Goal: Transaction & Acquisition: Purchase product/service

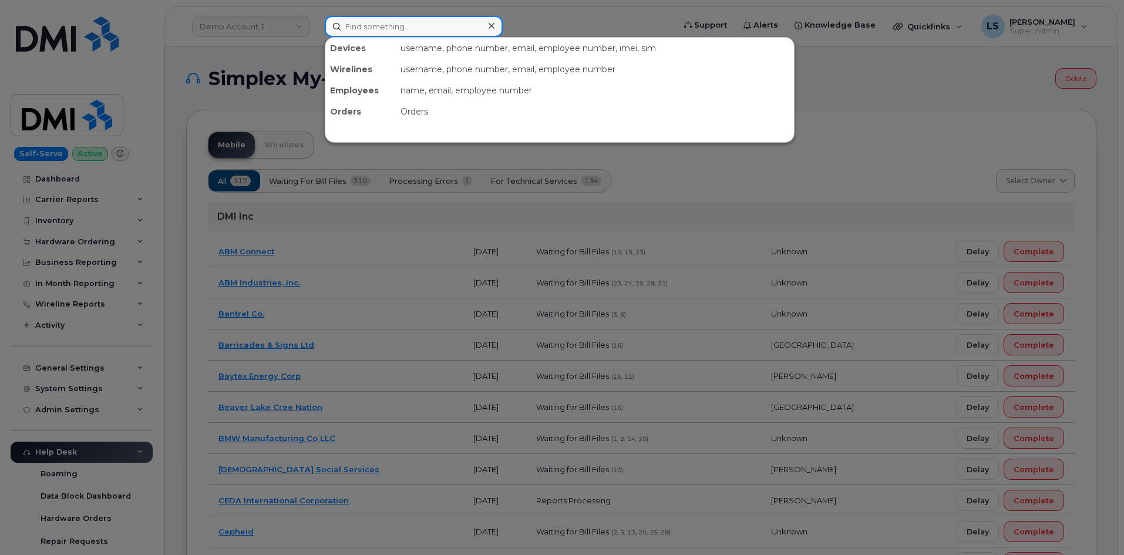
click at [425, 22] on input at bounding box center [414, 26] width 178 height 21
paste input "297878"
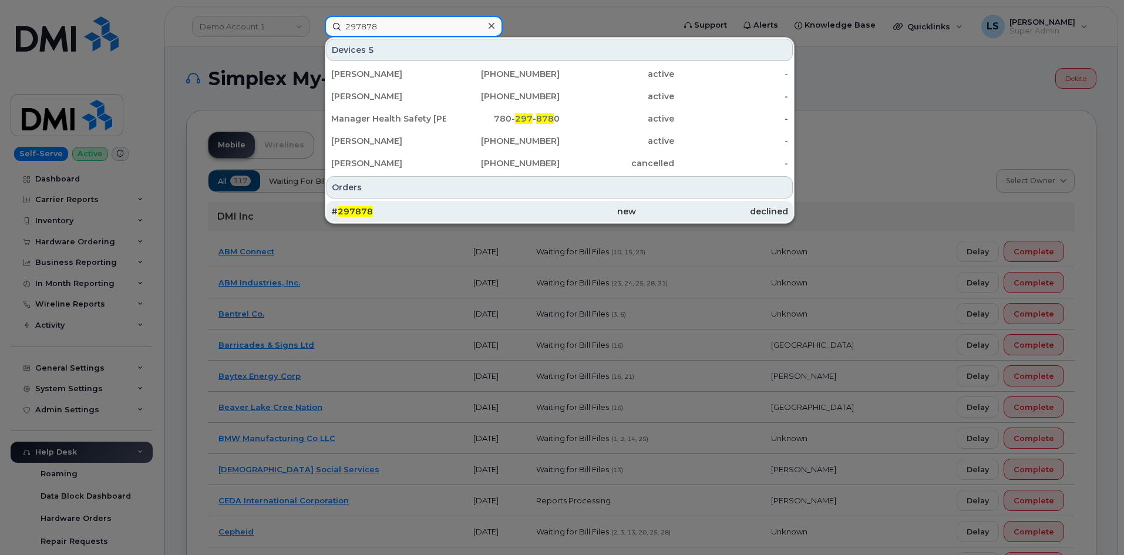
type input "297878"
click at [411, 211] on div "# 297878" at bounding box center [407, 212] width 152 height 12
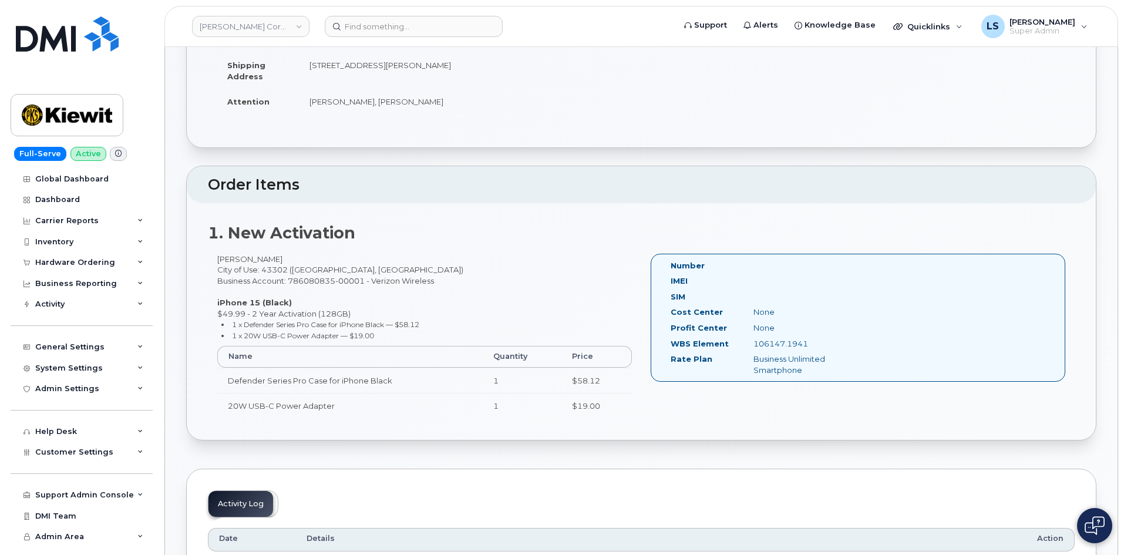
scroll to position [176, 0]
click at [324, 330] on small "1 x 20W USB-C Power Adapter — $19.00" at bounding box center [303, 334] width 142 height 9
click at [324, 331] on small "1 x 20W USB-C Power Adapter — $19.00" at bounding box center [303, 334] width 142 height 9
click at [388, 338] on li "1 x 20W USB-C Power Adapter — $19.00" at bounding box center [426, 334] width 411 height 11
drag, startPoint x: 381, startPoint y: 334, endPoint x: 299, endPoint y: 324, distance: 82.3
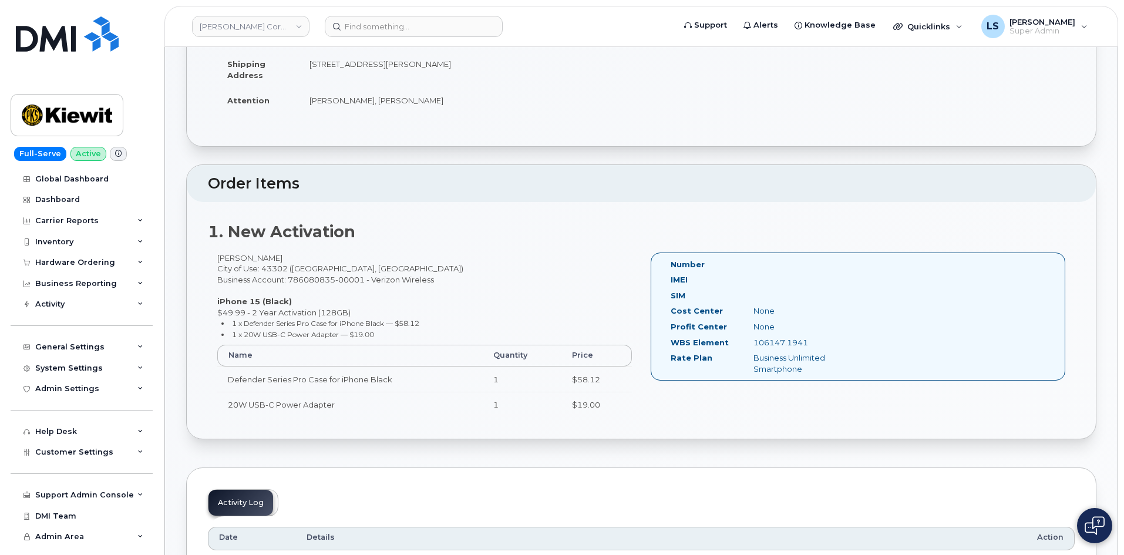
click at [301, 325] on ul "1 x Defender Series Pro Case for iPhone Black — $58.12 1 x 20W USB-C Power Adap…" at bounding box center [424, 329] width 415 height 22
click at [292, 323] on small "1 x Defender Series Pro Case for iPhone Black — $58.12" at bounding box center [325, 323] width 187 height 9
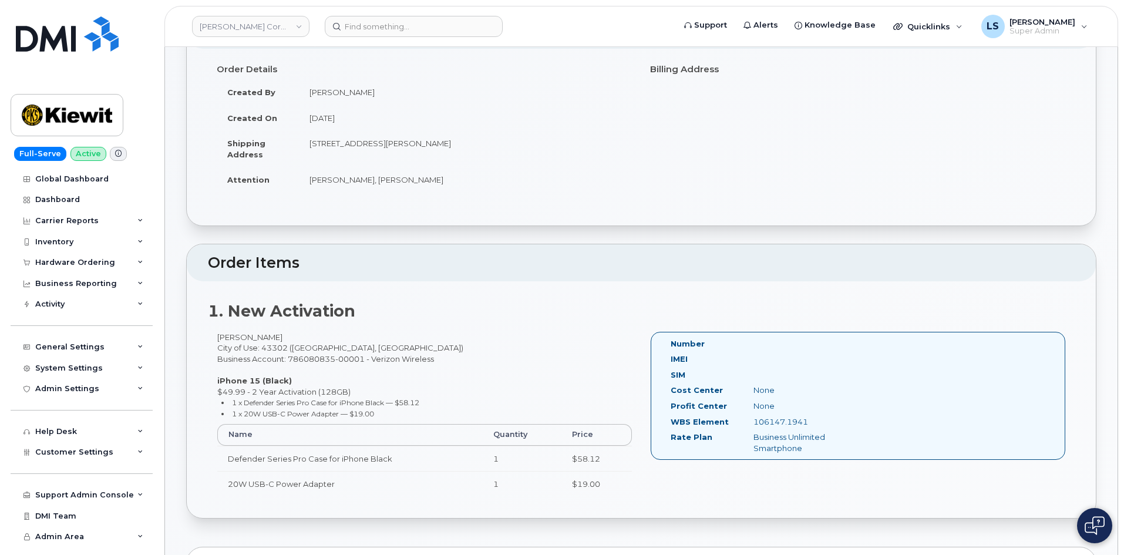
scroll to position [118, 0]
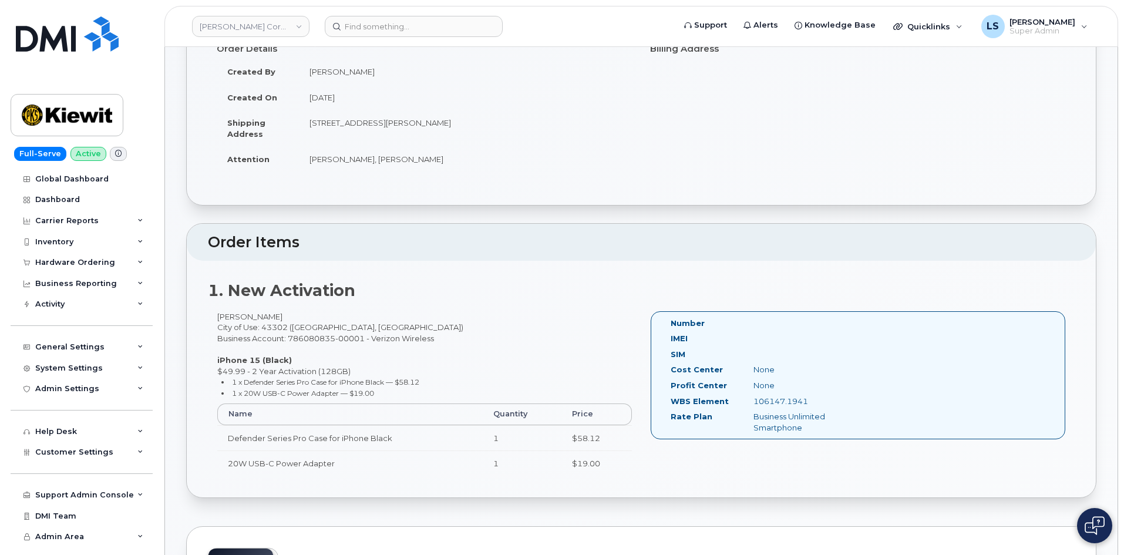
click at [767, 402] on div "106147.1941" at bounding box center [803, 401] width 116 height 11
click at [551, 363] on div "Rodrigo Safie City of Use: 43302 (Marion, OH) Business Account: 786080835-00001…" at bounding box center [425, 399] width 434 height 176
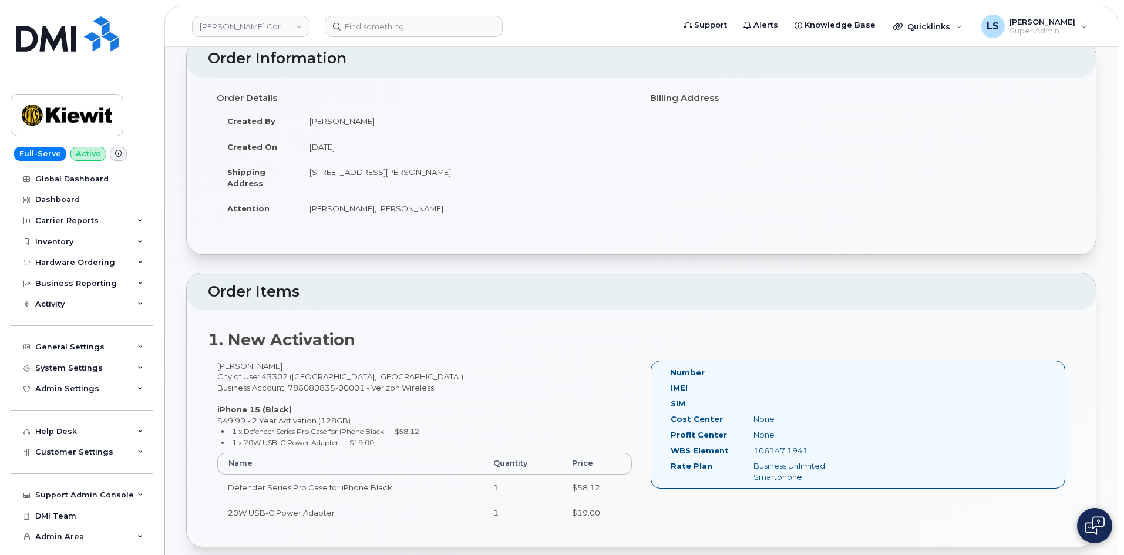
scroll to position [0, 0]
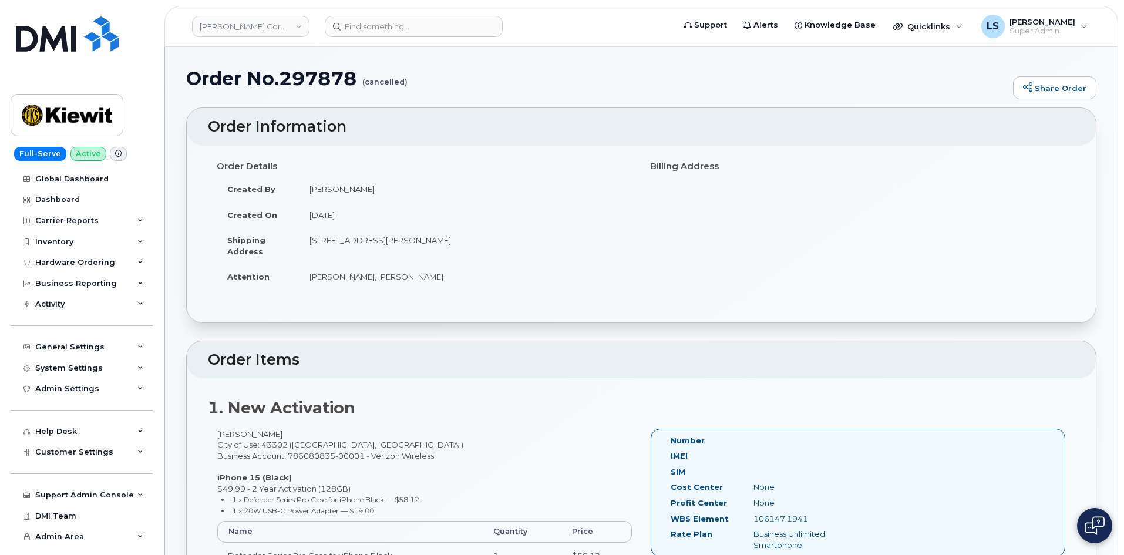
click at [442, 241] on td "[STREET_ADDRESS][PERSON_NAME]" at bounding box center [466, 245] width 334 height 36
click at [442, 241] on td "2283 Marion-Upper Sandusky Road, Marion, OH, 43302, USA" at bounding box center [466, 245] width 334 height 36
click at [506, 236] on td "2283 Marion-Upper Sandusky Road, Marion, OH, 43302, USA" at bounding box center [466, 245] width 334 height 36
click at [355, 212] on td "August 11, 2025" at bounding box center [466, 215] width 334 height 26
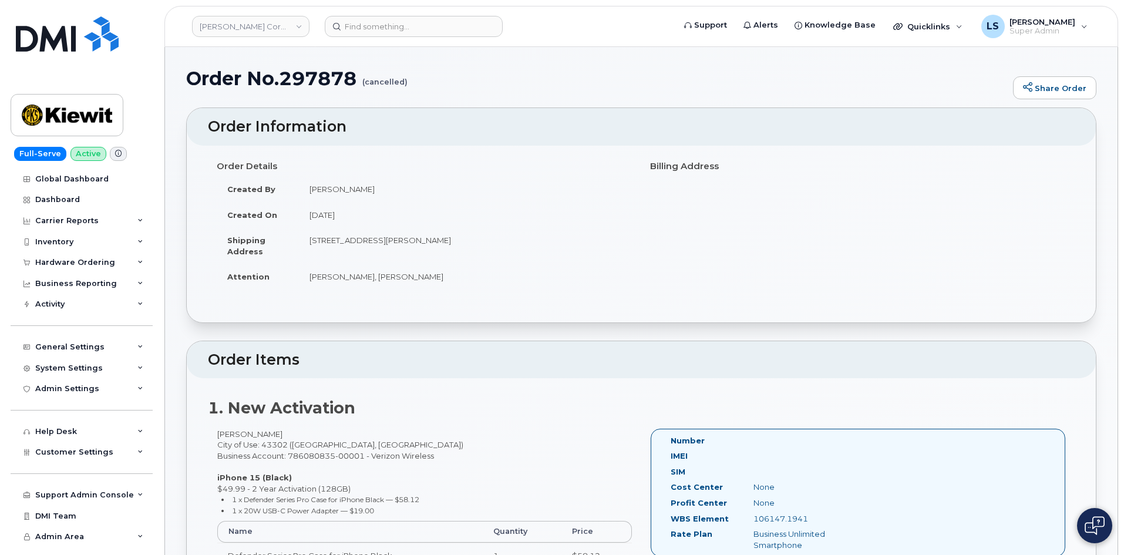
click at [316, 184] on td "Valerie Henderson" at bounding box center [466, 189] width 334 height 26
click at [316, 183] on td "Valerie Henderson" at bounding box center [466, 189] width 334 height 26
click at [333, 238] on td "2283 Marion-Upper Sandusky Road, Marion, OH, 43302, USA" at bounding box center [466, 245] width 334 height 36
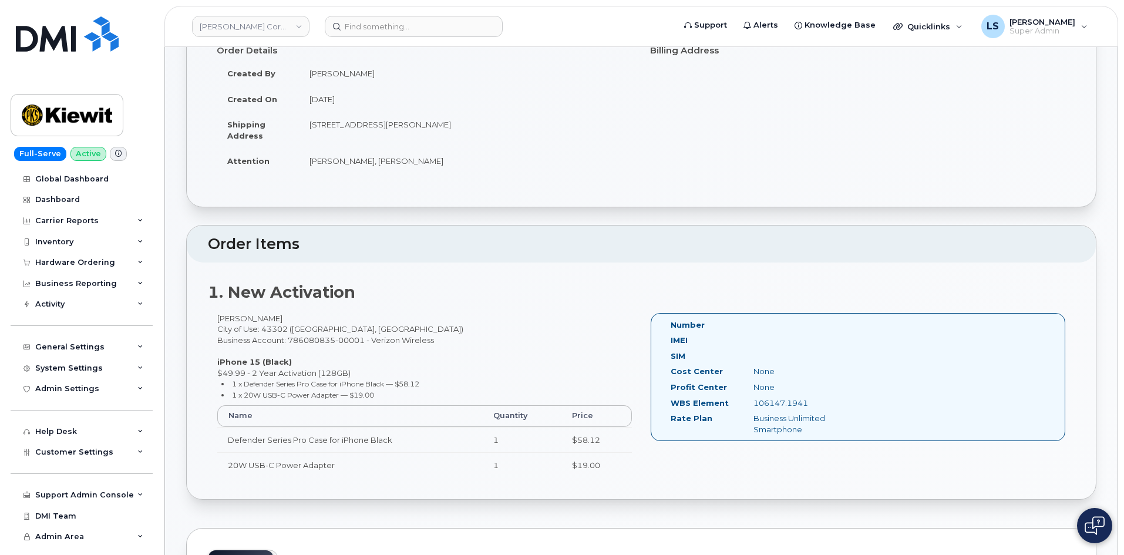
scroll to position [118, 0]
click at [243, 313] on div "Rodrigo Safie City of Use: 43302 (Marion, OH) Business Account: 786080835-00001…" at bounding box center [425, 399] width 434 height 176
click at [298, 334] on div "Rodrigo Safie City of Use: 43302 (Marion, OH) Business Account: 786080835-00001…" at bounding box center [425, 399] width 434 height 176
drag, startPoint x: 244, startPoint y: 340, endPoint x: 325, endPoint y: 342, distance: 80.5
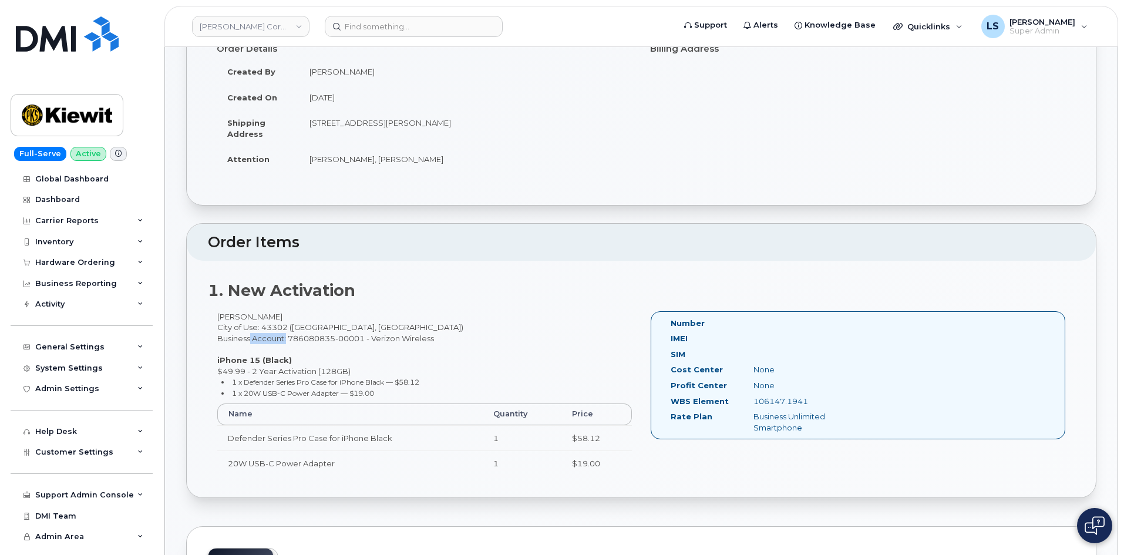
click at [314, 340] on div "Rodrigo Safie City of Use: 43302 (Marion, OH) Business Account: 786080835-00001…" at bounding box center [425, 399] width 434 height 176
click at [411, 335] on div "Rodrigo Safie City of Use: 43302 (Marion, OH) Business Account: 786080835-00001…" at bounding box center [425, 399] width 434 height 176
click at [272, 373] on div "Rodrigo Safie City of Use: 43302 (Marion, OH) Business Account: 786080835-00001…" at bounding box center [425, 399] width 434 height 176
drag, startPoint x: 272, startPoint y: 373, endPoint x: 314, endPoint y: 386, distance: 43.7
click at [280, 380] on div "Rodrigo Safie City of Use: 43302 (Marion, OH) Business Account: 786080835-00001…" at bounding box center [425, 399] width 434 height 176
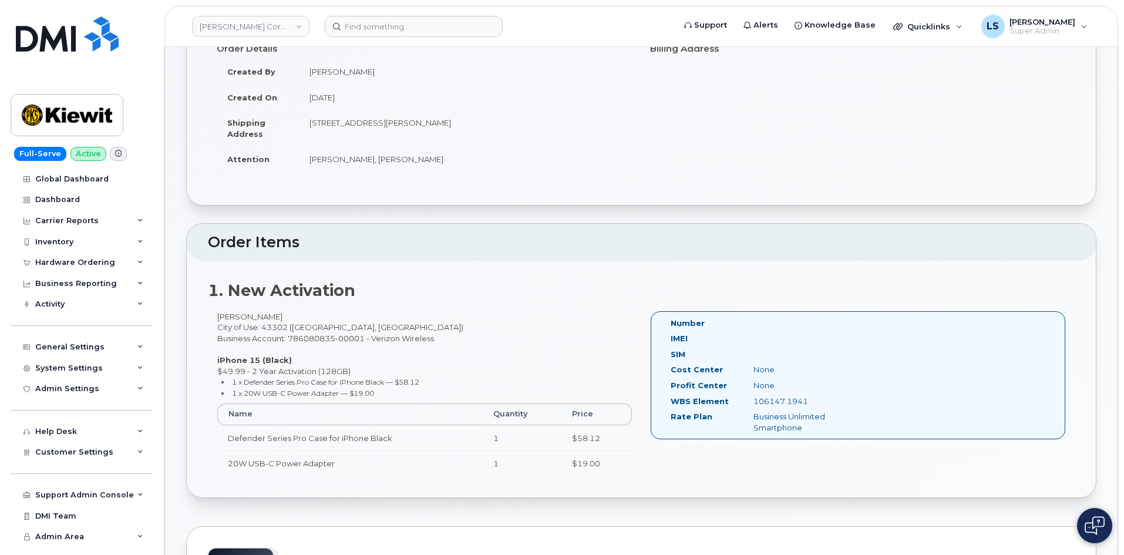
click at [343, 383] on small "1 x Defender Series Pro Case for iPhone Black — $58.12" at bounding box center [325, 382] width 187 height 9
drag, startPoint x: 266, startPoint y: 317, endPoint x: 224, endPoint y: 315, distance: 41.1
click at [224, 315] on div "Rodrigo Safie City of Use: 43302 (Marion, OH) Business Account: 786080835-00001…" at bounding box center [425, 399] width 434 height 176
click at [239, 312] on div "Rodrigo Safie City of Use: 43302 (Marion, OH) Business Account: 786080835-00001…" at bounding box center [425, 399] width 434 height 176
drag, startPoint x: 267, startPoint y: 316, endPoint x: 197, endPoint y: 320, distance: 70.0
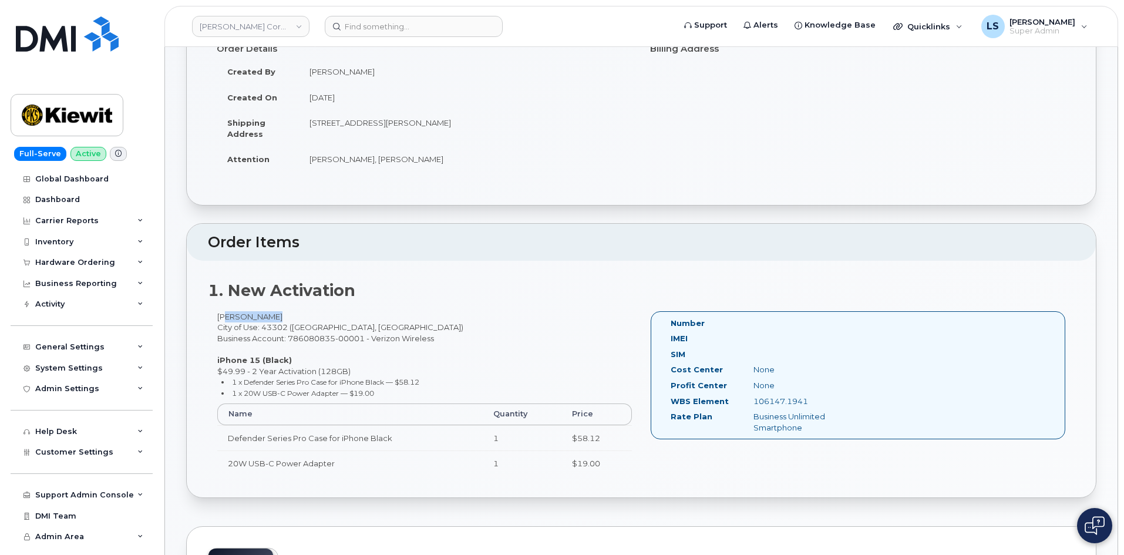
click at [198, 320] on div "1. New Activation Rodrigo Safie City of Use: 43302 (Marion, OH) Business Accoun…" at bounding box center [641, 379] width 909 height 237
copy div "Rodrigo Safie"
click at [385, 343] on div "Rodrigo Safie City of Use: 43302 (Marion, OH) Business Account: 786080835-00001…" at bounding box center [425, 399] width 434 height 176
click at [261, 376] on div "Rodrigo Safie City of Use: 43302 (Marion, OH) Business Account: 786080835-00001…" at bounding box center [425, 399] width 434 height 176
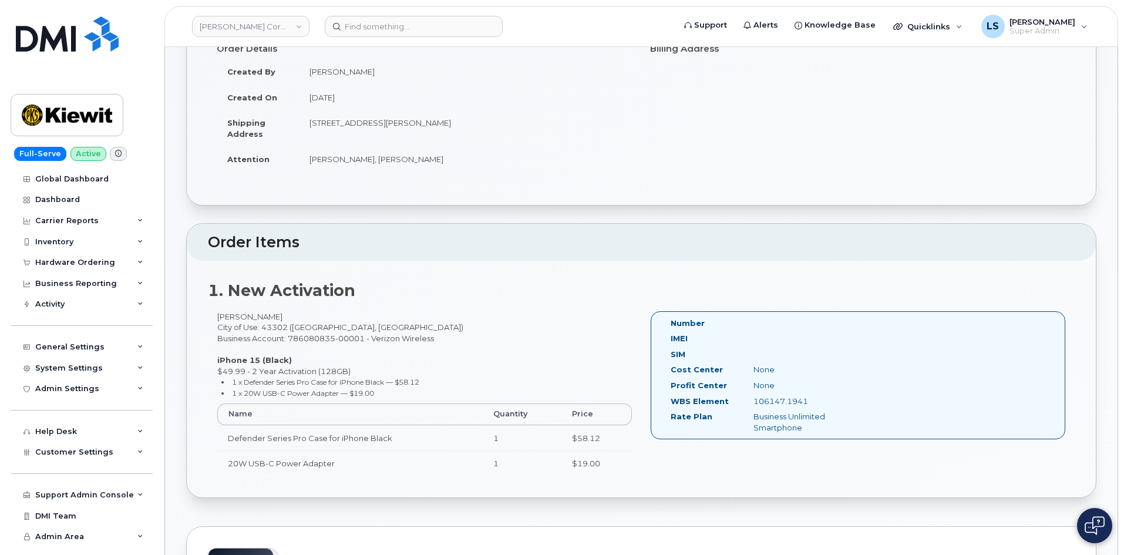
click at [449, 337] on div "Rodrigo Safie City of Use: 43302 (Marion, OH) Business Account: 786080835-00001…" at bounding box center [425, 399] width 434 height 176
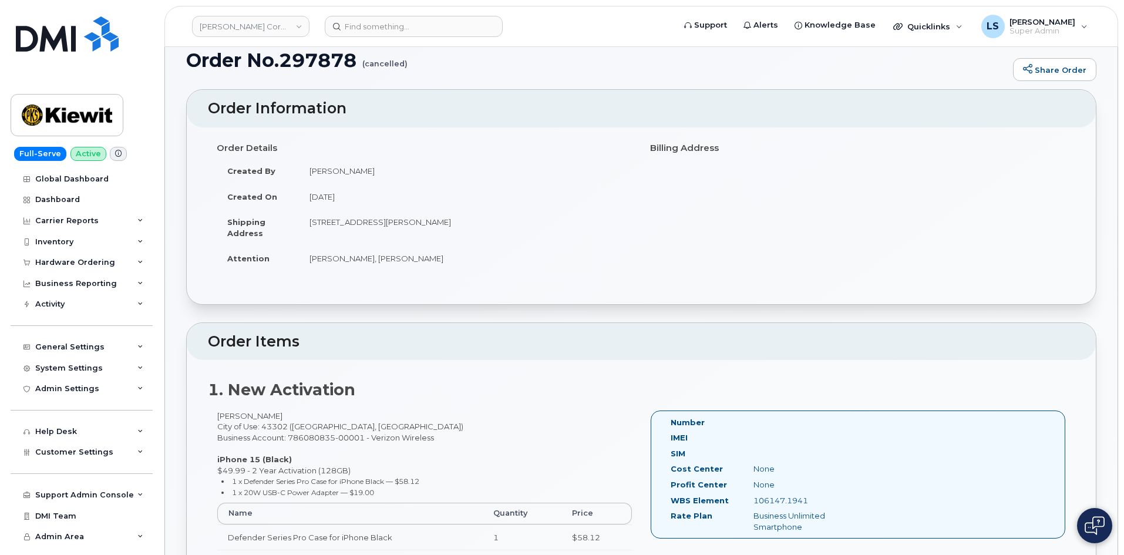
scroll to position [0, 0]
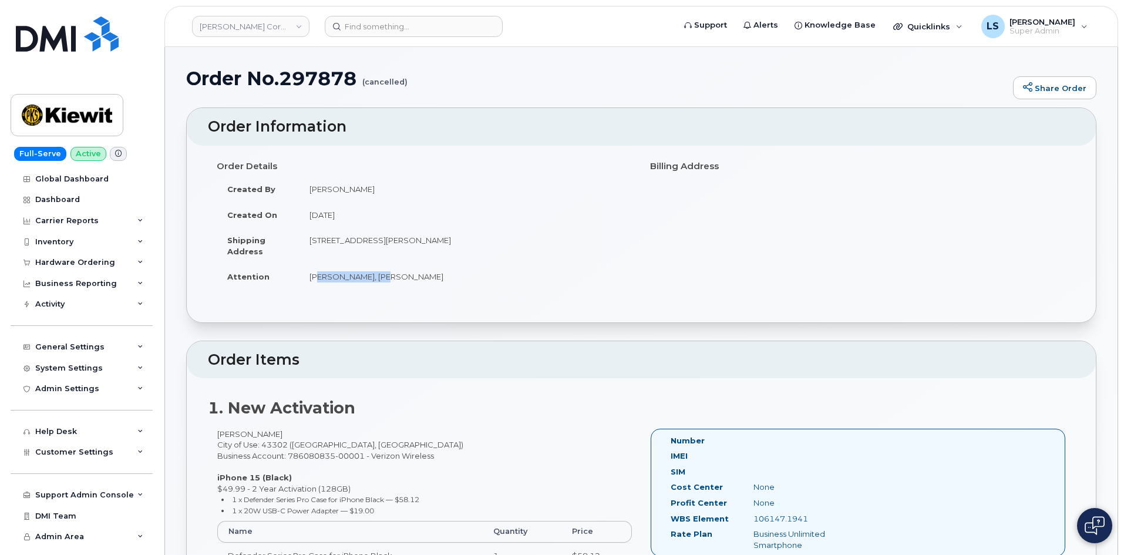
drag, startPoint x: 308, startPoint y: 277, endPoint x: 368, endPoint y: 277, distance: 60.5
click at [369, 277] on td "Jack Fitzpatrick, Rodrigo Safie" at bounding box center [466, 277] width 334 height 26
copy td "Jack Fitzpatrick"
drag, startPoint x: 310, startPoint y: 239, endPoint x: 570, endPoint y: 237, distance: 260.9
click at [570, 237] on td "2283 Marion-Upper Sandusky Road, Marion, OH, 43302, USA" at bounding box center [466, 245] width 334 height 36
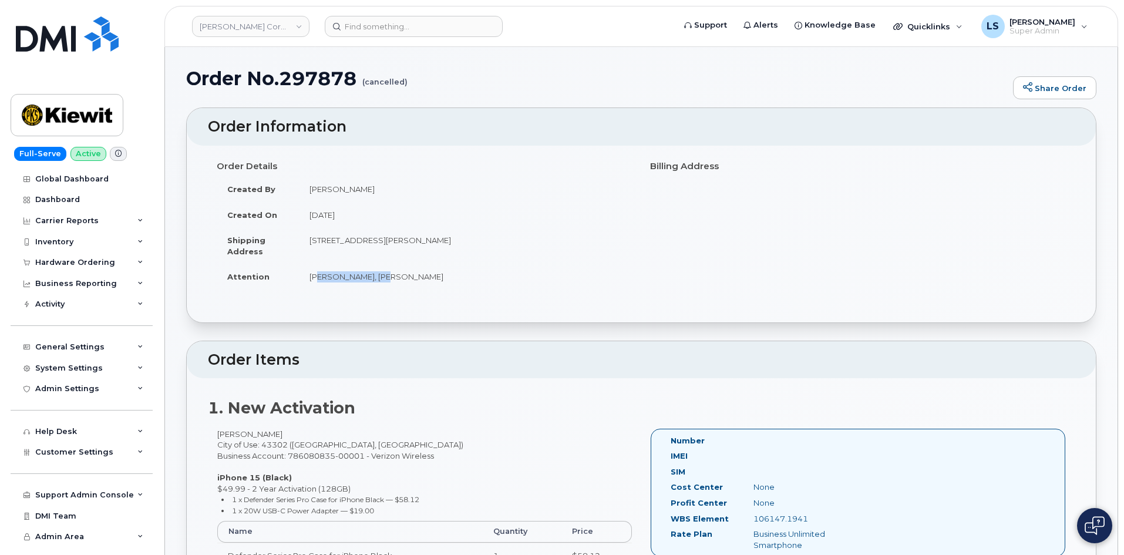
copy td "2283 Marion-Upper Sandusky Road, Marion, OH, 43302, USA"
click at [415, 318] on div "Order Details Created By Valerie Henderson Created On August 11, 2025 Shipping …" at bounding box center [641, 234] width 909 height 177
drag, startPoint x: 306, startPoint y: 276, endPoint x: 476, endPoint y: 274, distance: 170.4
click at [475, 274] on td "Jack Fitzpatrick, Rodrigo Safie" at bounding box center [466, 277] width 334 height 26
copy td "Jack Fitzpatrick, Rodrigo Safie"
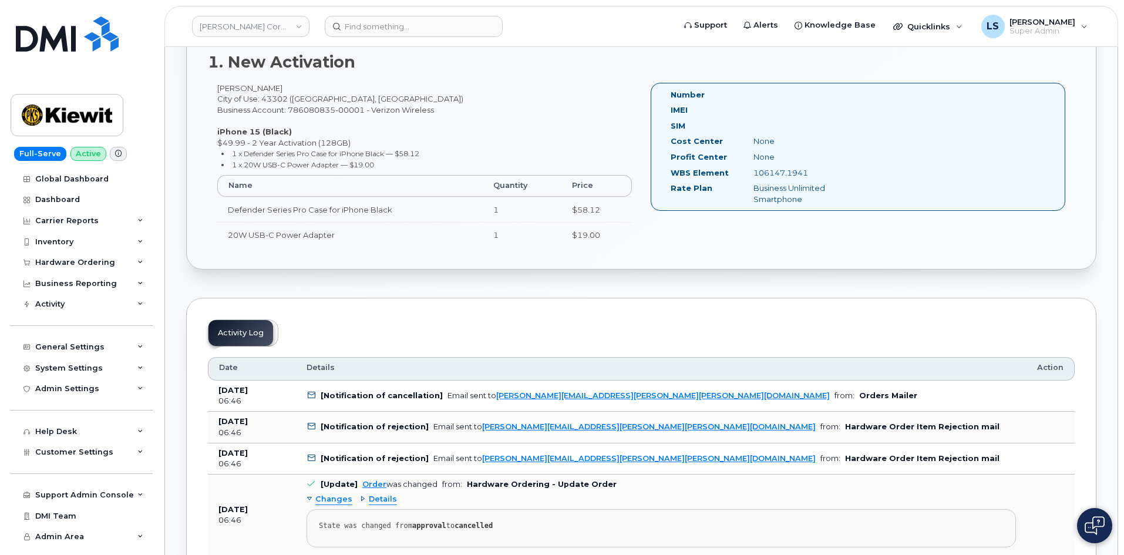
scroll to position [118, 0]
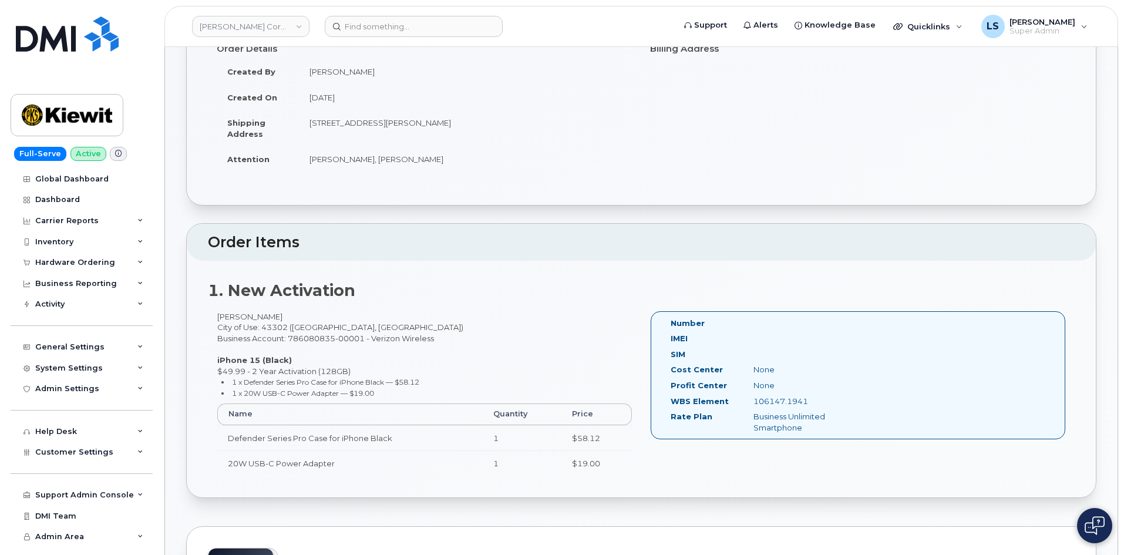
click at [541, 312] on div "Rodrigo Safie City of Use: 43302 (Marion, OH) Business Account: 786080835-00001…" at bounding box center [425, 399] width 434 height 176
drag, startPoint x: 752, startPoint y: 401, endPoint x: 844, endPoint y: 407, distance: 92.4
click at [844, 407] on div "106147.1941" at bounding box center [803, 401] width 116 height 11
copy div "106147.1941"
click at [77, 35] on img at bounding box center [67, 33] width 103 height 35
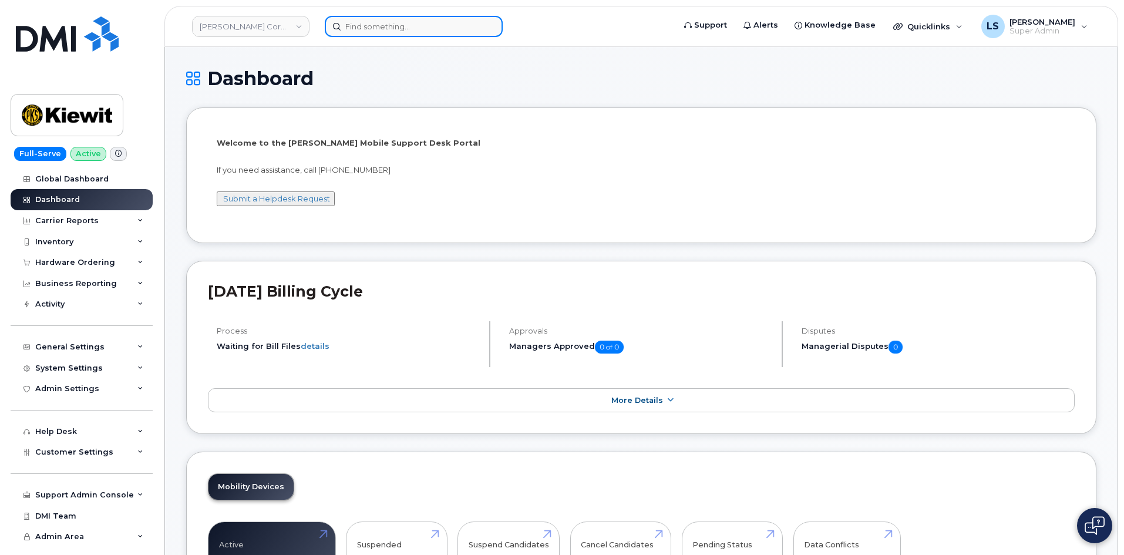
click at [432, 24] on input at bounding box center [414, 26] width 178 height 21
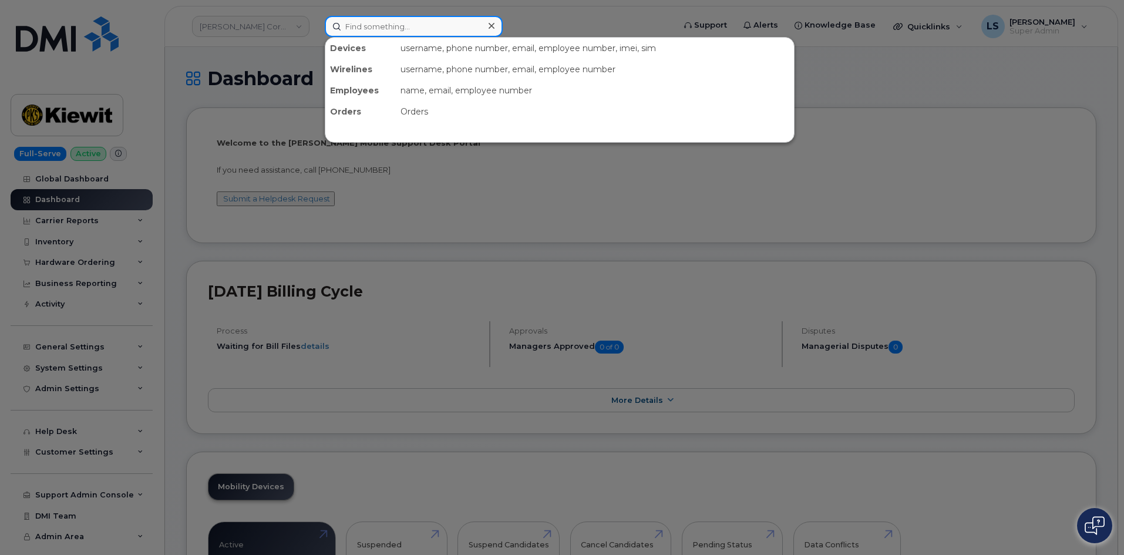
paste input "Rodrigo Safie"
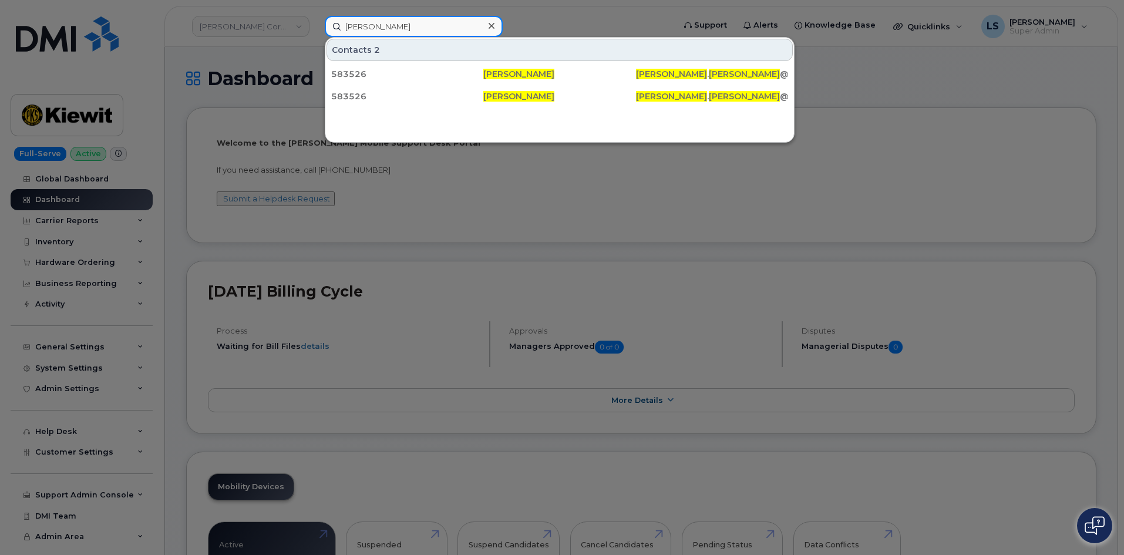
type input "Rodrigo Safie"
click at [419, 75] on div "583526" at bounding box center [407, 74] width 152 height 12
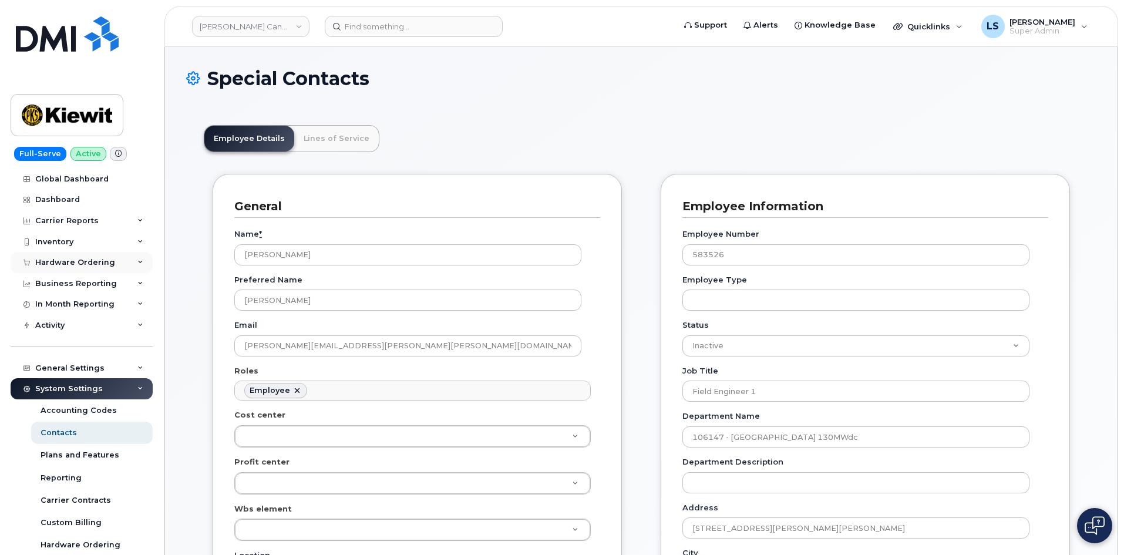
click at [121, 267] on div "Hardware Ordering" at bounding box center [82, 262] width 142 height 21
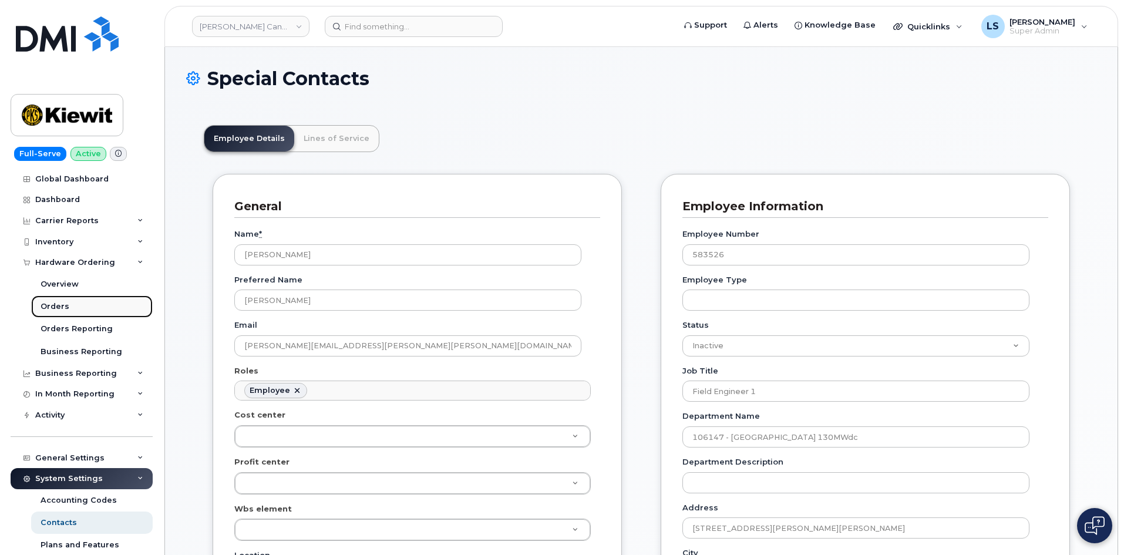
click at [94, 306] on link "Orders" at bounding box center [92, 307] width 122 height 22
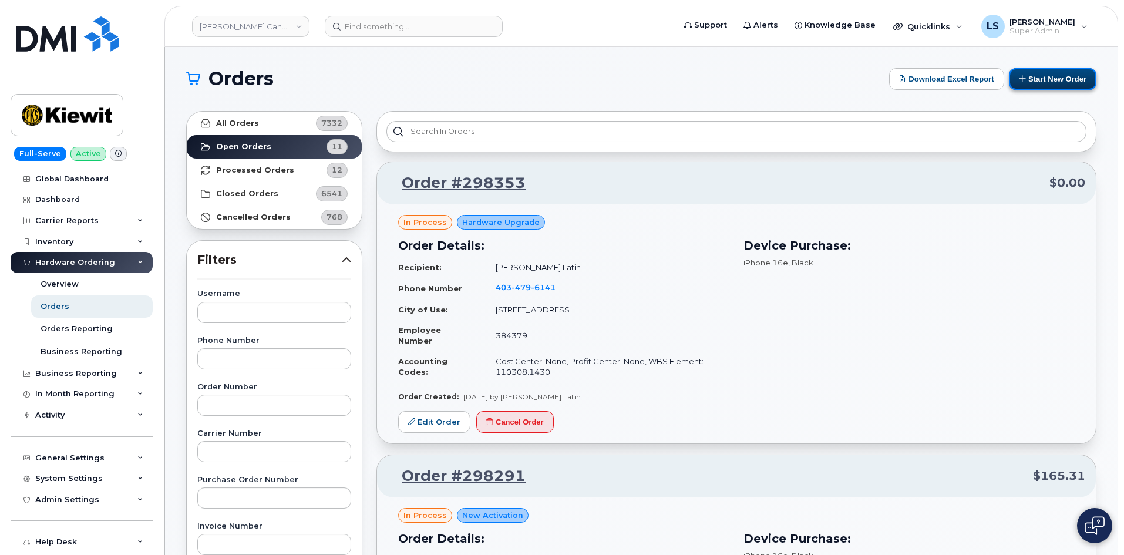
click at [1039, 76] on button "Start New Order" at bounding box center [1053, 79] width 88 height 22
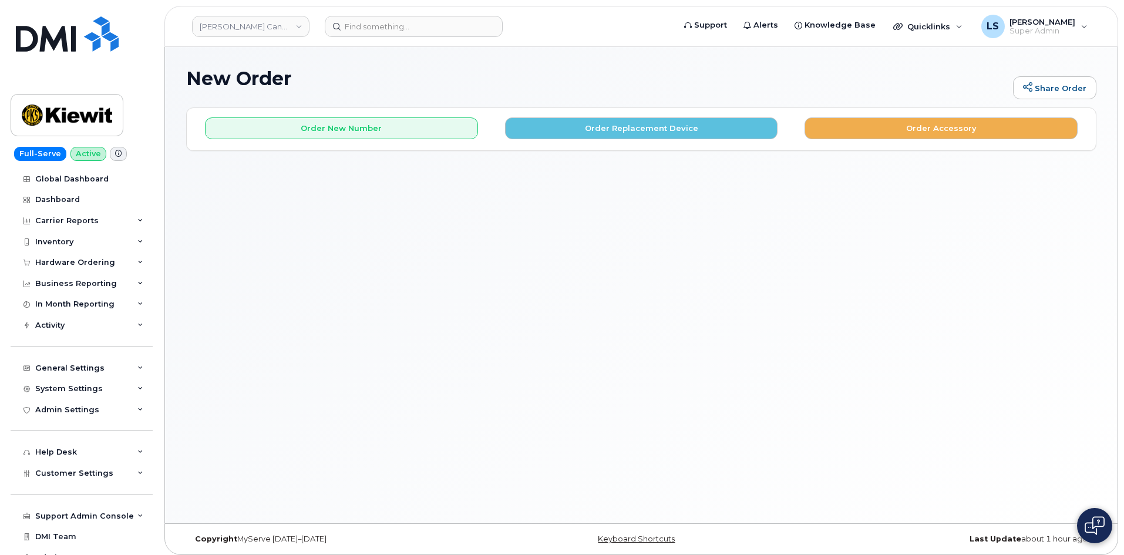
click at [439, 139] on div "Order New Number Order Replacement Device Order Accessory" at bounding box center [641, 129] width 909 height 42
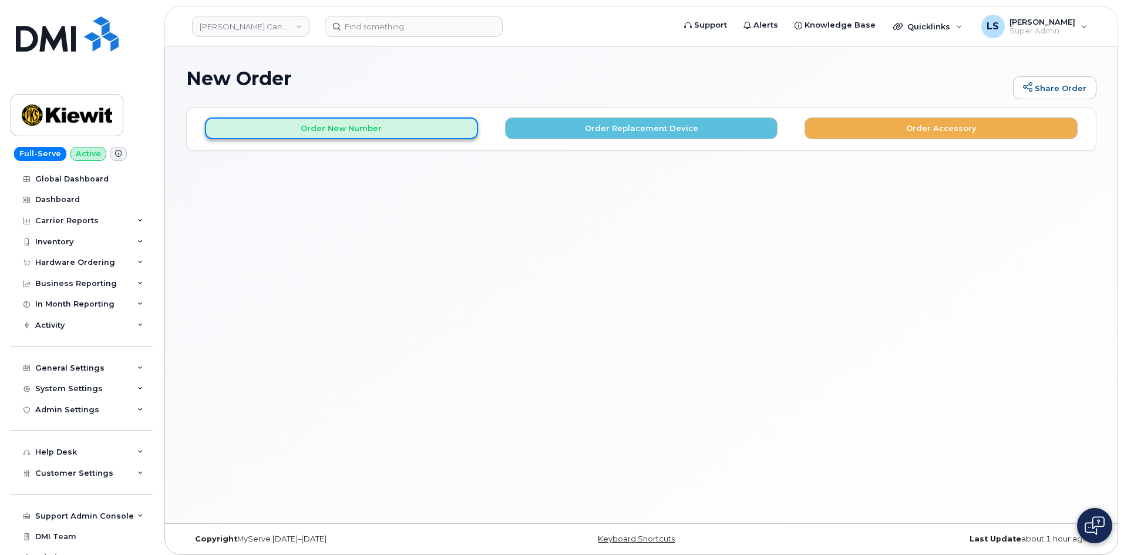
click at [437, 123] on button "Order New Number" at bounding box center [341, 129] width 273 height 22
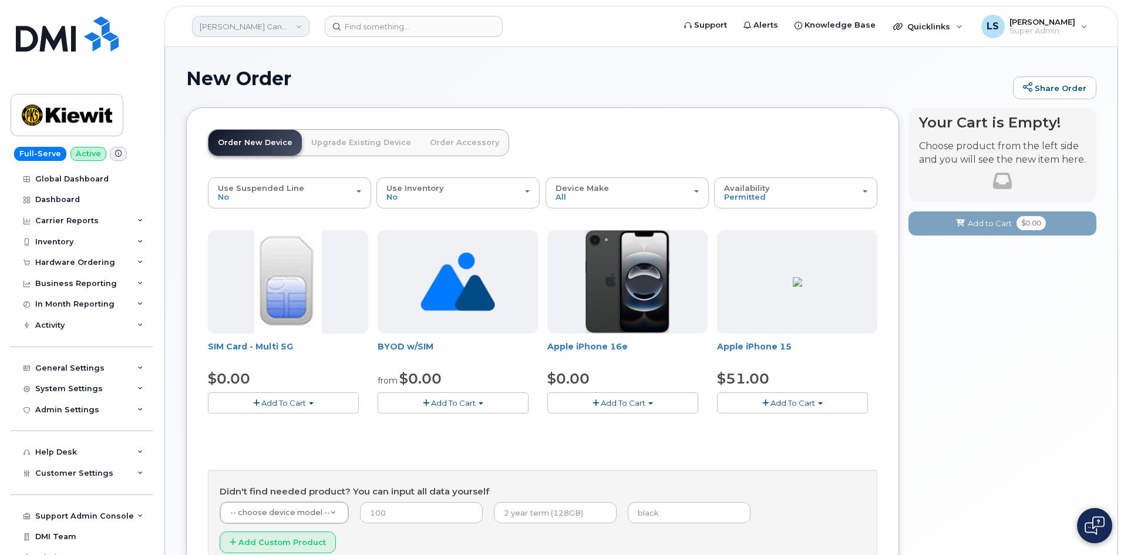
click at [233, 25] on link "Kiewit Canada Inc" at bounding box center [251, 26] width 118 height 21
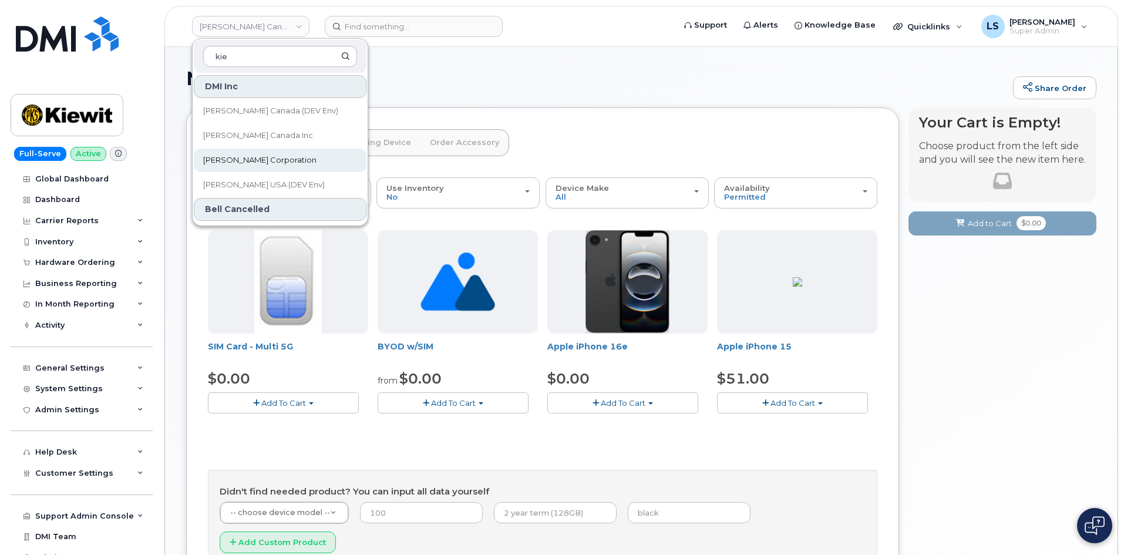
type input "kie"
click at [293, 156] on link "[PERSON_NAME] Corporation" at bounding box center [280, 161] width 173 height 24
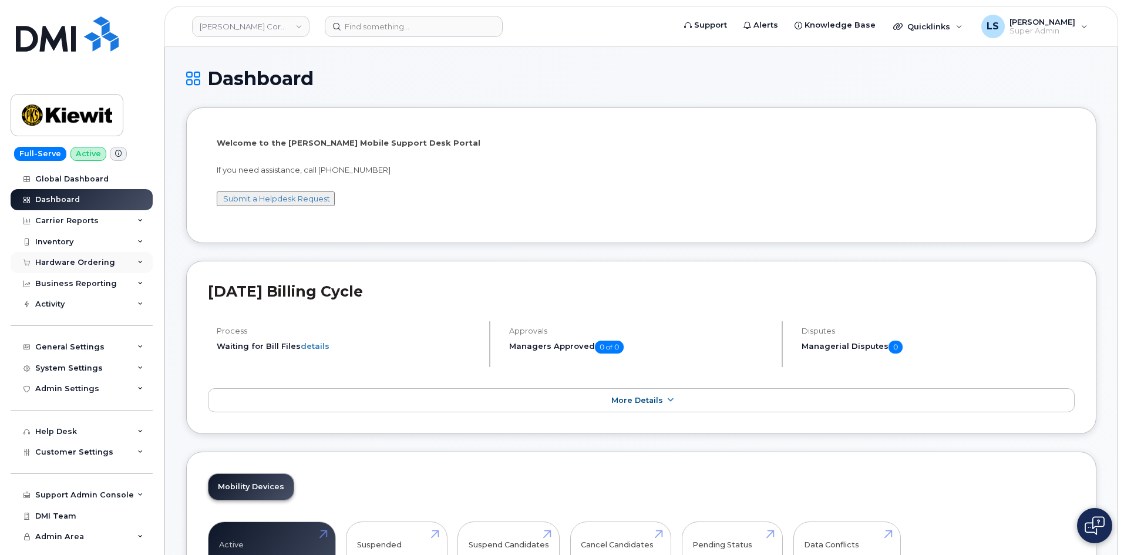
click at [88, 263] on div "Hardware Ordering" at bounding box center [75, 262] width 80 height 9
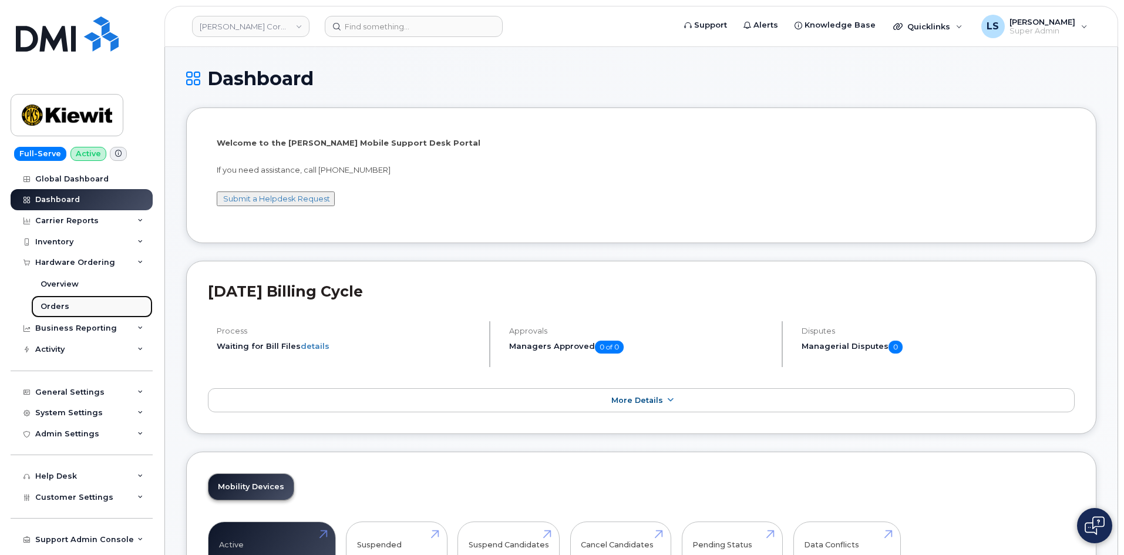
click at [93, 301] on link "Orders" at bounding box center [92, 307] width 122 height 22
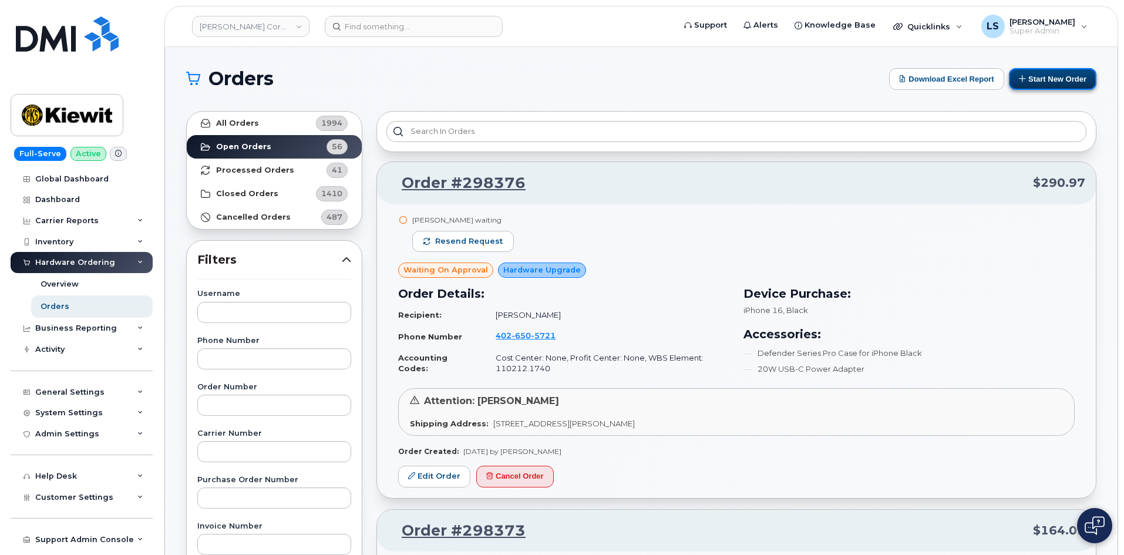
click at [1055, 76] on button "Start New Order" at bounding box center [1053, 79] width 88 height 22
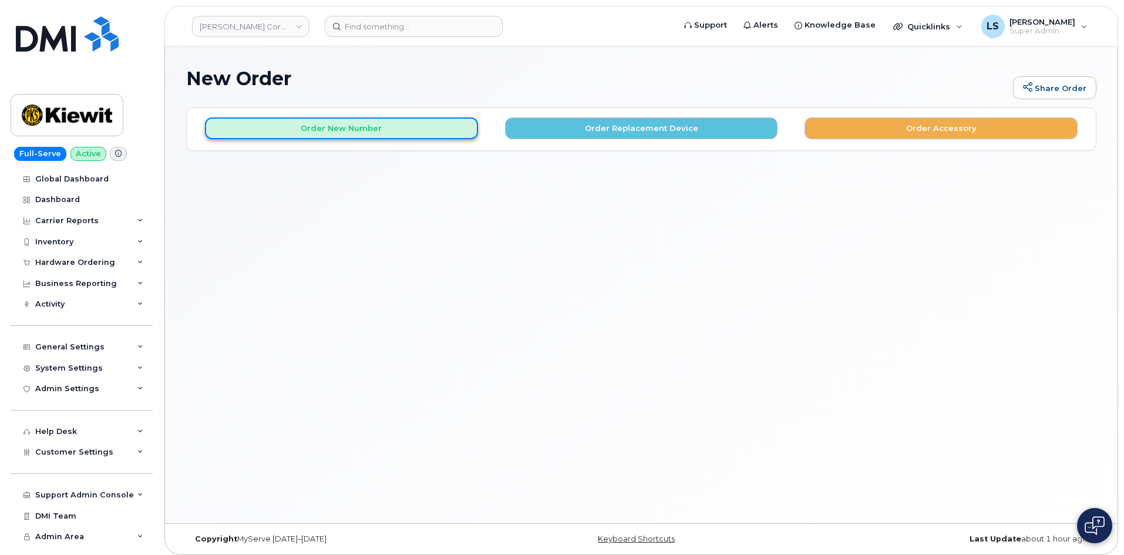
click at [323, 133] on button "Order New Number" at bounding box center [341, 129] width 273 height 22
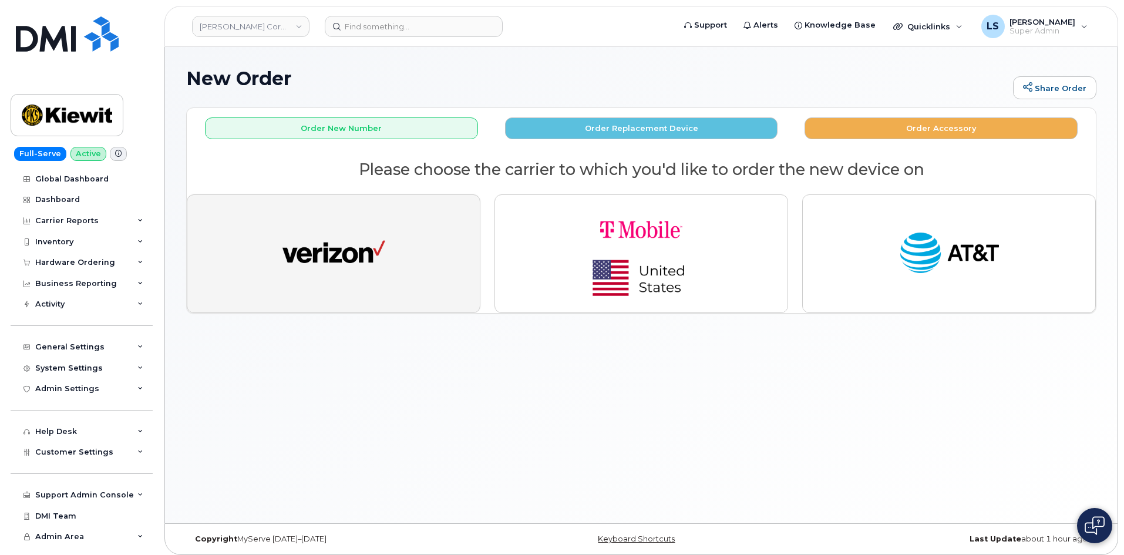
click at [334, 250] on img "button" at bounding box center [334, 253] width 103 height 53
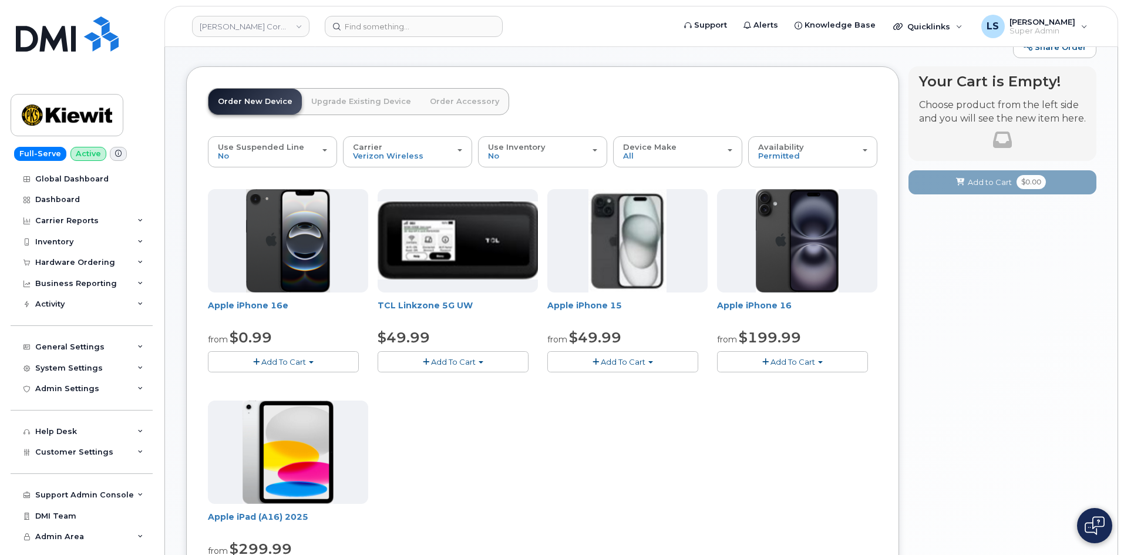
scroll to position [118, 0]
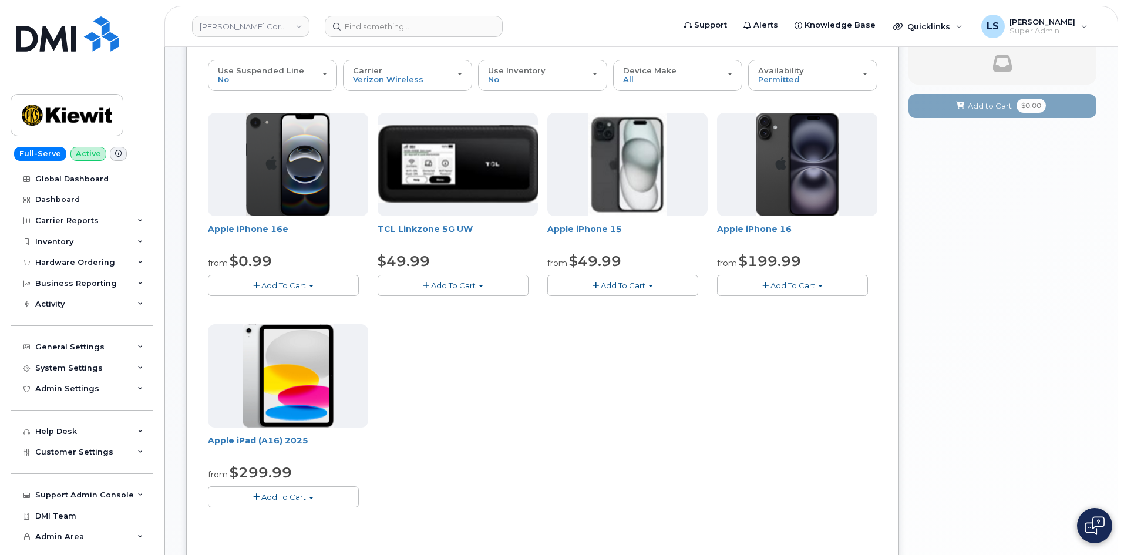
click at [647, 288] on button "Add To Cart" at bounding box center [623, 285] width 151 height 21
click at [635, 308] on link "$49.99 - 2 Year Activation (128GB)" at bounding box center [628, 307] width 157 height 15
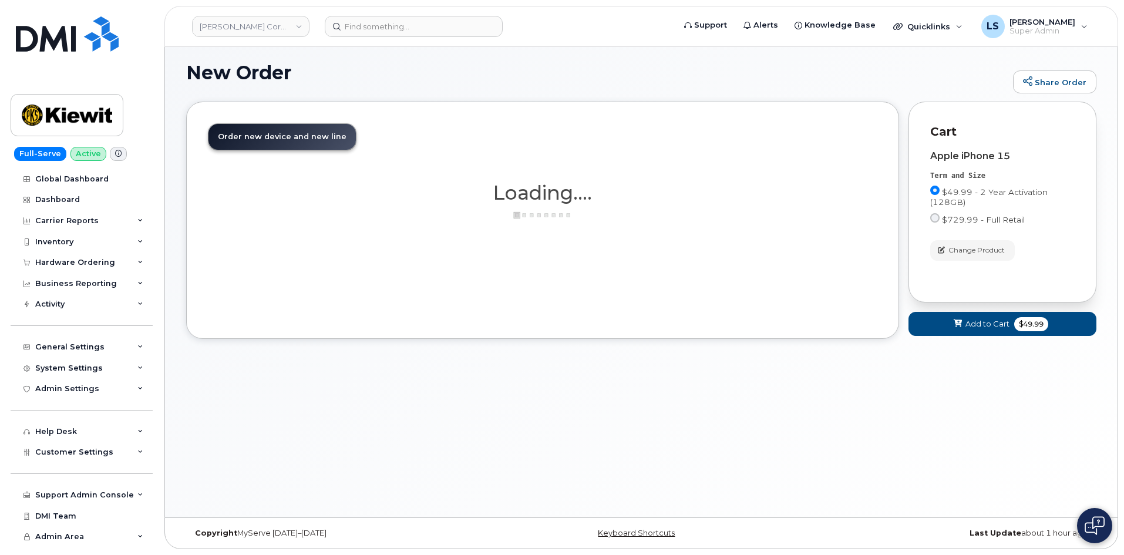
scroll to position [79, 0]
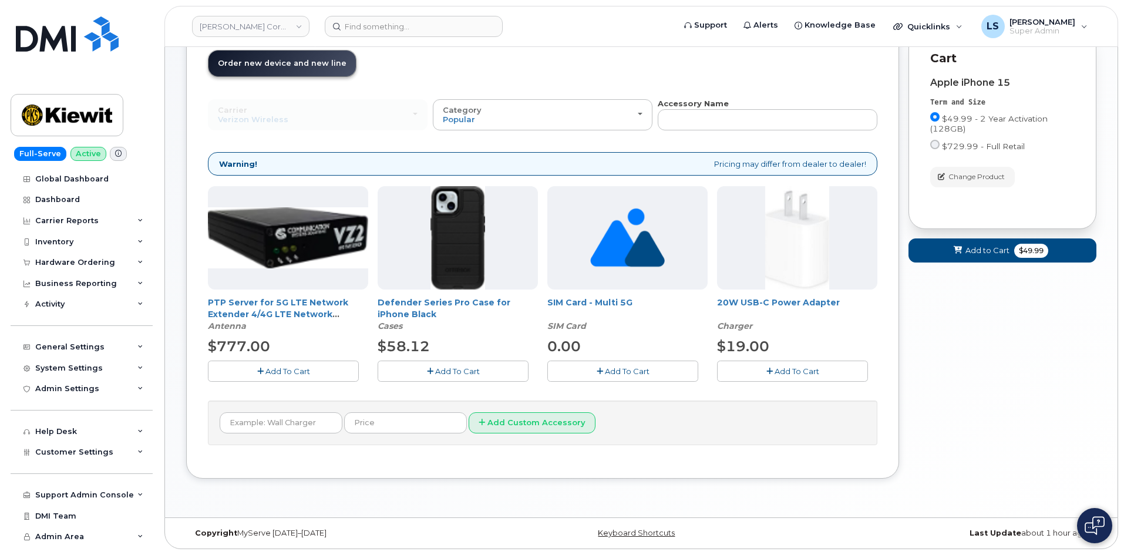
drag, startPoint x: 455, startPoint y: 370, endPoint x: 503, endPoint y: 382, distance: 49.0
click at [456, 371] on span "Add To Cart" at bounding box center [457, 371] width 45 height 9
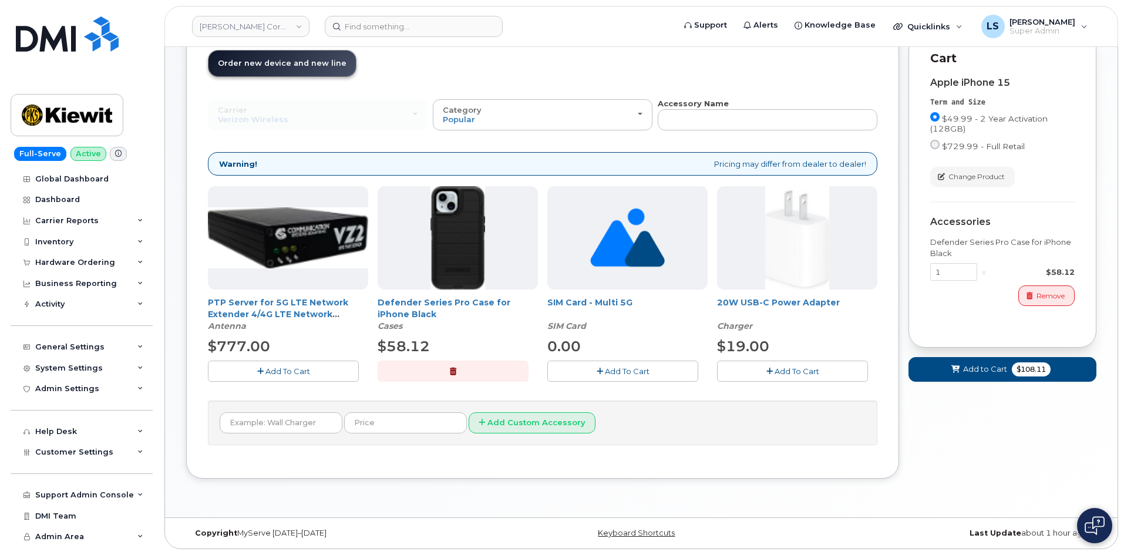
click at [787, 363] on button "Add To Cart" at bounding box center [792, 371] width 151 height 21
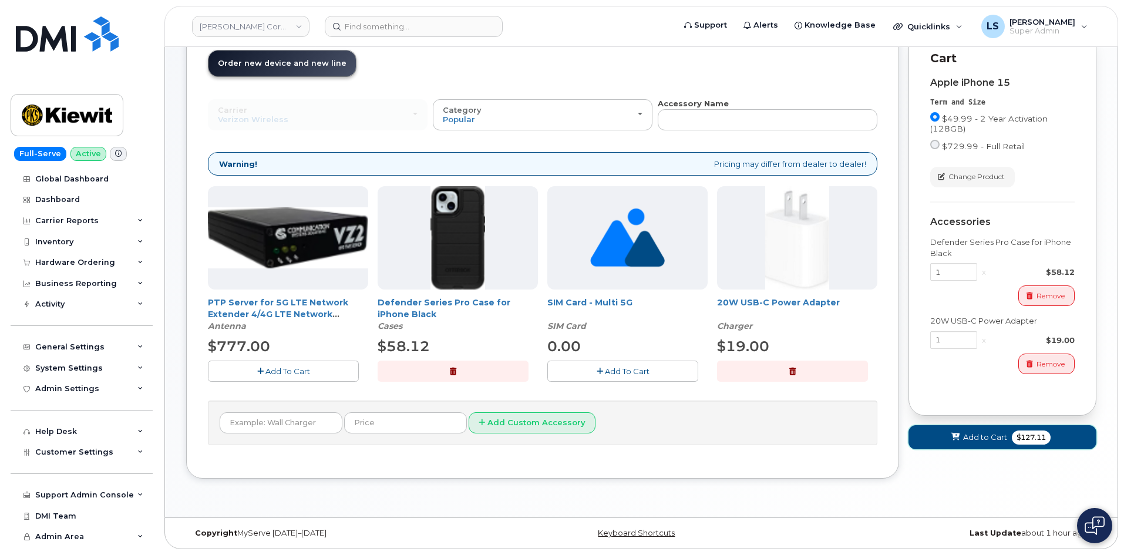
click at [1060, 441] on button "Add to Cart $127.11" at bounding box center [1003, 437] width 188 height 24
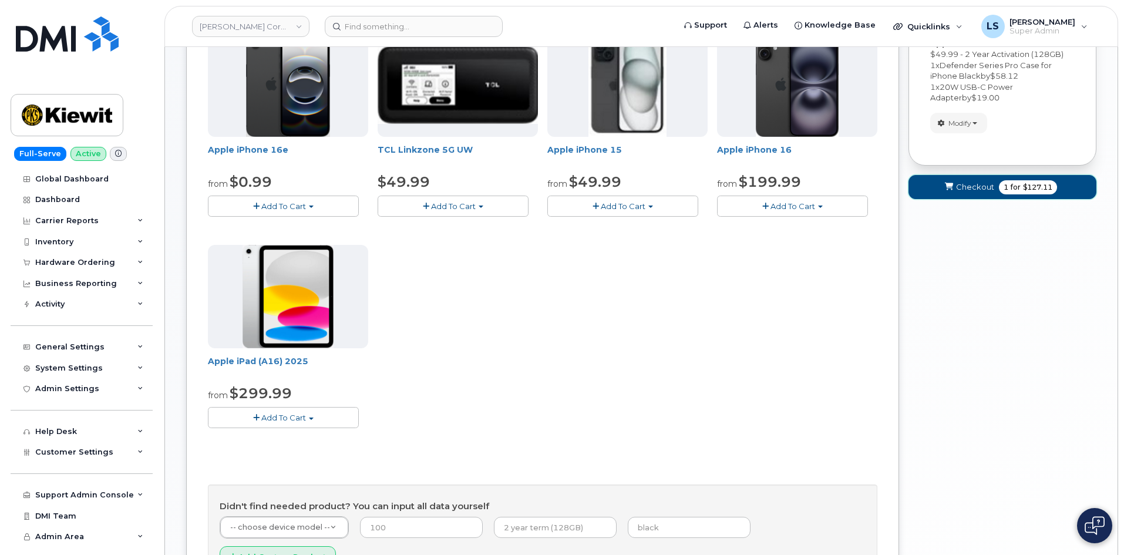
click at [989, 181] on button "Checkout 1 for $127.11" at bounding box center [1003, 187] width 188 height 24
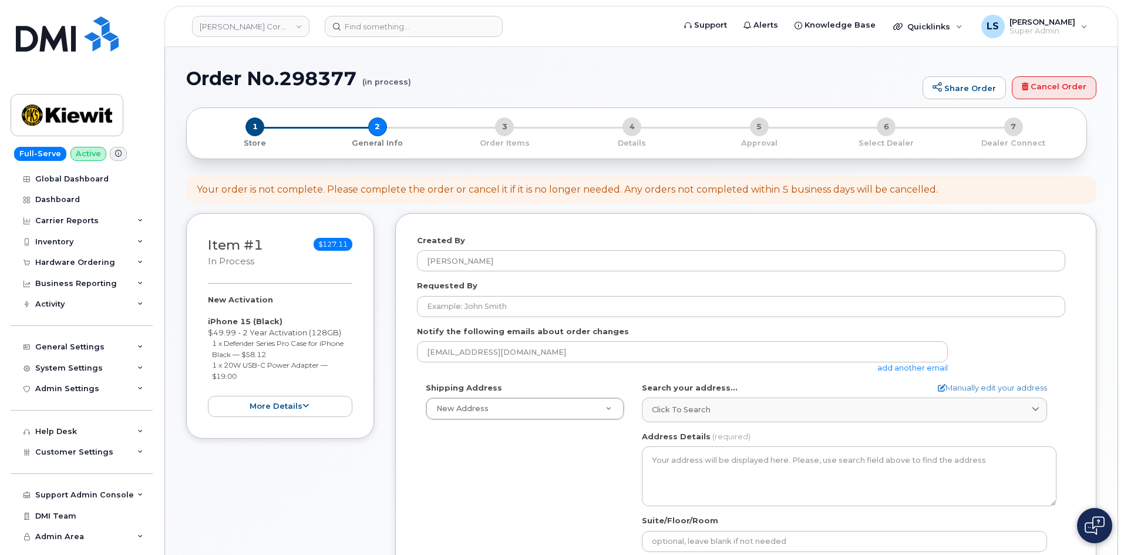
select select
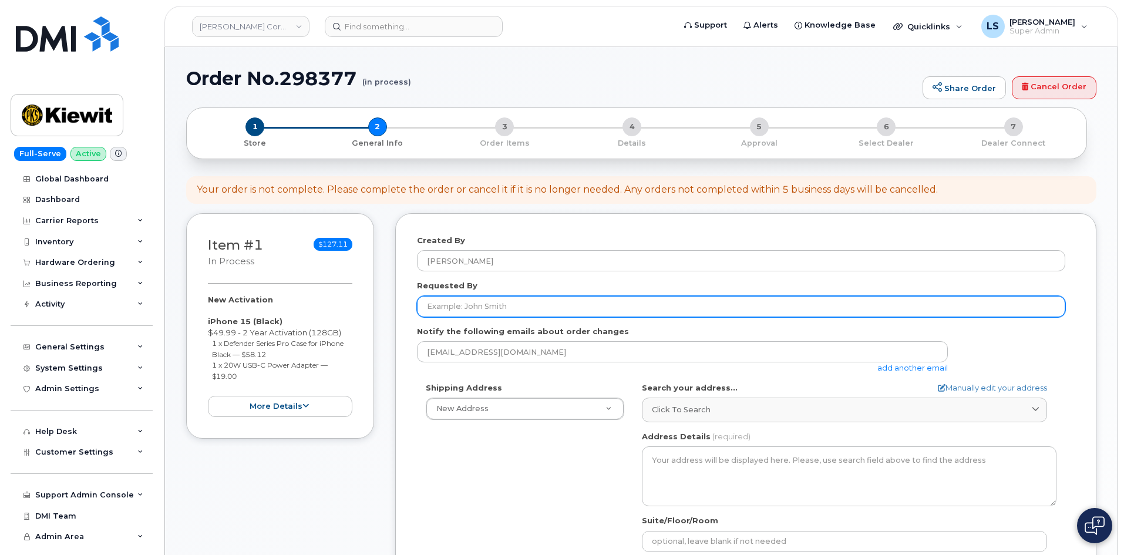
click at [548, 313] on input "Requested By" at bounding box center [741, 306] width 649 height 21
paste input "[PERSON_NAME]"
type input "[PERSON_NAME]"
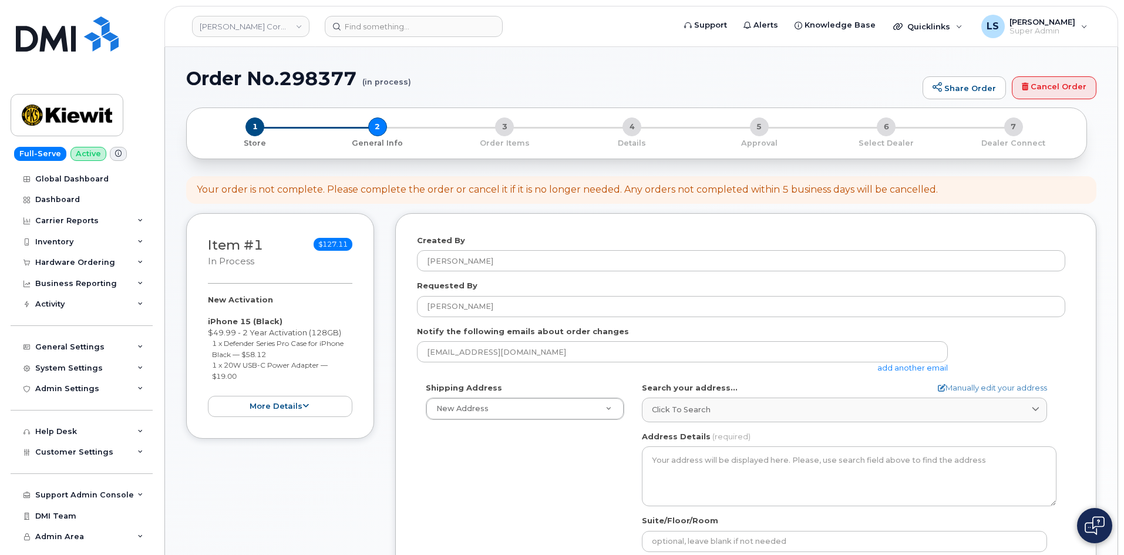
click at [454, 464] on div "Shipping Address New Address New Address [STREET_ADDRESS][GEOGRAPHIC_DATA][PERS…" at bounding box center [741, 517] width 649 height 270
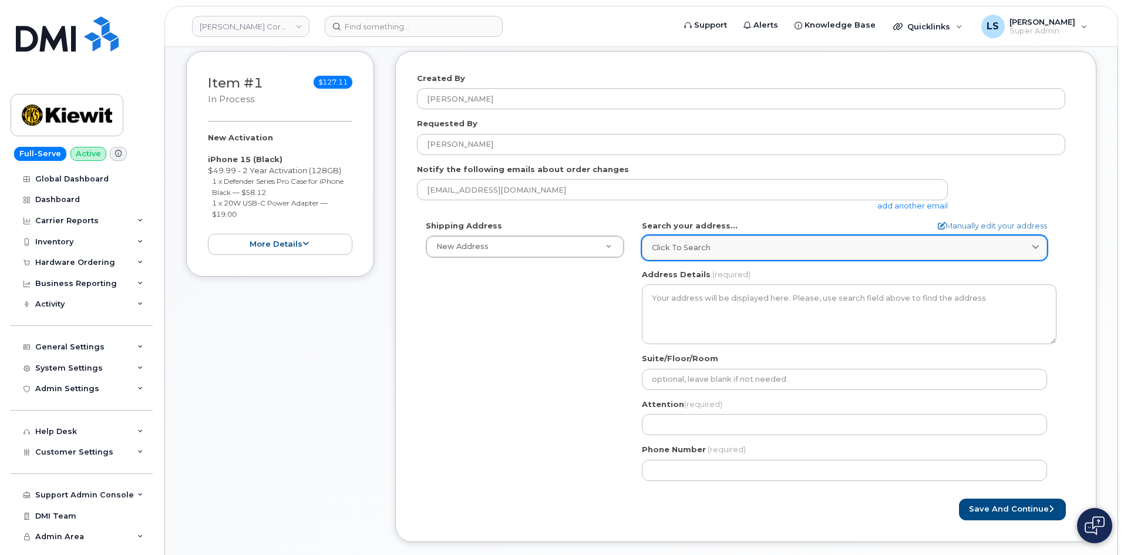
scroll to position [176, 0]
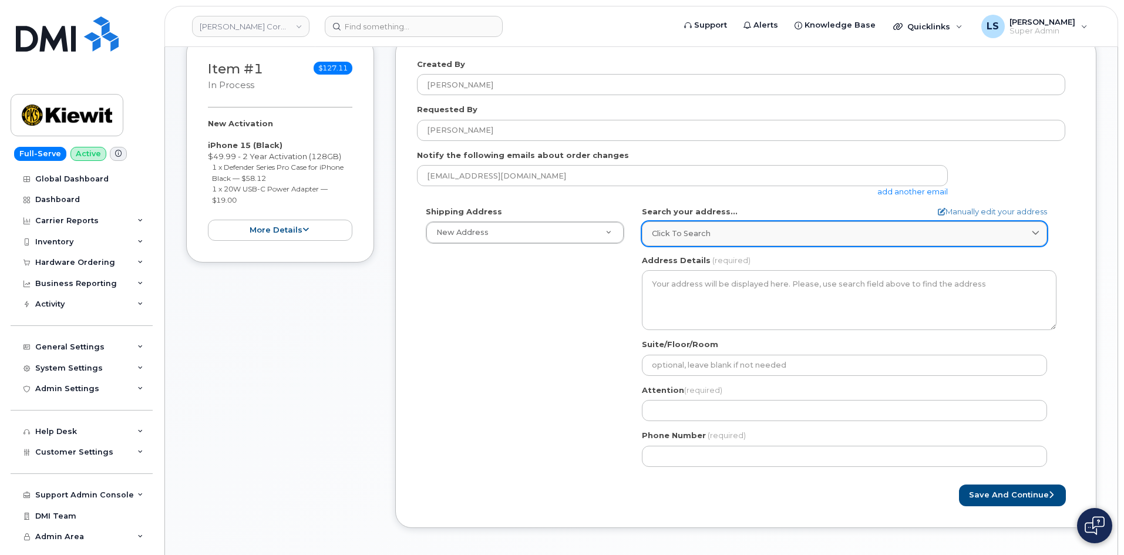
click at [730, 236] on div "Click to search" at bounding box center [844, 233] width 385 height 11
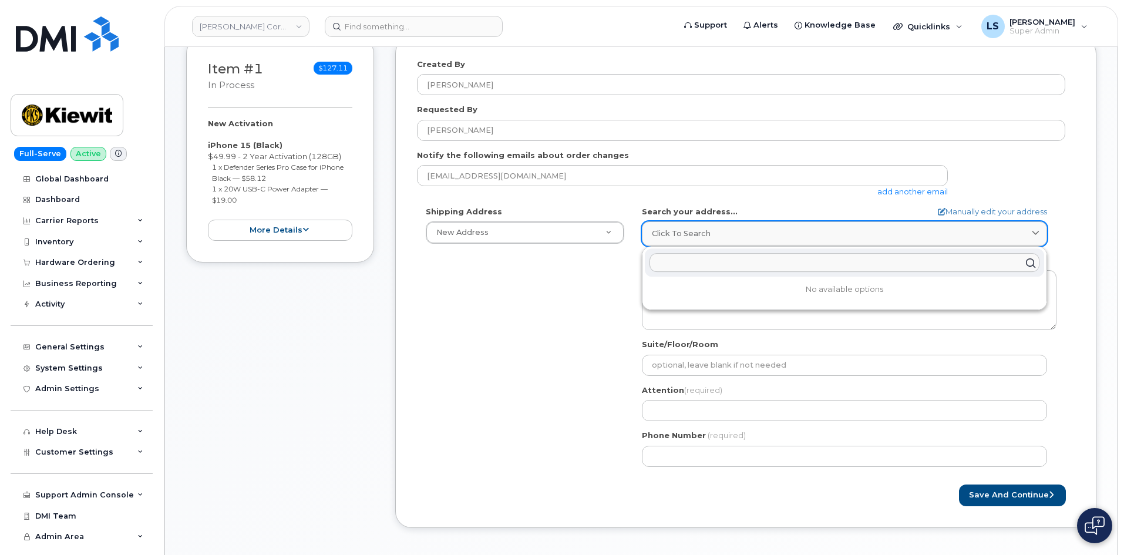
paste input "[STREET_ADDRESS][PERSON_NAME]"
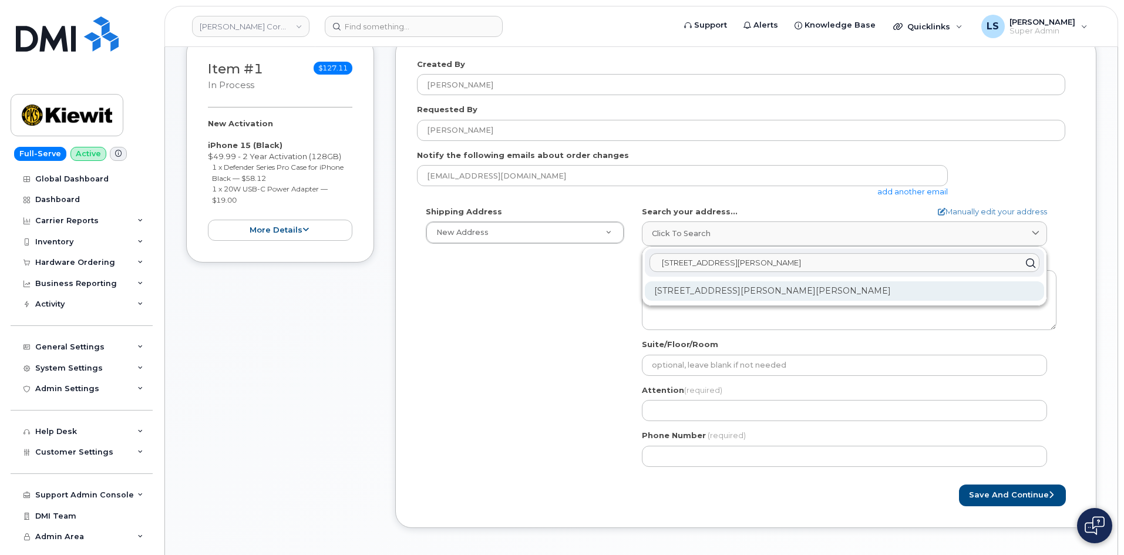
type input "[STREET_ADDRESS][PERSON_NAME]"
click at [664, 287] on div "[STREET_ADDRESS][PERSON_NAME][PERSON_NAME]" at bounding box center [845, 290] width 400 height 19
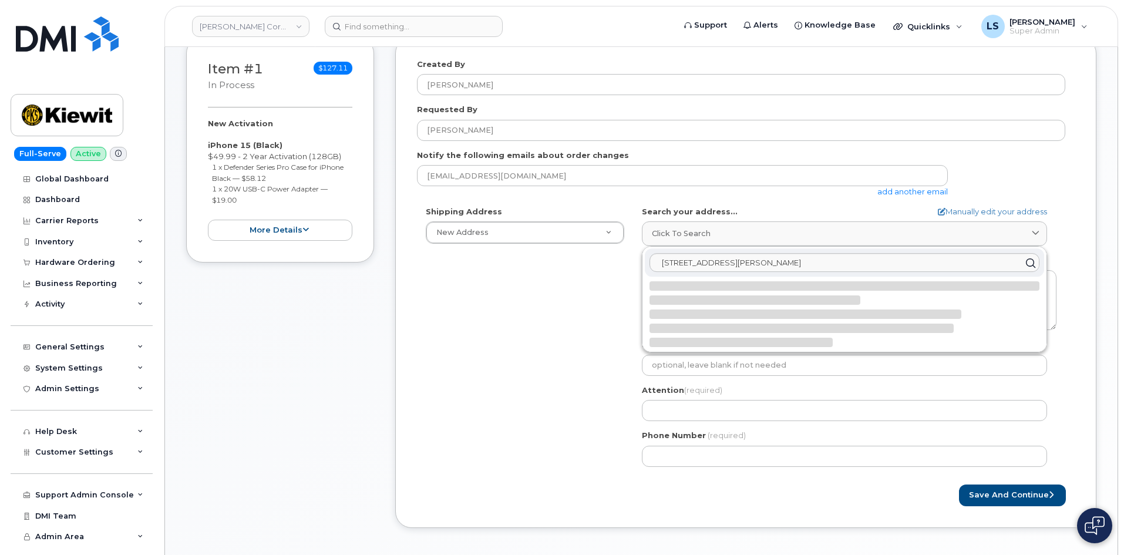
select select
type textarea "[STREET_ADDRESS][PERSON_NAME][PERSON_NAME]"
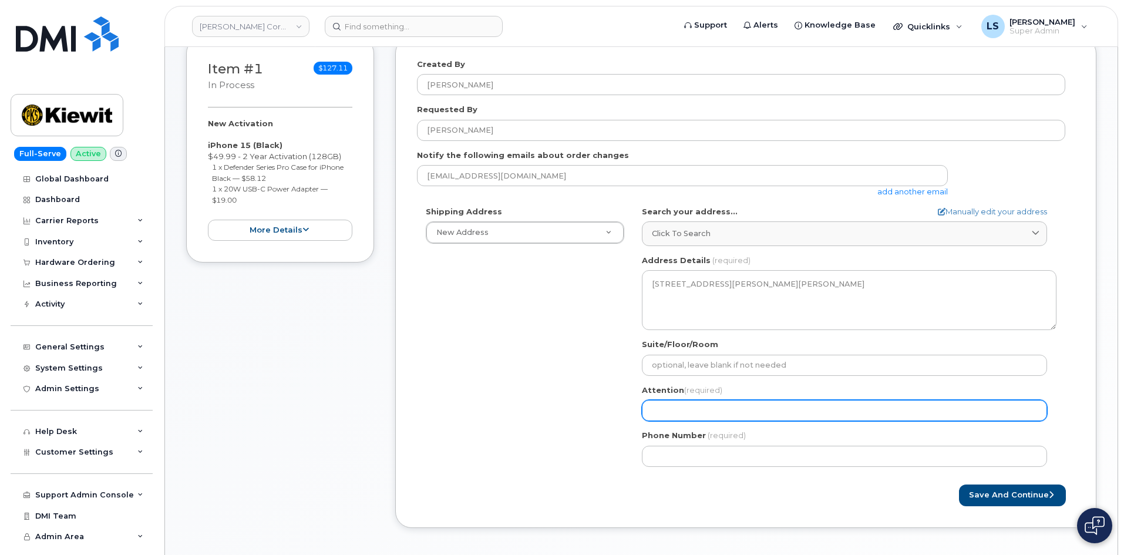
click at [691, 416] on input "Attention (required)" at bounding box center [844, 410] width 405 height 21
paste input "[PERSON_NAME], [PERSON_NAME]"
select select
type input "[PERSON_NAME], [PERSON_NAME]"
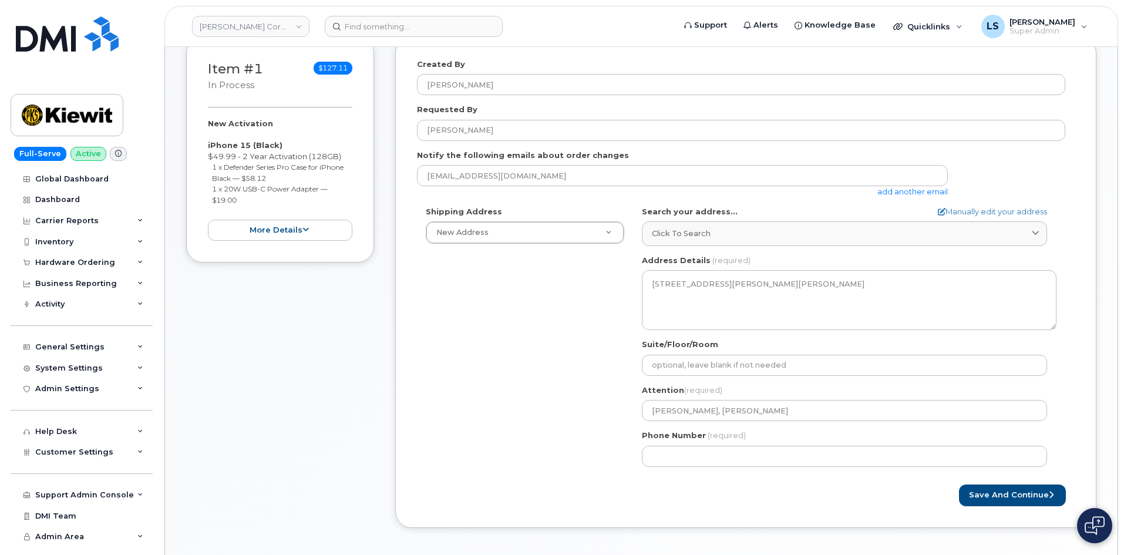
click at [505, 379] on div "Shipping Address New Address New Address 6200 Lee Vista Blvd 206 Mcgavock Pike …" at bounding box center [741, 341] width 649 height 270
click at [399, 136] on div "Created By Luke Schroeder Requested By Jack Fitzpatrick Notify the following em…" at bounding box center [745, 282] width 701 height 491
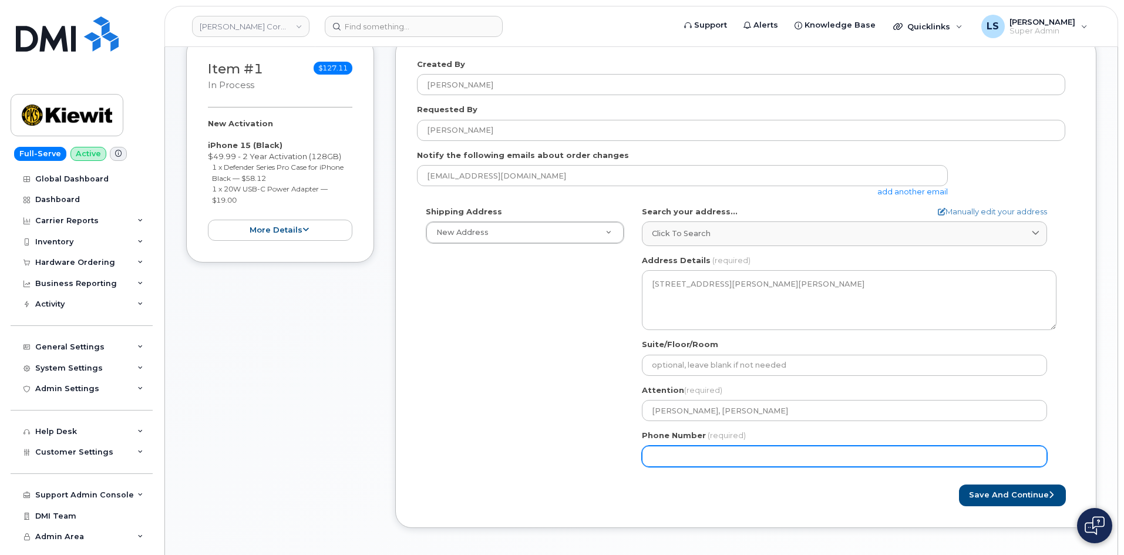
click at [751, 462] on input "Phone Number" at bounding box center [844, 456] width 405 height 21
paste input "9377105118"
select select
type input "9377105118"
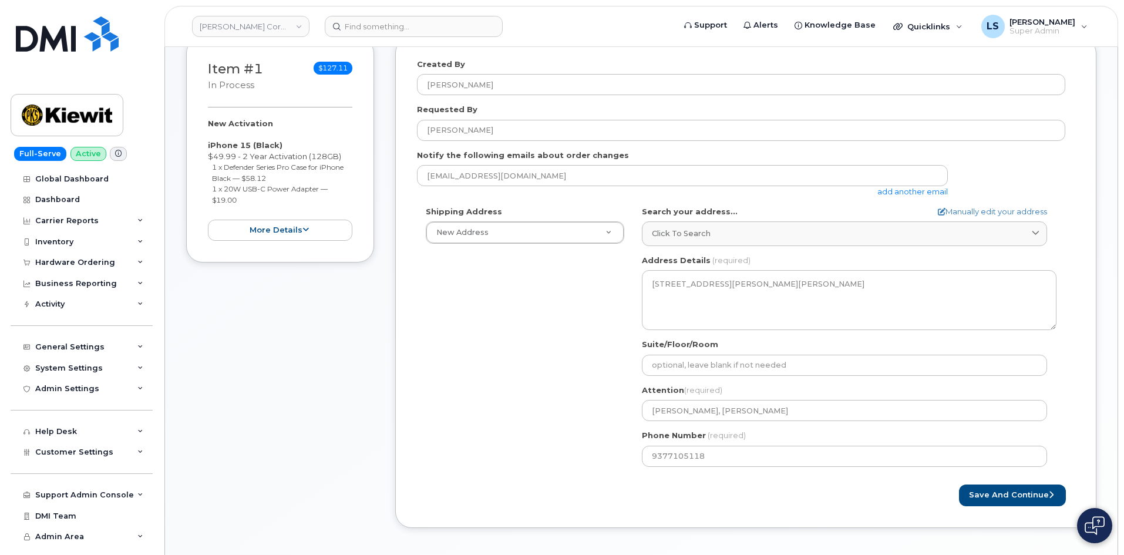
click at [577, 498] on div "Save and Continue" at bounding box center [746, 496] width 658 height 22
click at [1006, 499] on button "Save and Continue" at bounding box center [1012, 496] width 107 height 22
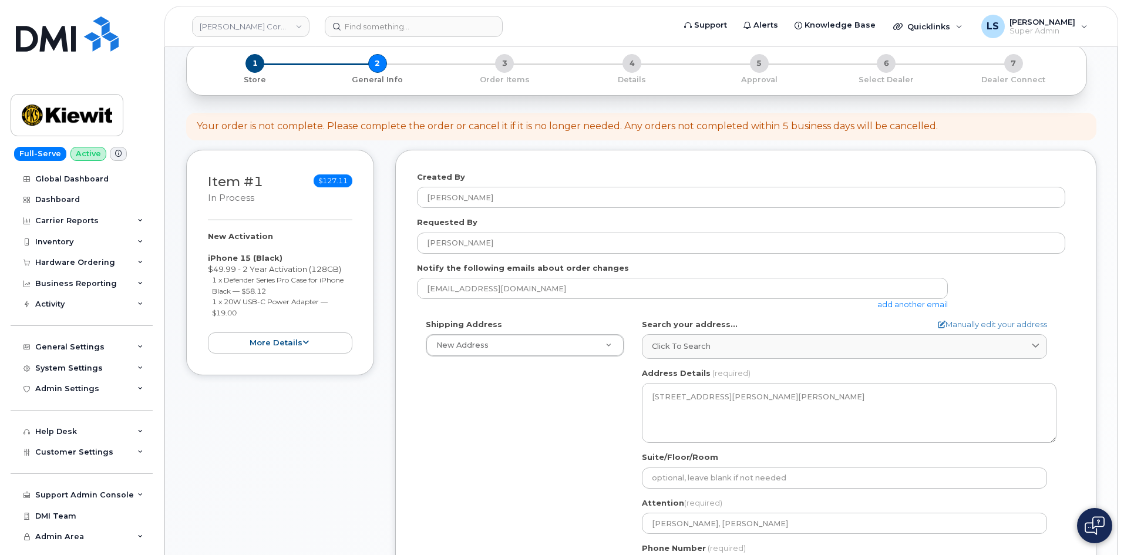
scroll to position [0, 0]
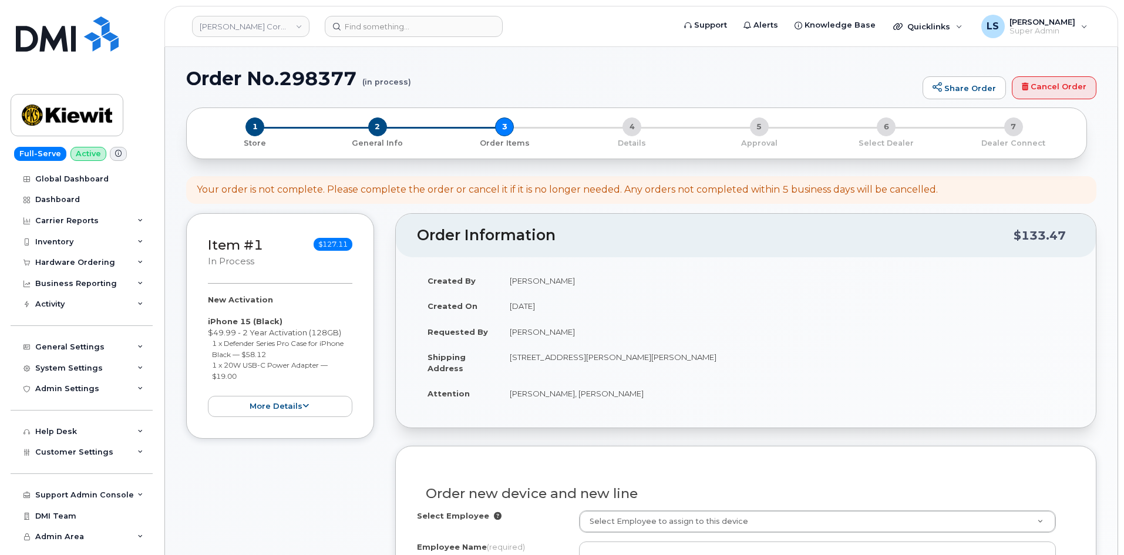
select select
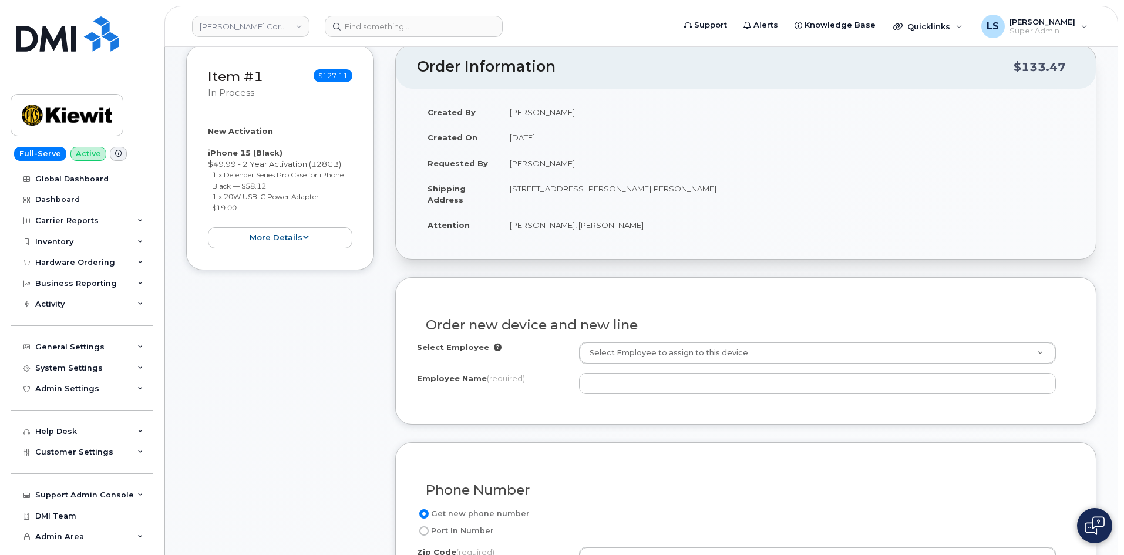
scroll to position [294, 0]
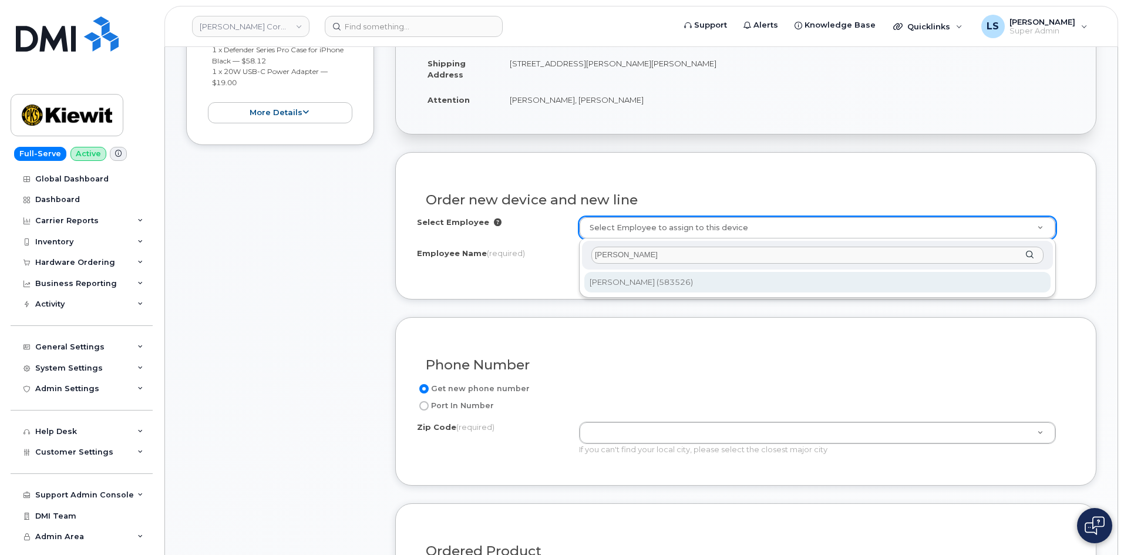
type input "[PERSON_NAME]"
type input "2993706"
type input "[PERSON_NAME]"
type input "2283 Marion Upper Sandusky Rd."
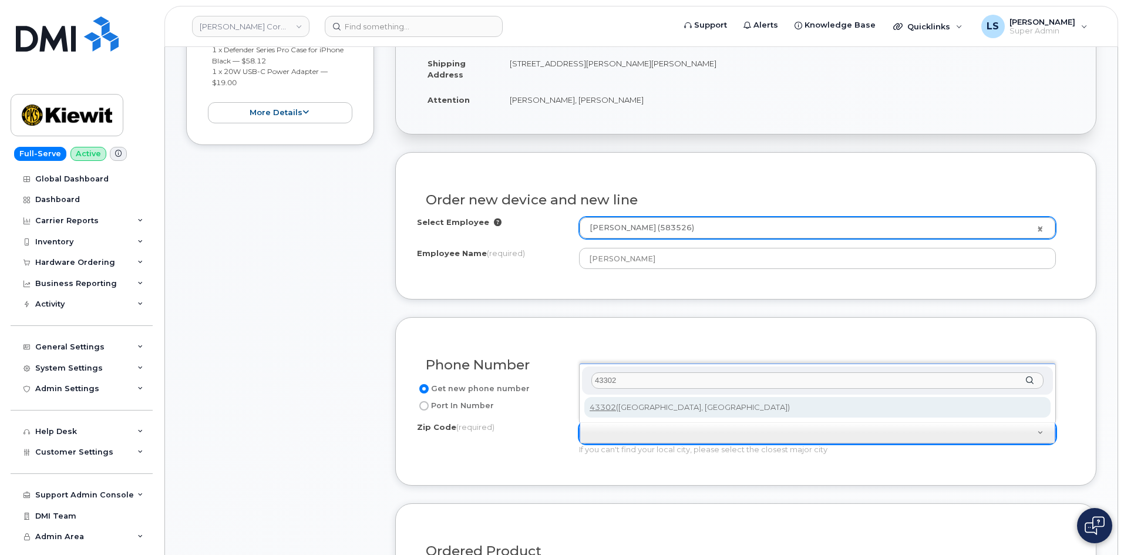
type input "43302"
type input "43302 (Marion, OH)"
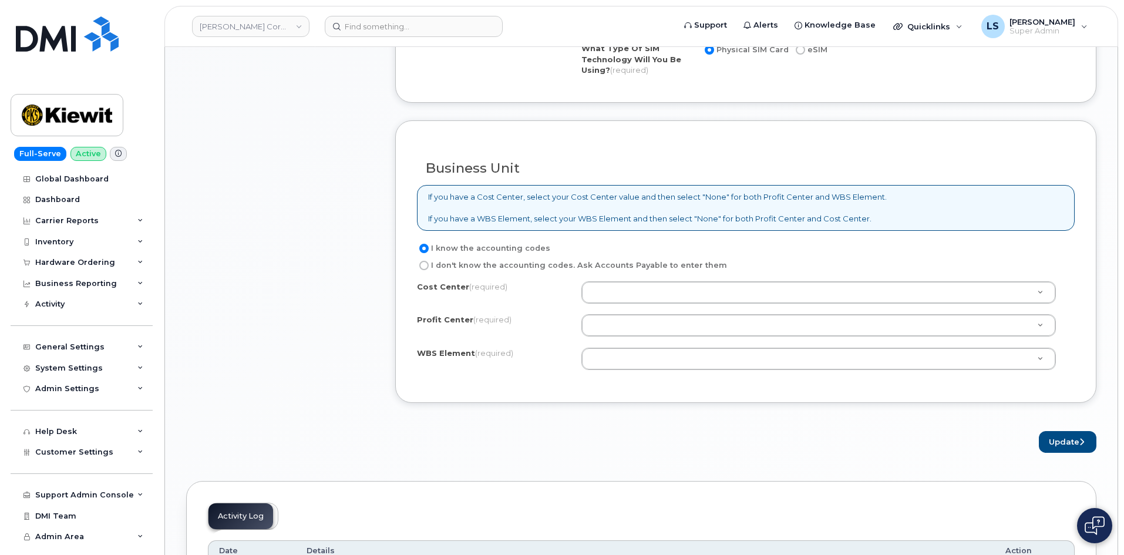
scroll to position [881, 0]
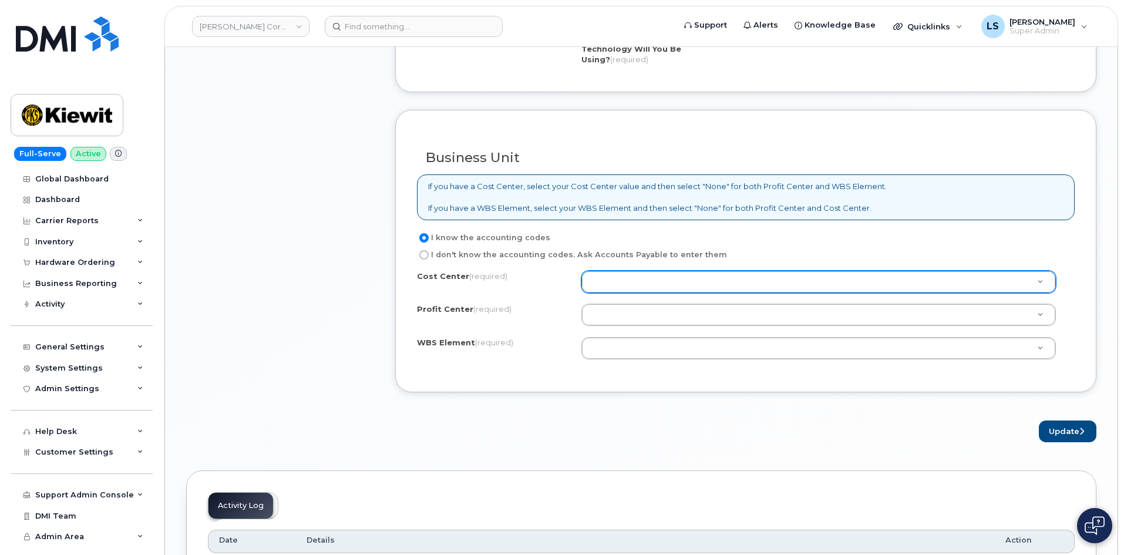
click at [660, 293] on div at bounding box center [819, 282] width 475 height 22
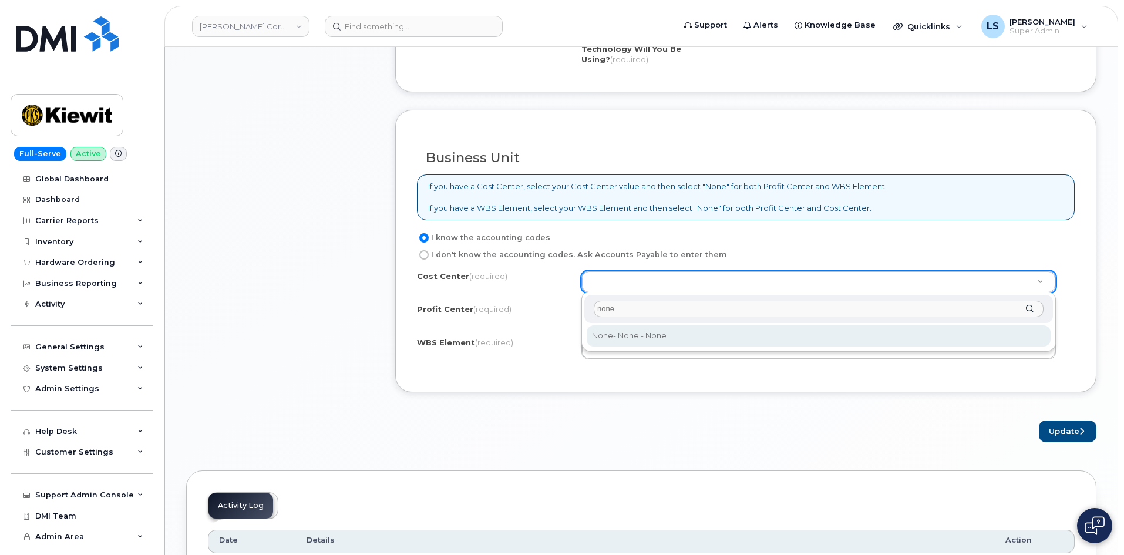
type input "none"
type input "None"
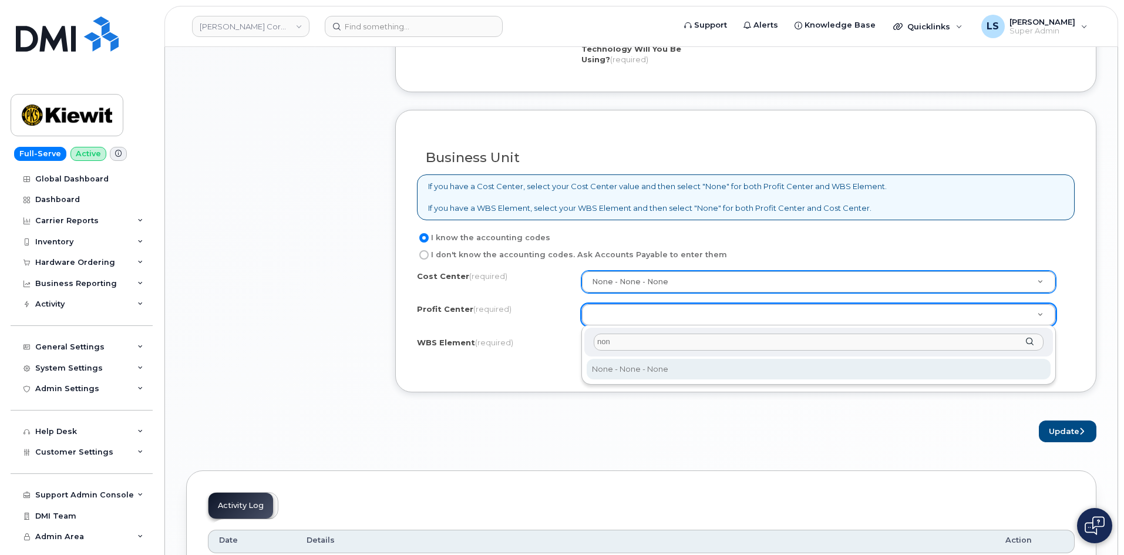
type input "non"
select select "None"
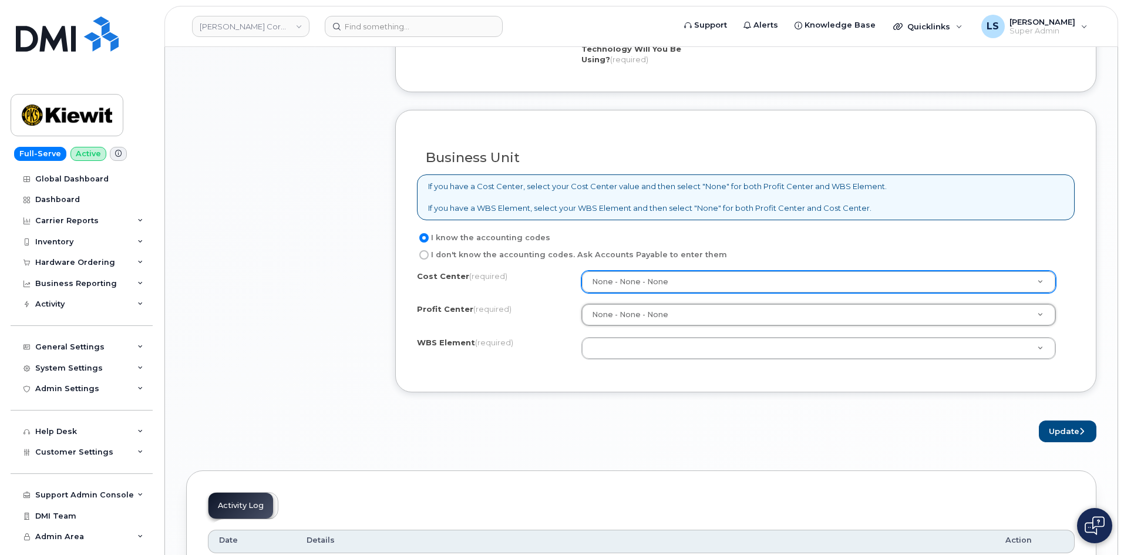
click at [672, 337] on div "Cost Center (required) None - None - None None Profit Center (required) None - …" at bounding box center [746, 321] width 658 height 100
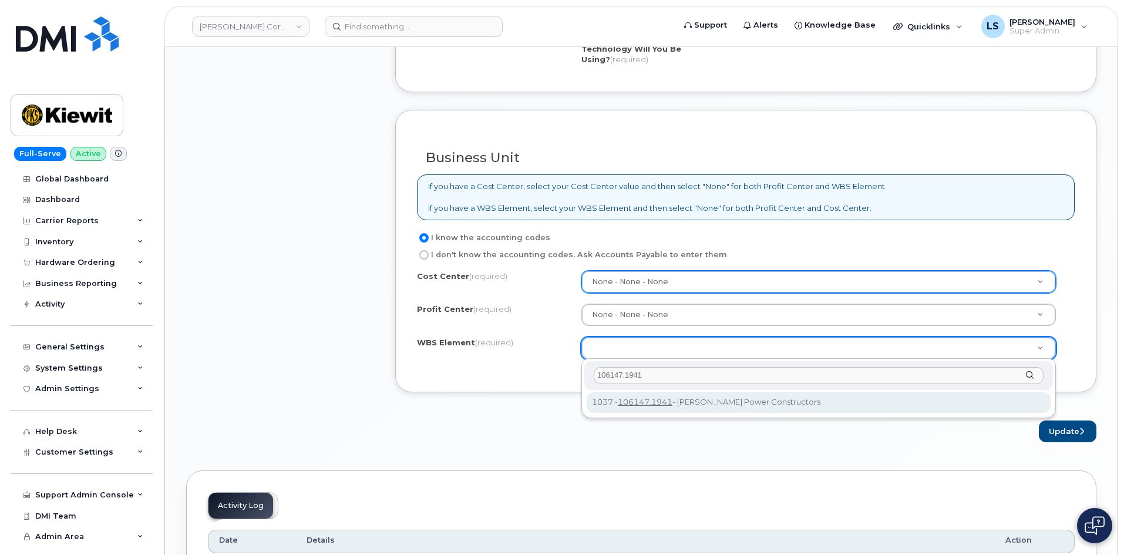
type input "106147.1941"
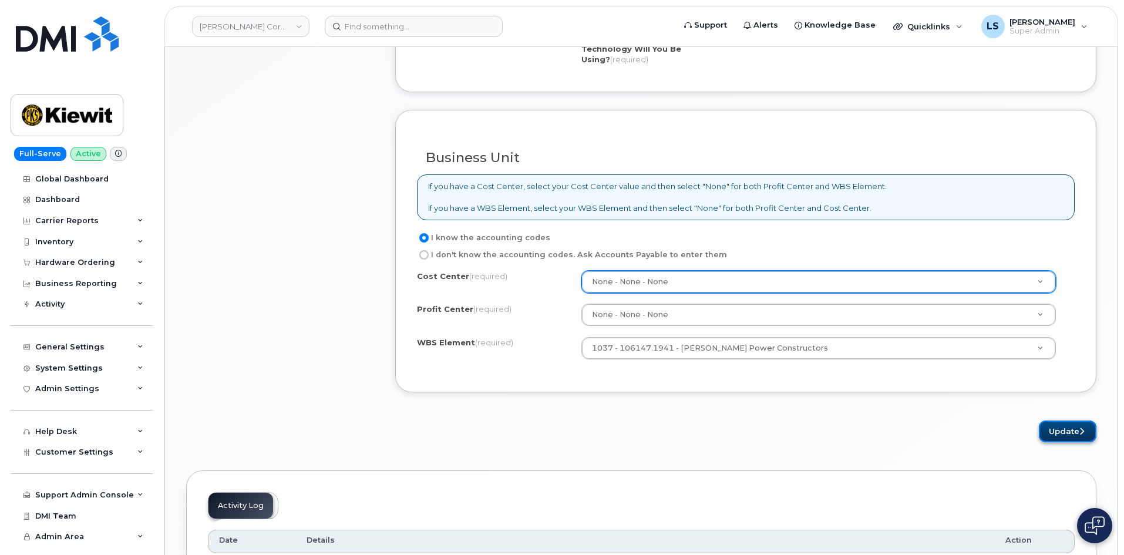
click at [1058, 429] on button "Update" at bounding box center [1068, 432] width 58 height 22
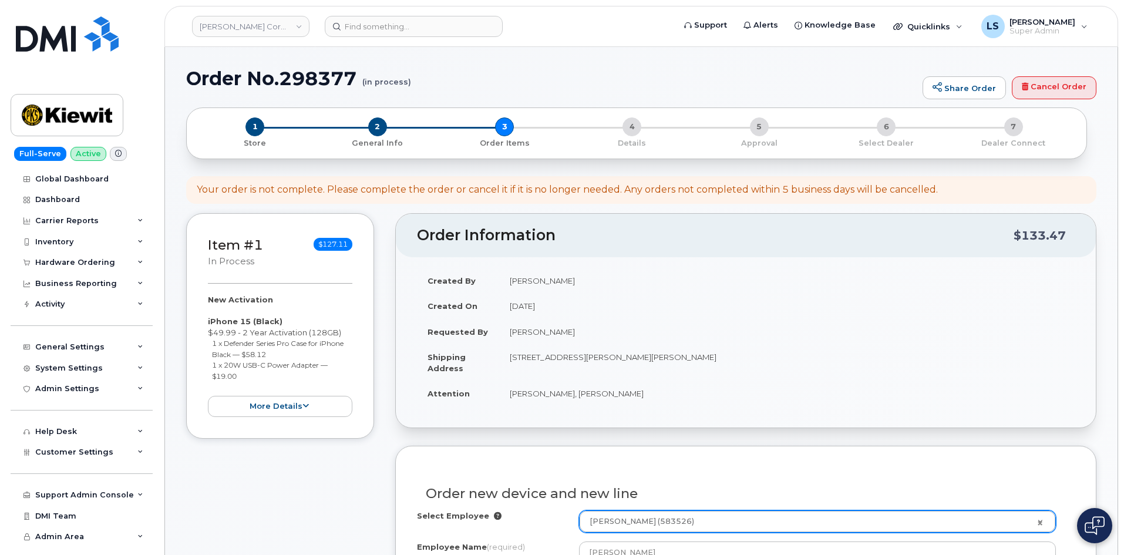
scroll to position [69, 0]
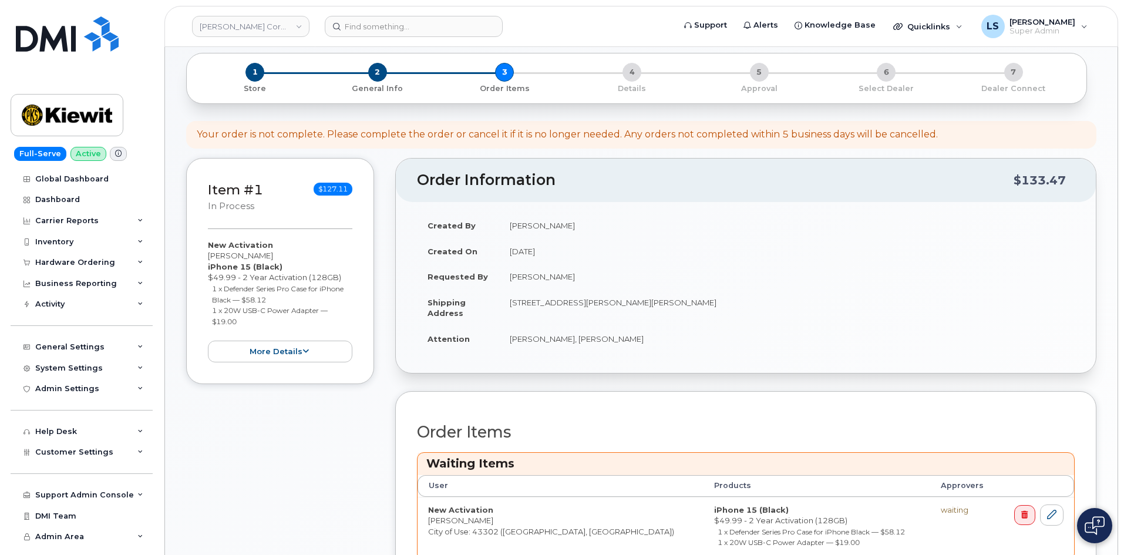
scroll to position [353, 0]
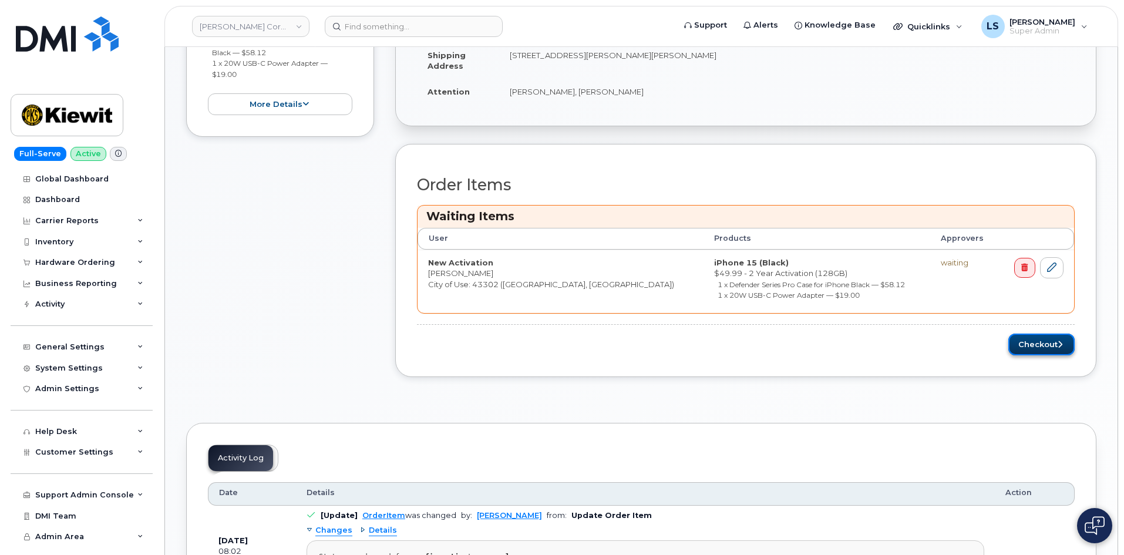
click at [1026, 345] on button "Checkout" at bounding box center [1042, 345] width 66 height 22
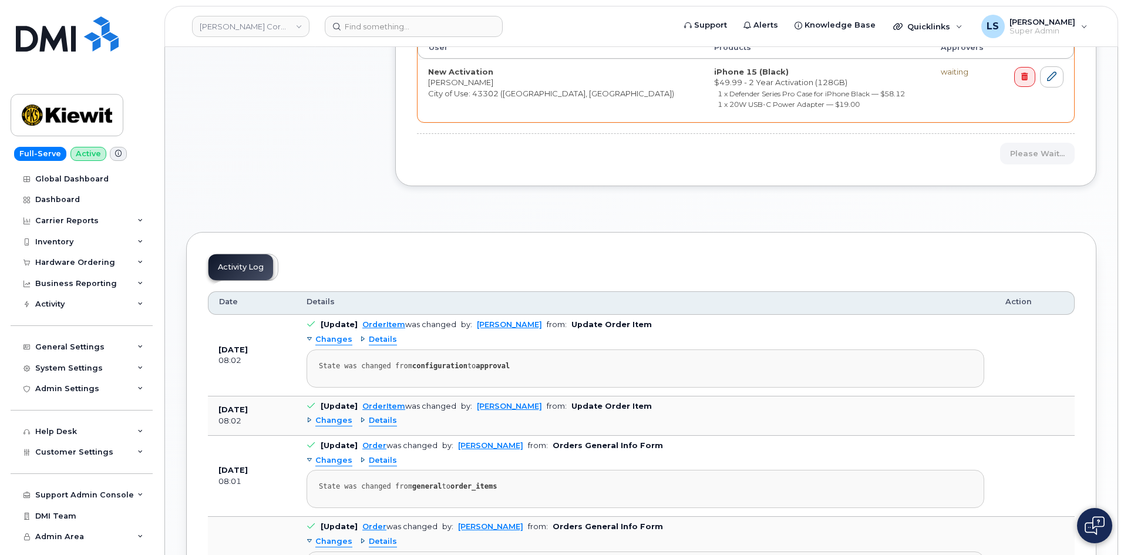
scroll to position [764, 0]
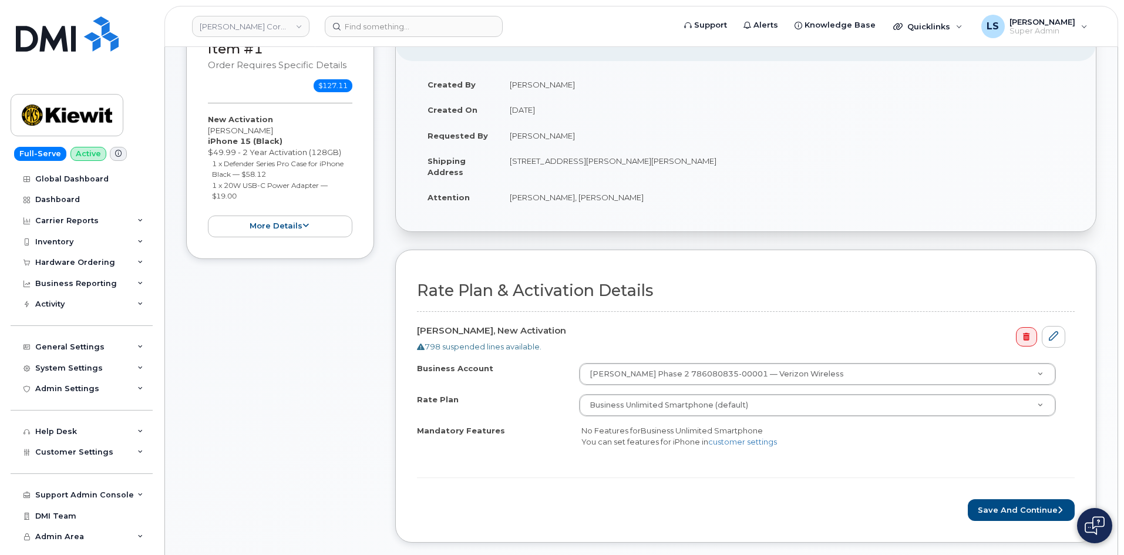
scroll to position [353, 0]
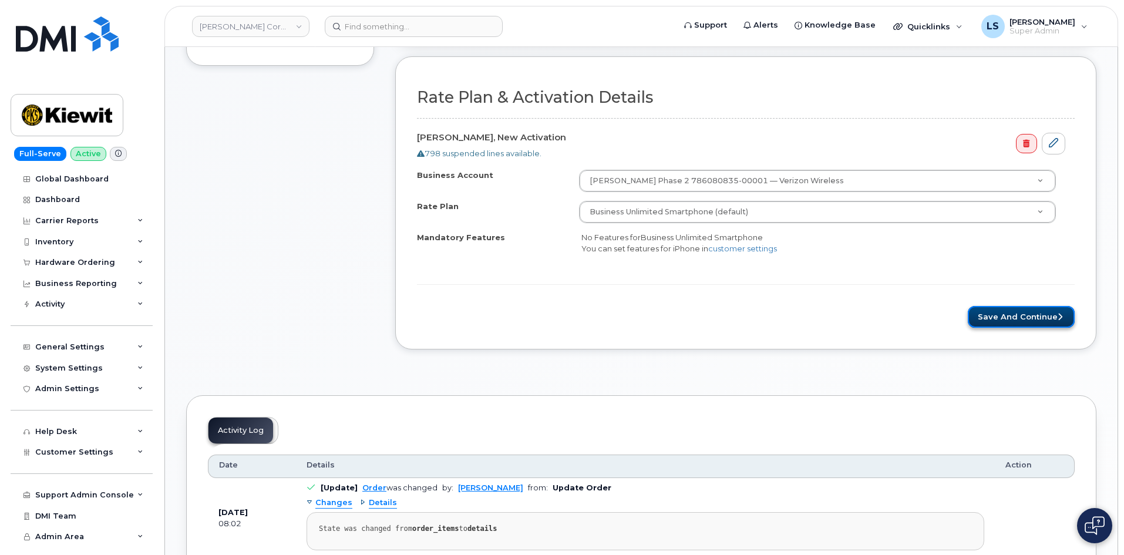
click at [1015, 318] on button "Save and Continue" at bounding box center [1021, 317] width 107 height 22
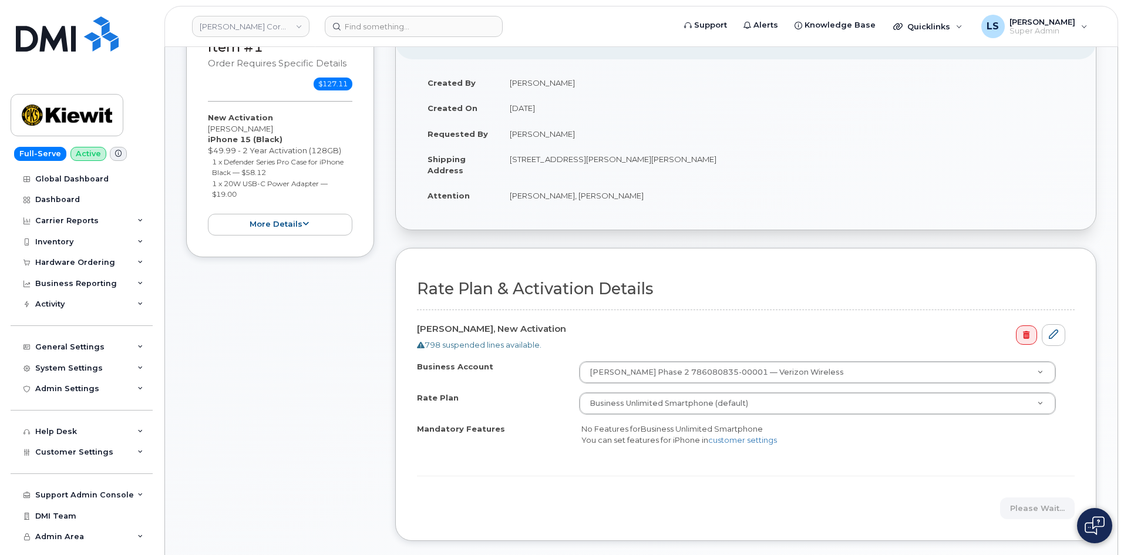
scroll to position [0, 0]
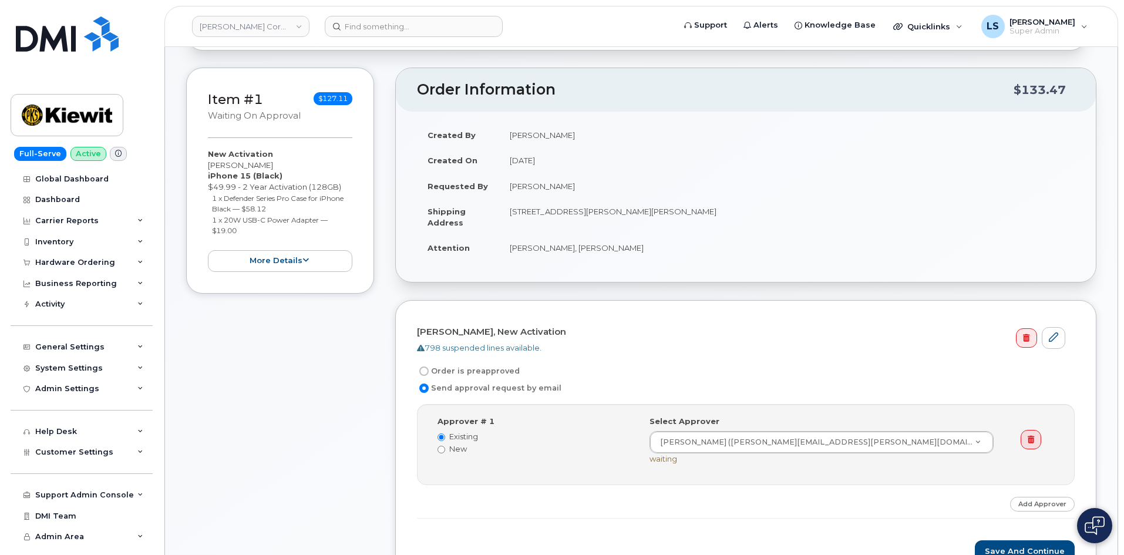
scroll to position [235, 0]
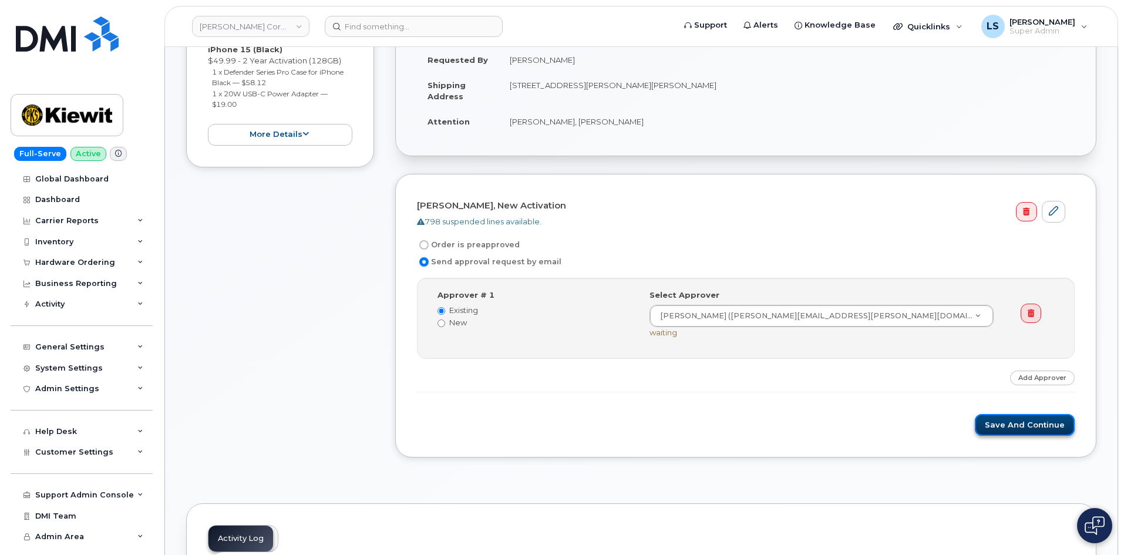
click at [993, 426] on button "Save and Continue" at bounding box center [1025, 425] width 100 height 22
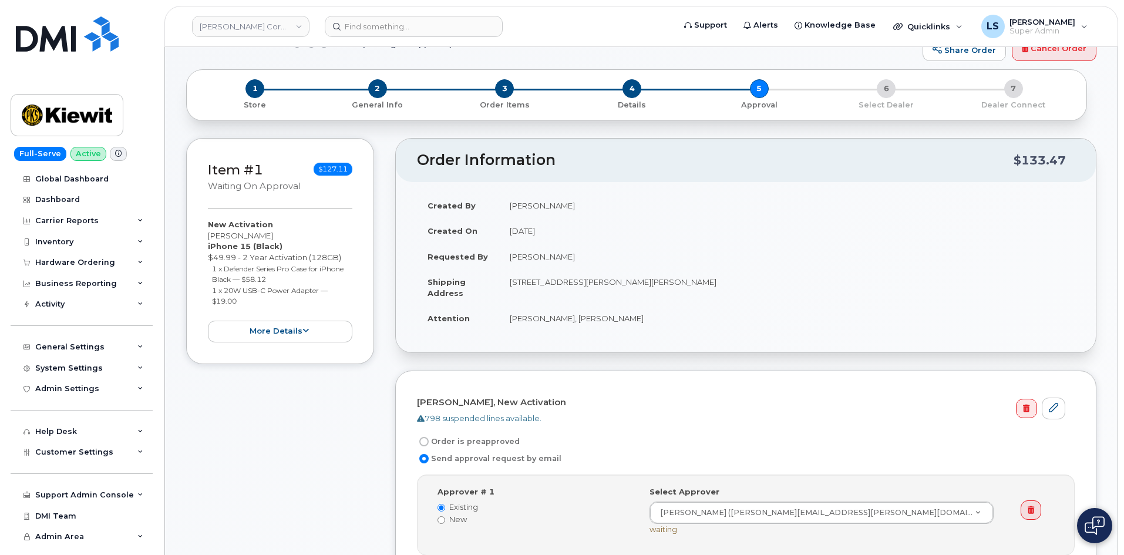
scroll to position [59, 0]
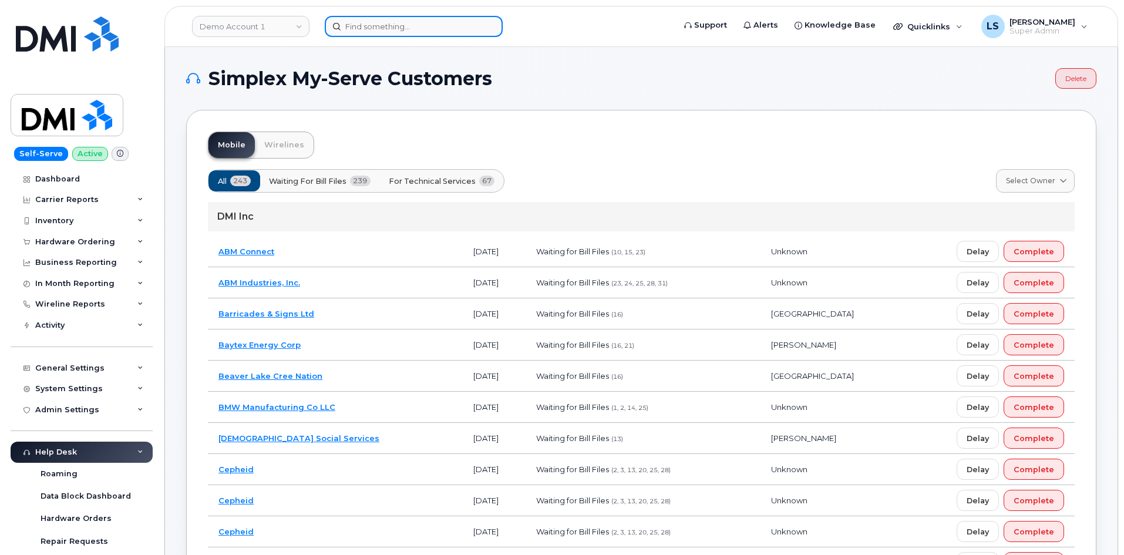
click at [403, 29] on input at bounding box center [414, 26] width 178 height 21
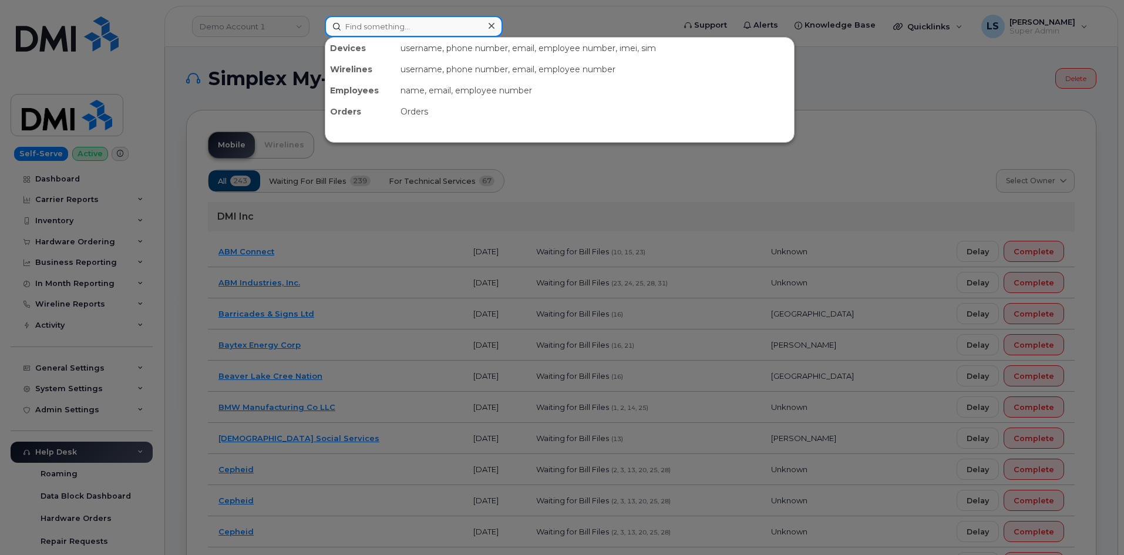
paste input "[PERSON_NAME]"
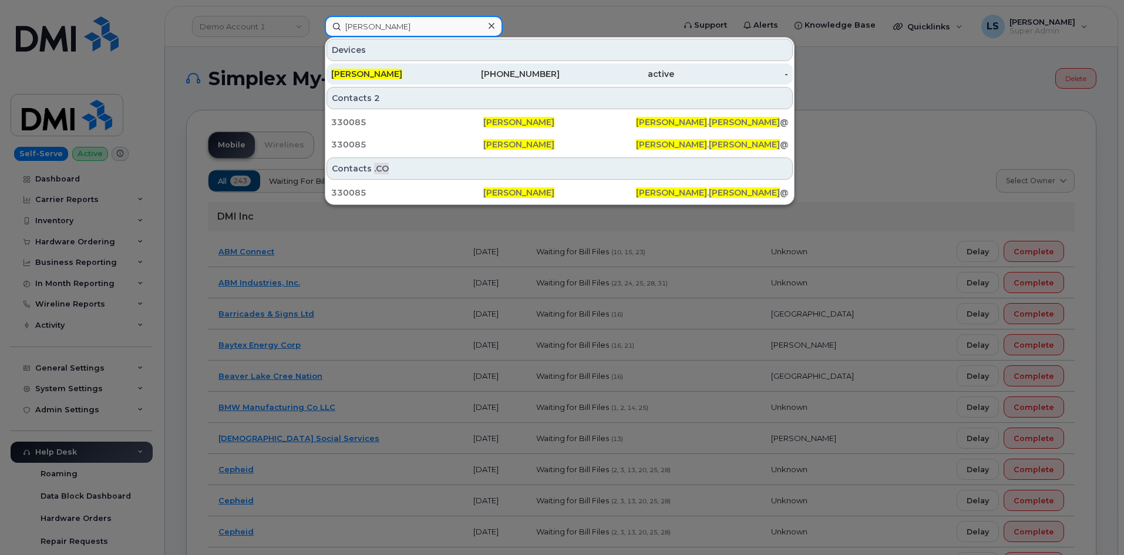
type input "[PERSON_NAME]"
click at [439, 74] on div "[PERSON_NAME]" at bounding box center [388, 74] width 115 height 12
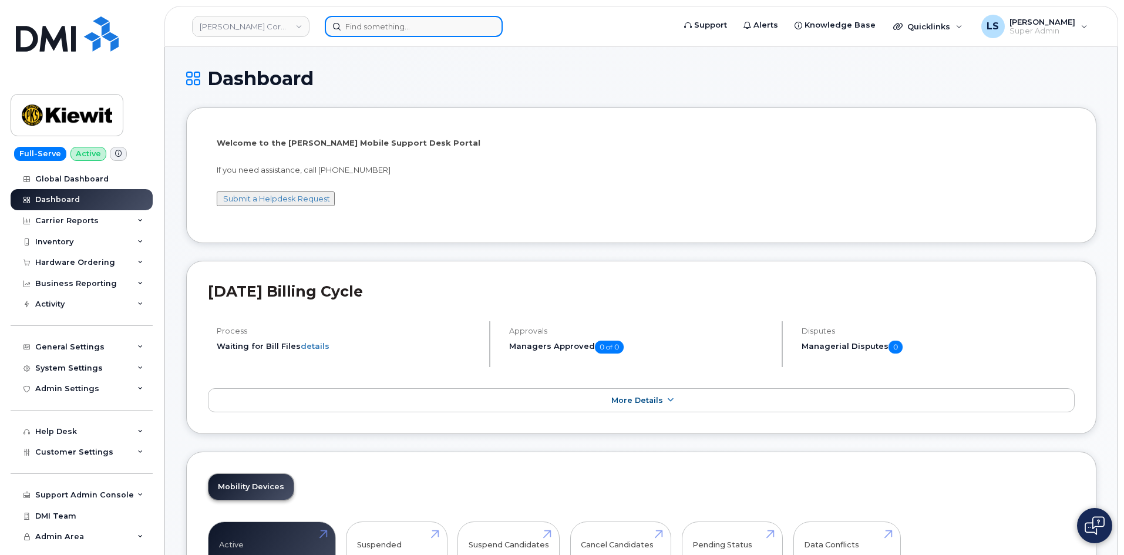
click at [376, 20] on input at bounding box center [414, 26] width 178 height 21
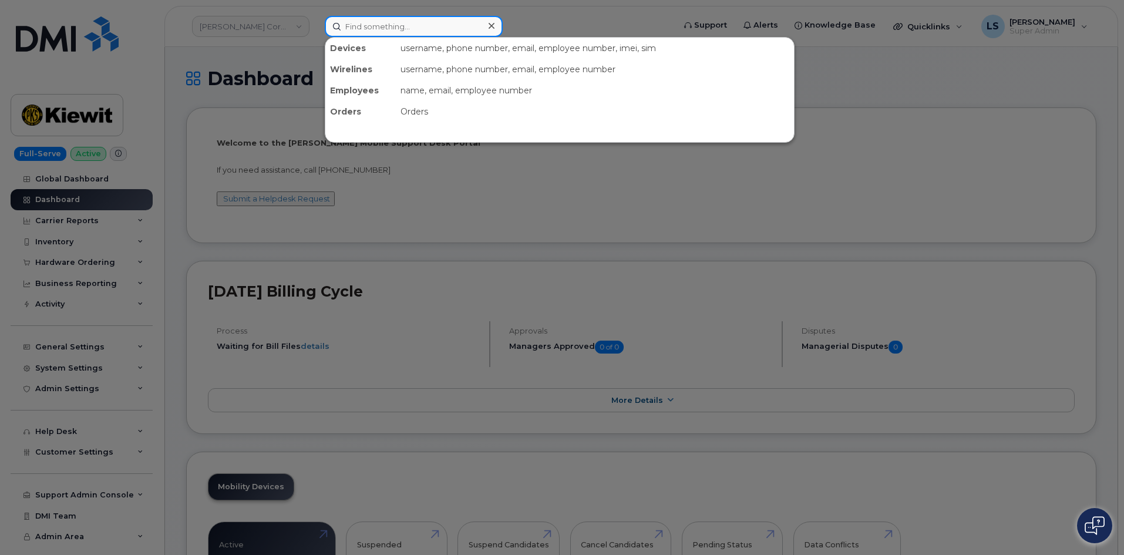
paste input "[PERSON_NAME]"
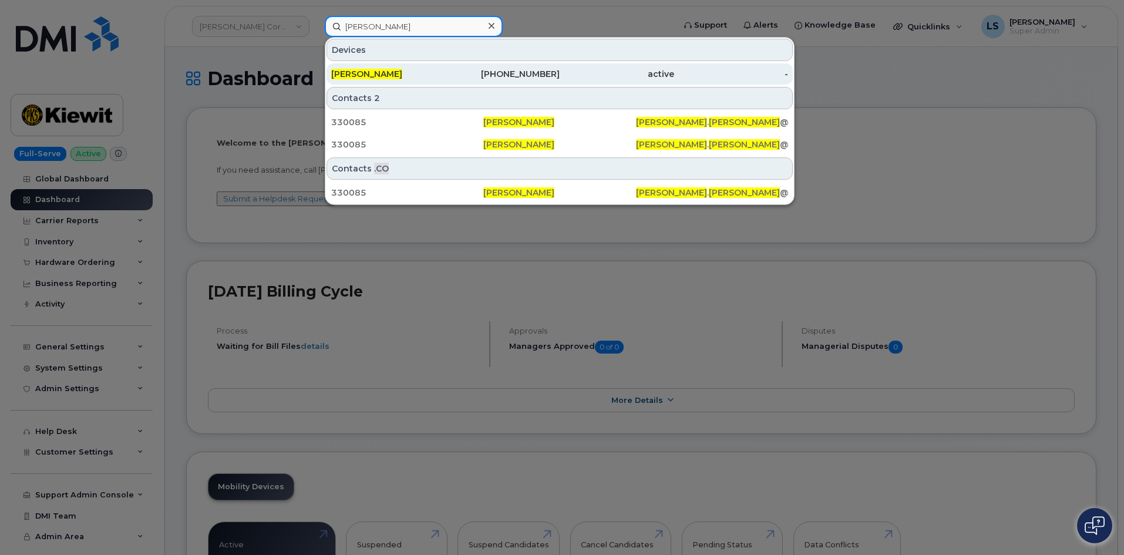
type input "[PERSON_NAME]"
click at [429, 70] on div "[PERSON_NAME]" at bounding box center [388, 74] width 115 height 12
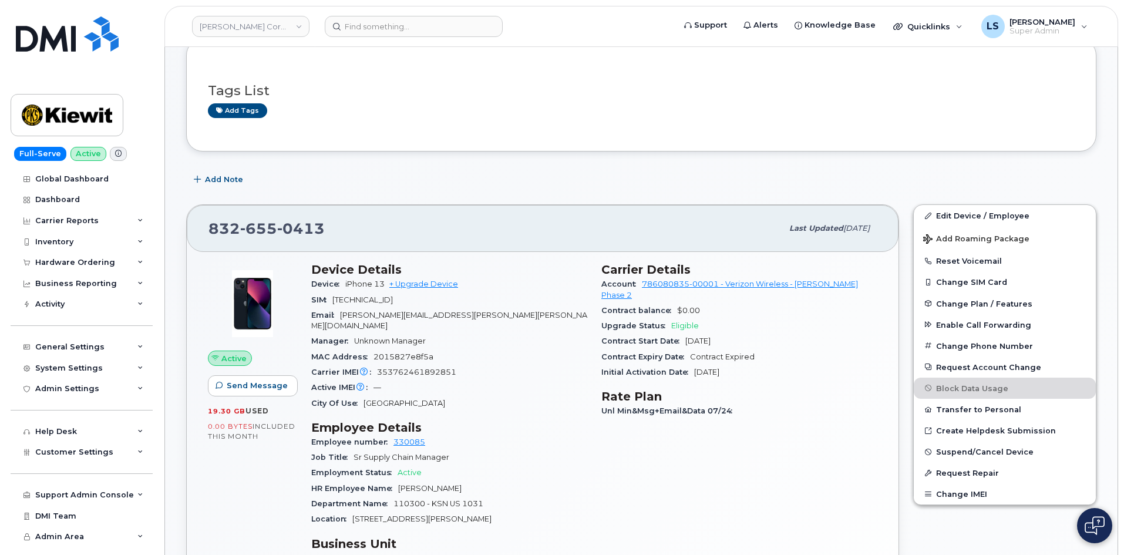
scroll to position [118, 0]
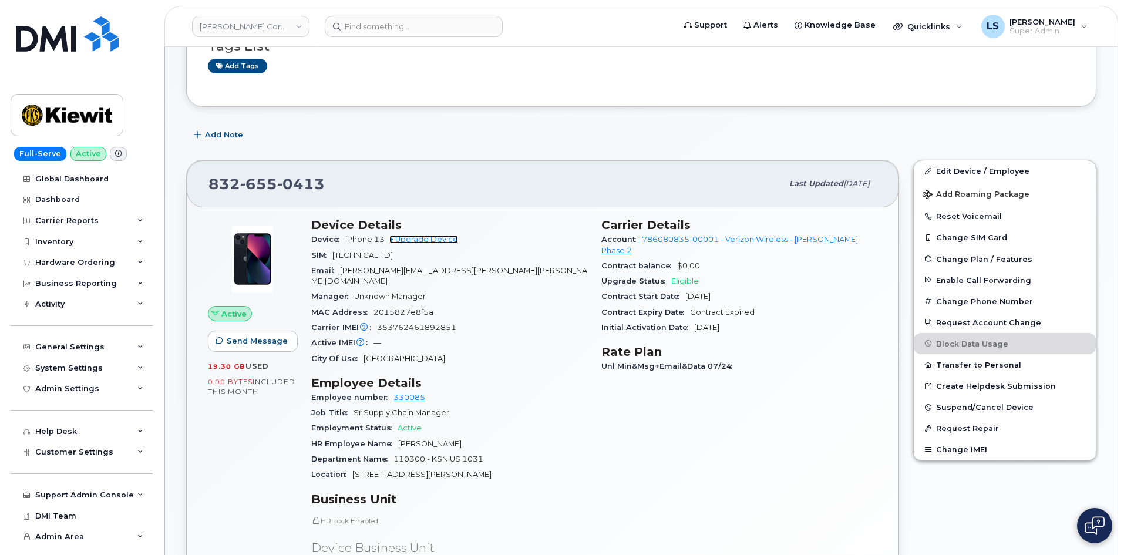
click at [435, 239] on link "+ Upgrade Device" at bounding box center [424, 239] width 69 height 9
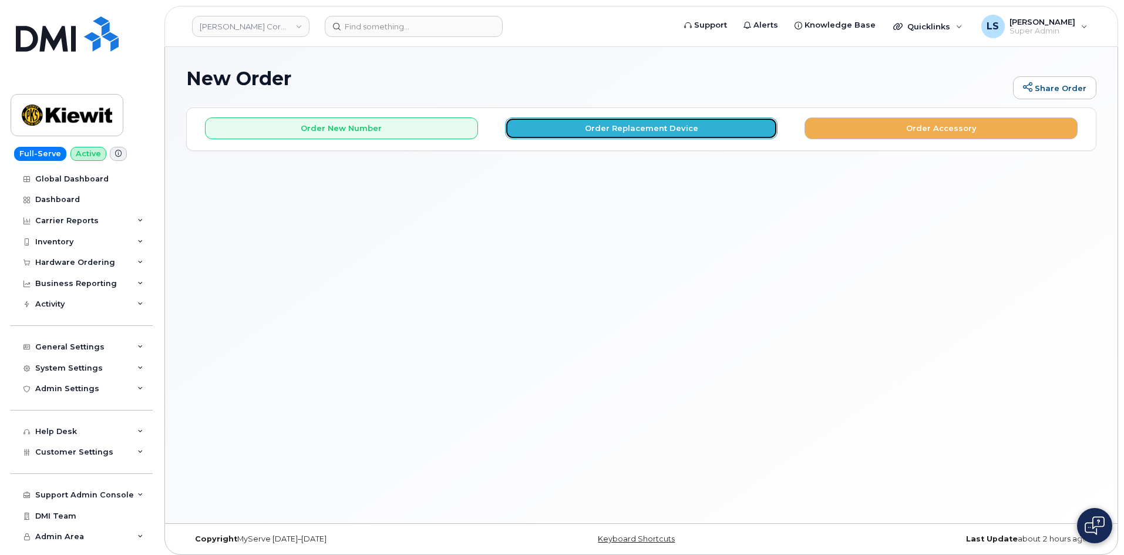
click at [641, 134] on button "Order Replacement Device" at bounding box center [641, 129] width 273 height 22
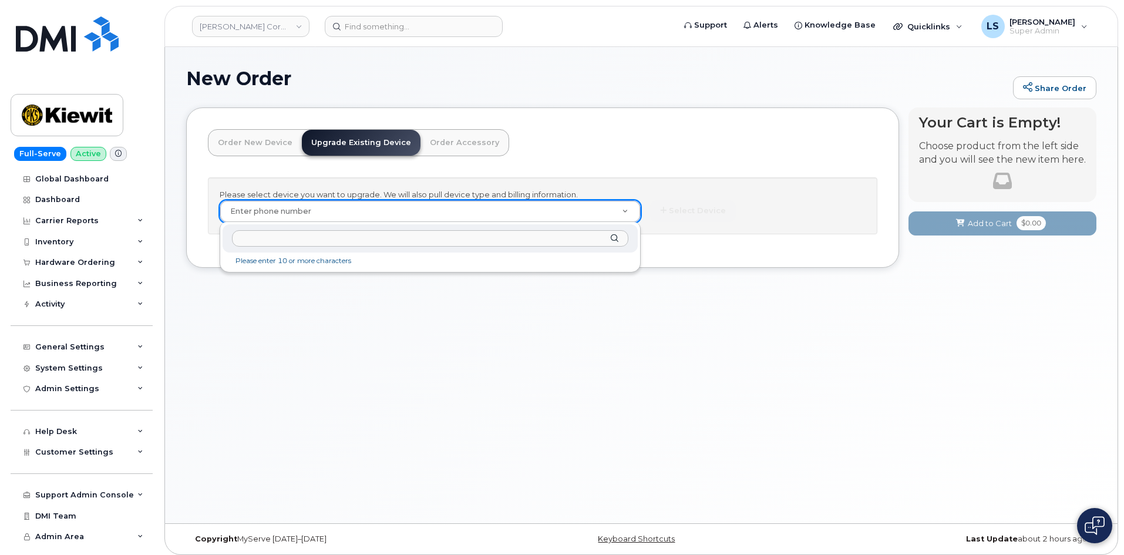
paste input "8326550413"
type input "8326550413"
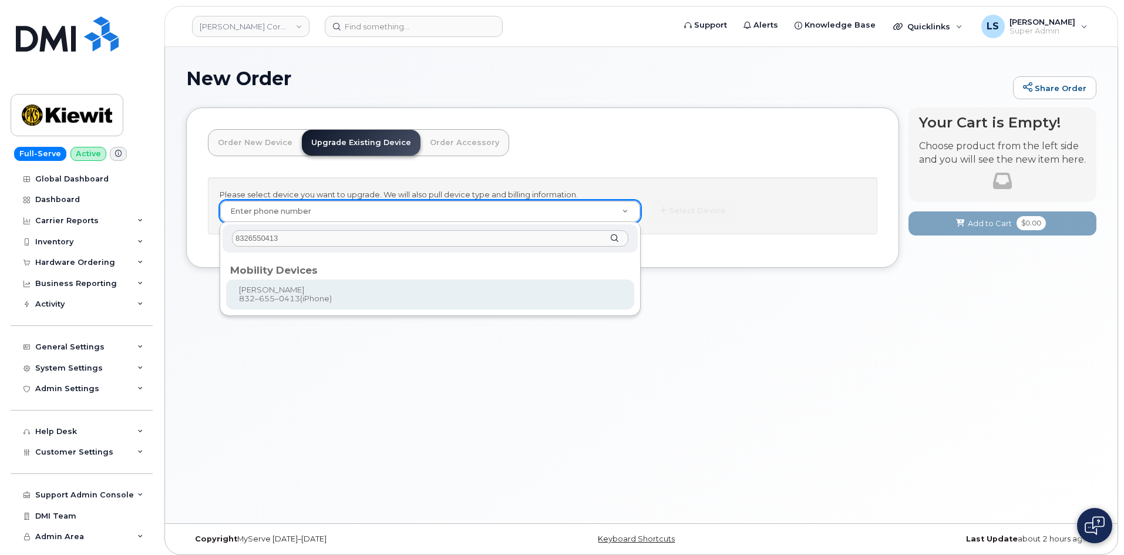
type input "1173154"
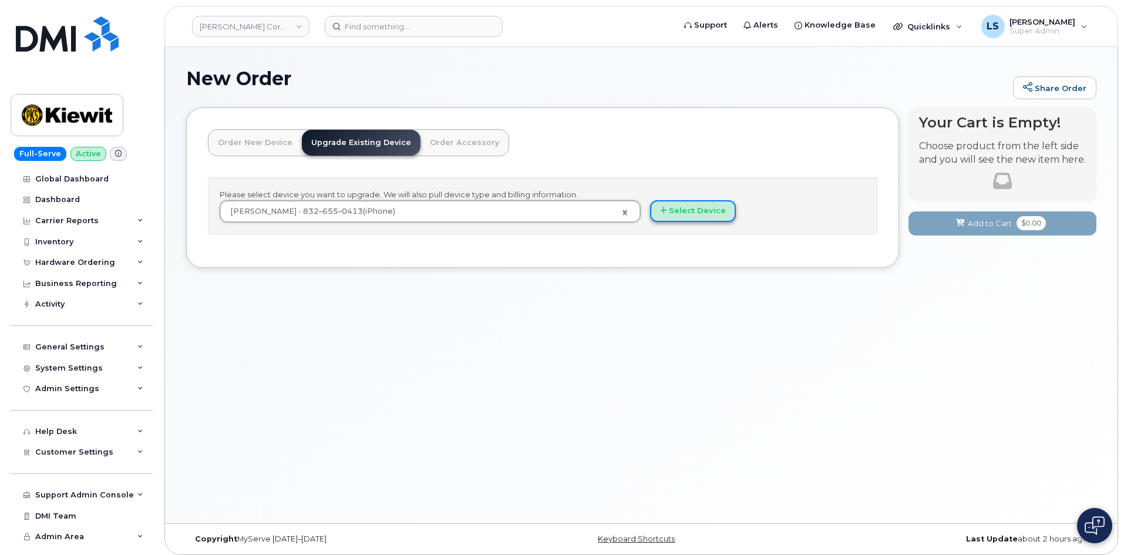
click at [715, 217] on button "Select Device" at bounding box center [693, 211] width 86 height 22
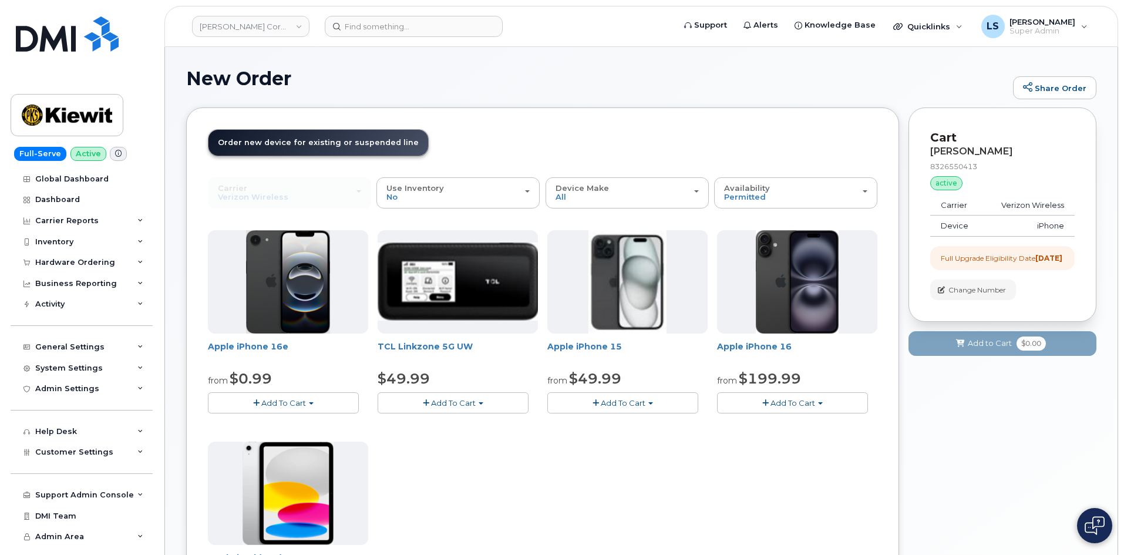
click at [621, 402] on span "Add To Cart" at bounding box center [623, 402] width 45 height 9
click at [626, 423] on link "$49.99 - 2 Year Upgrade (128GB)" at bounding box center [626, 425] width 153 height 15
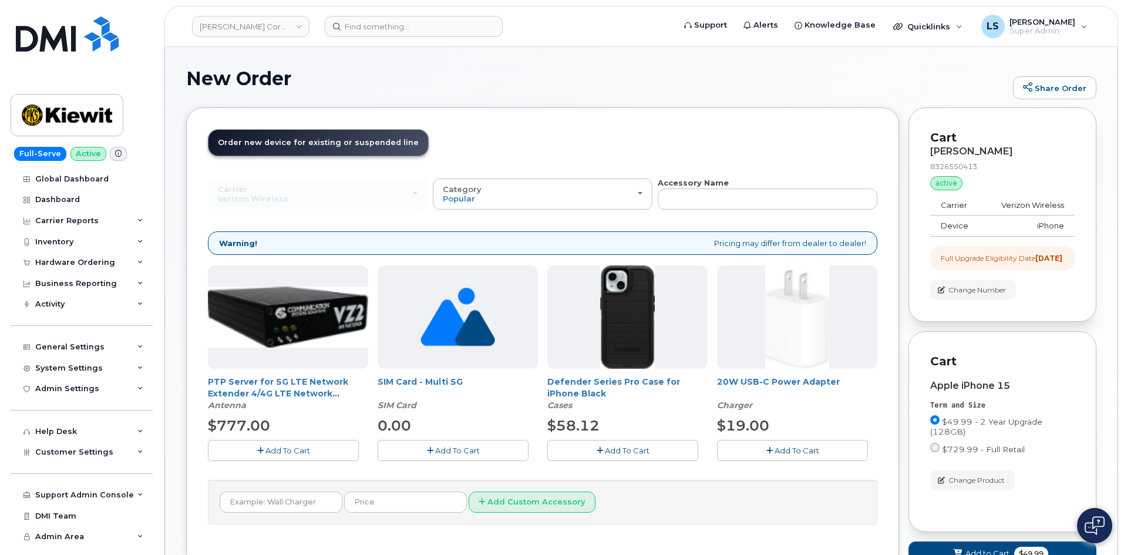
scroll to position [100, 0]
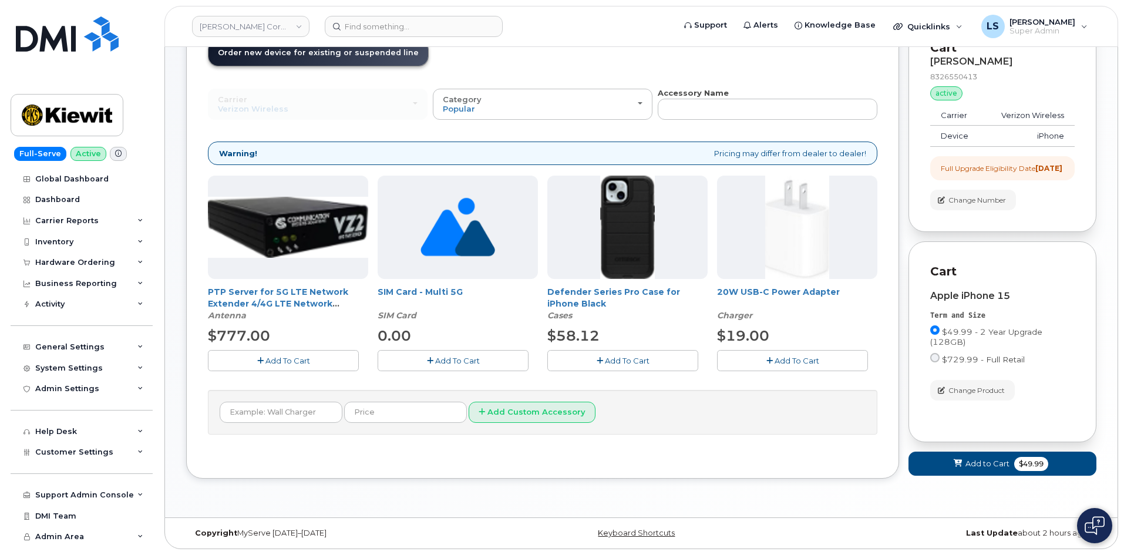
click at [627, 356] on span "Add To Cart" at bounding box center [627, 360] width 45 height 9
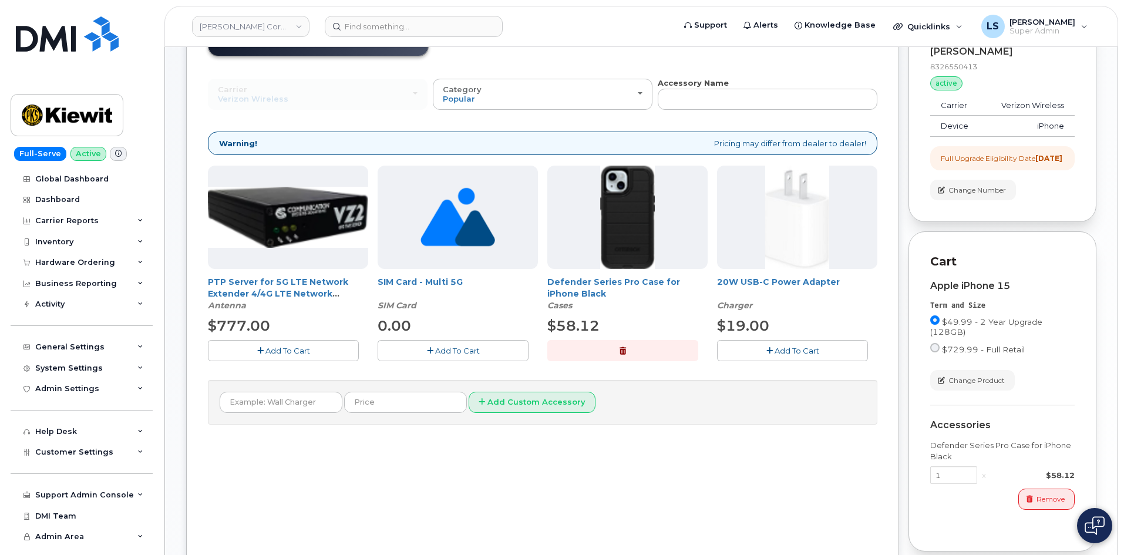
click at [775, 351] on span "Add To Cart" at bounding box center [797, 350] width 45 height 9
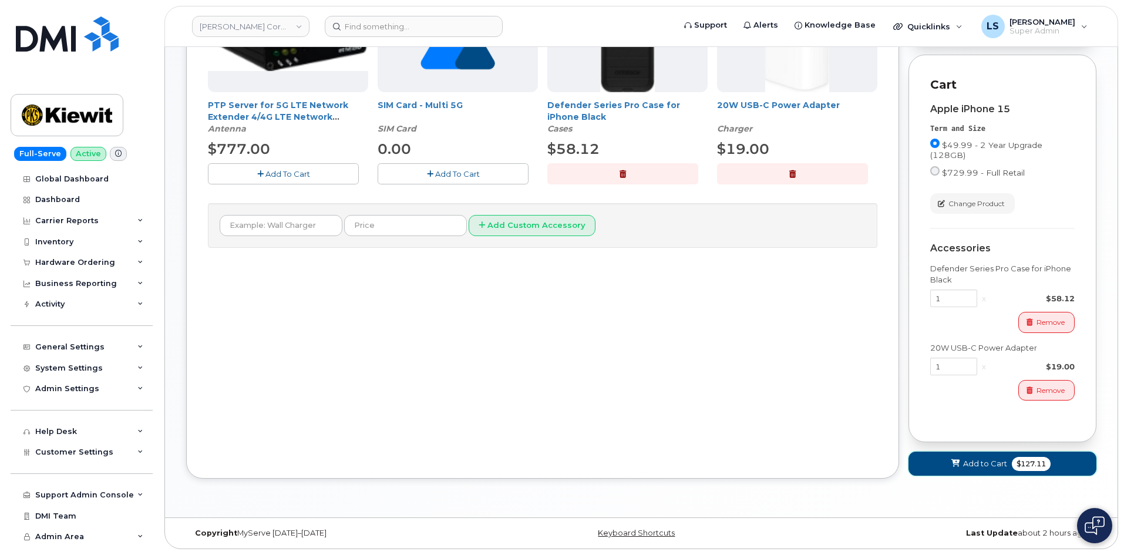
click at [986, 455] on button "Add to Cart $127.11" at bounding box center [1003, 464] width 188 height 24
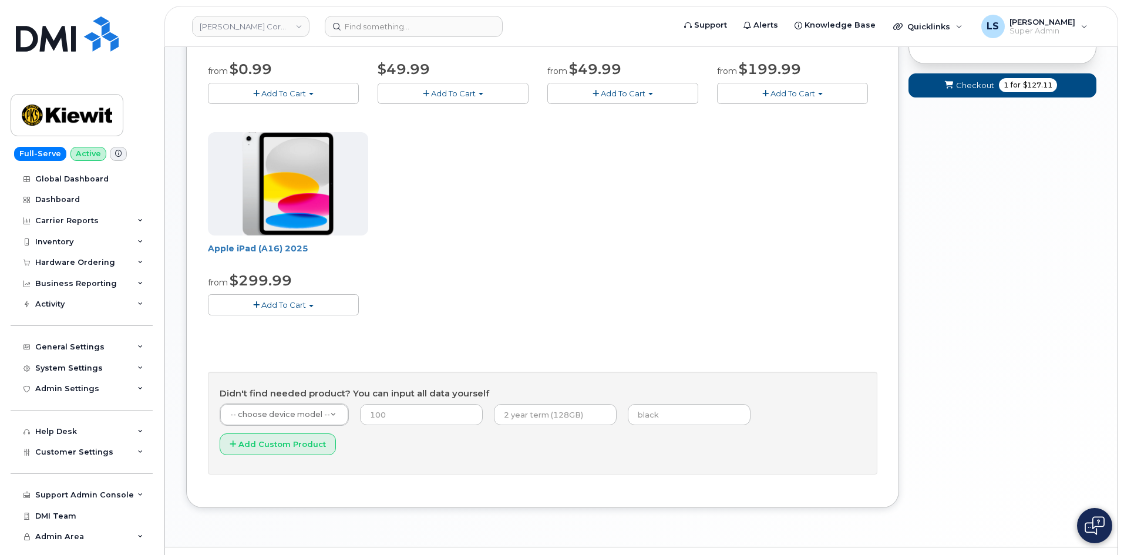
scroll to position [16, 0]
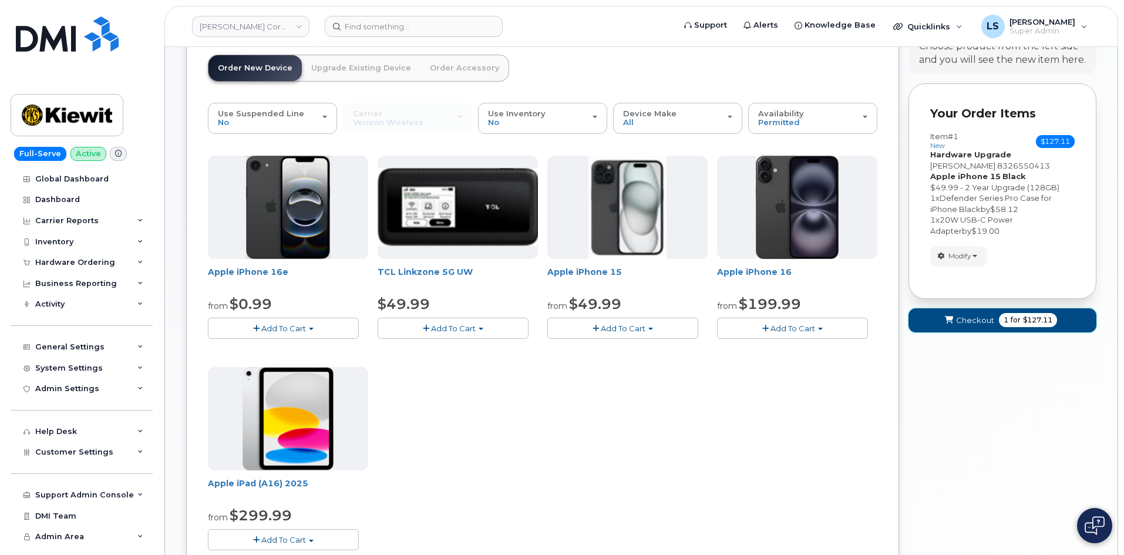
click at [1028, 323] on span "$127.11" at bounding box center [1037, 320] width 29 height 11
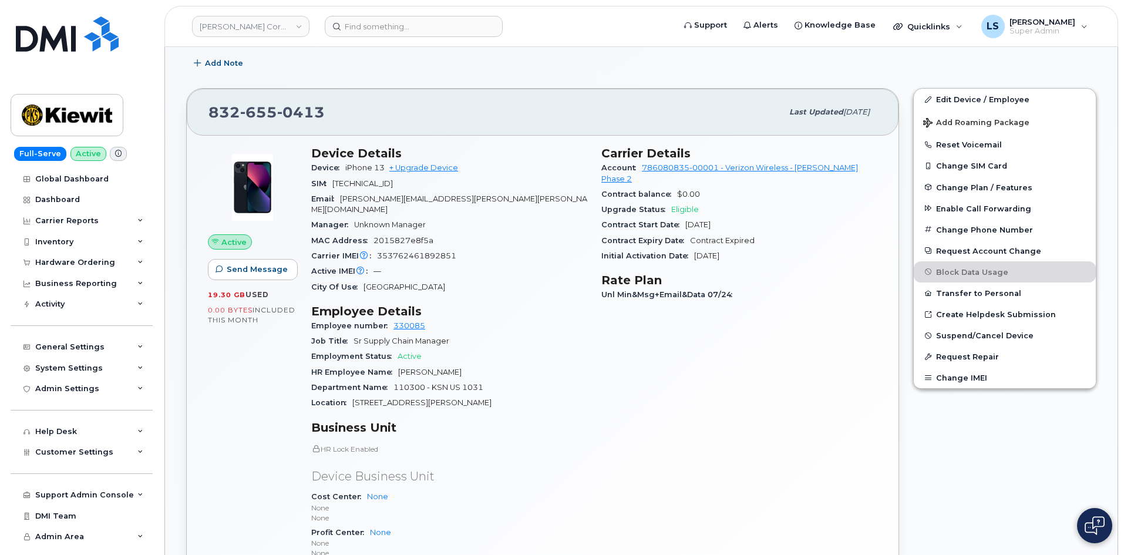
scroll to position [235, 0]
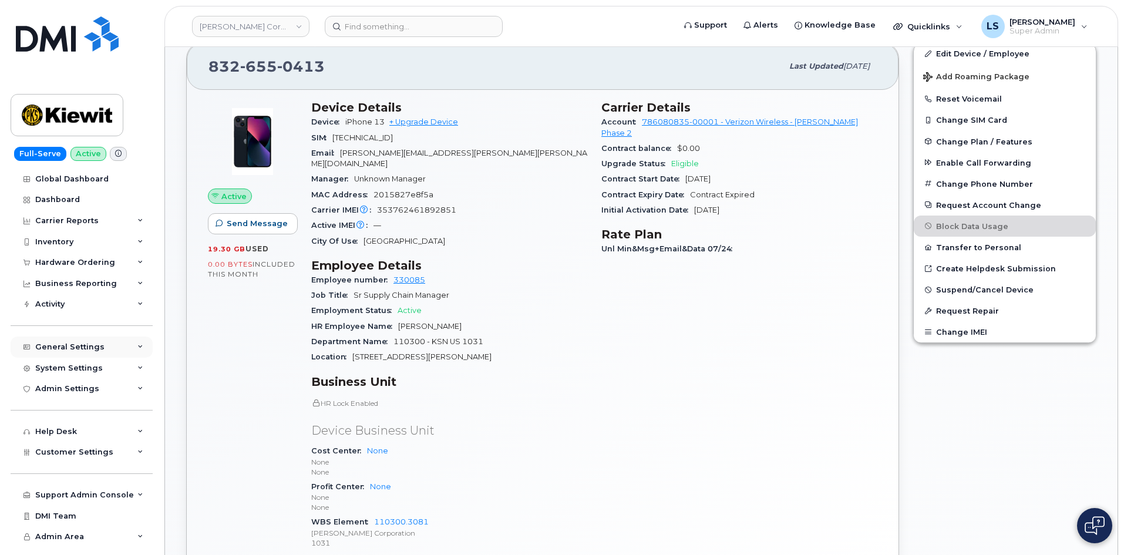
click at [102, 350] on div "General Settings" at bounding box center [82, 347] width 142 height 21
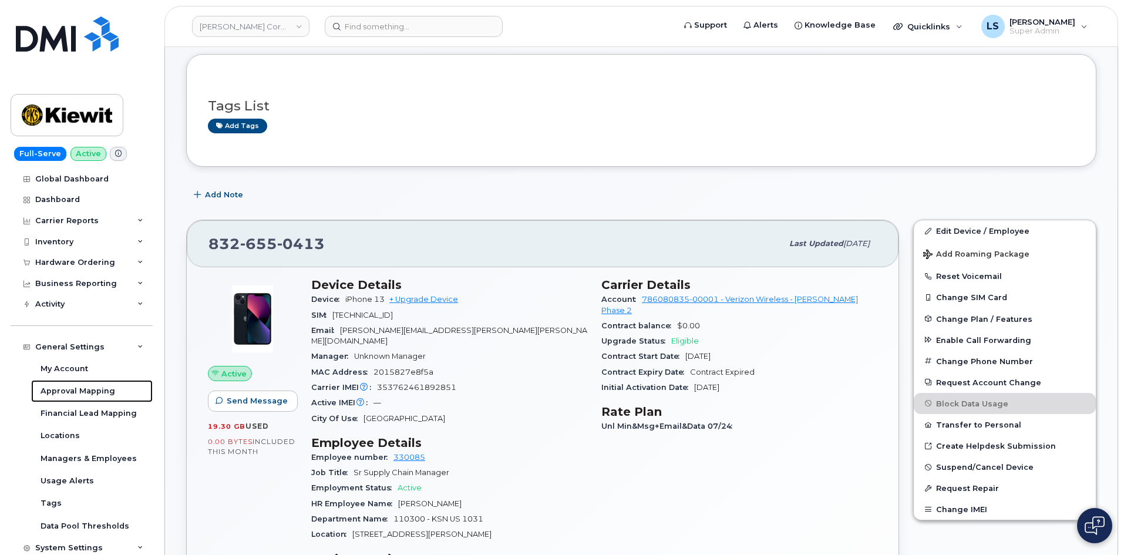
scroll to position [0, 0]
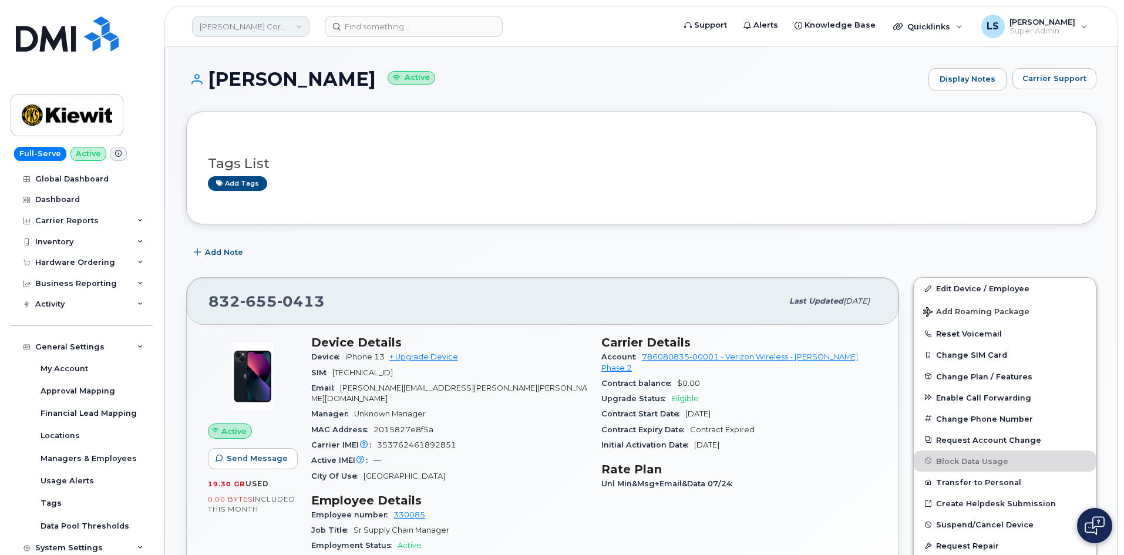
click at [278, 22] on link "[PERSON_NAME] Corporation" at bounding box center [251, 26] width 118 height 21
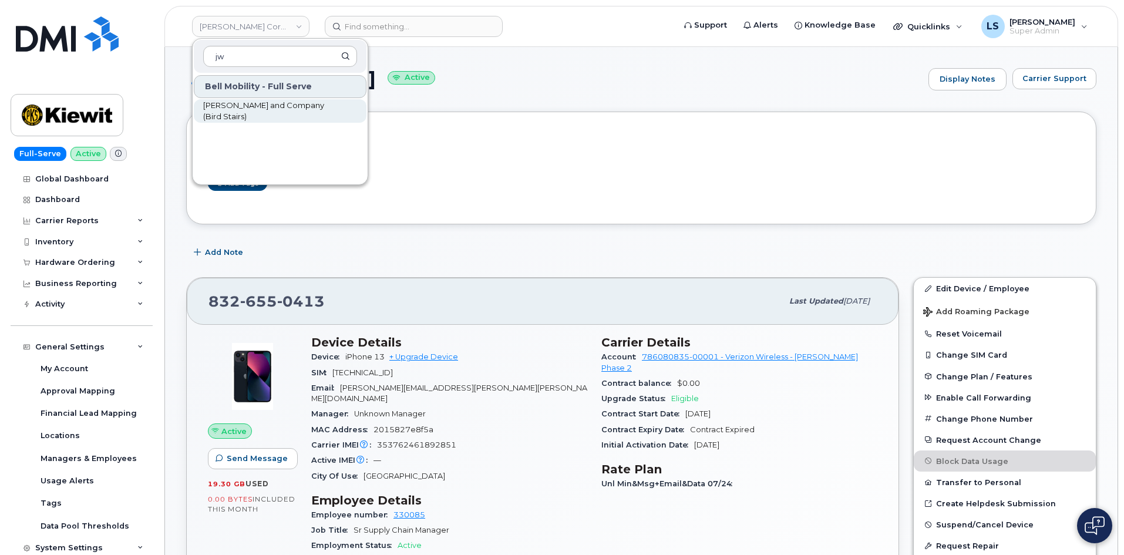
type input "jw"
click at [296, 108] on span "JW Bird and Company (Bird Stairs)" at bounding box center [270, 111] width 135 height 23
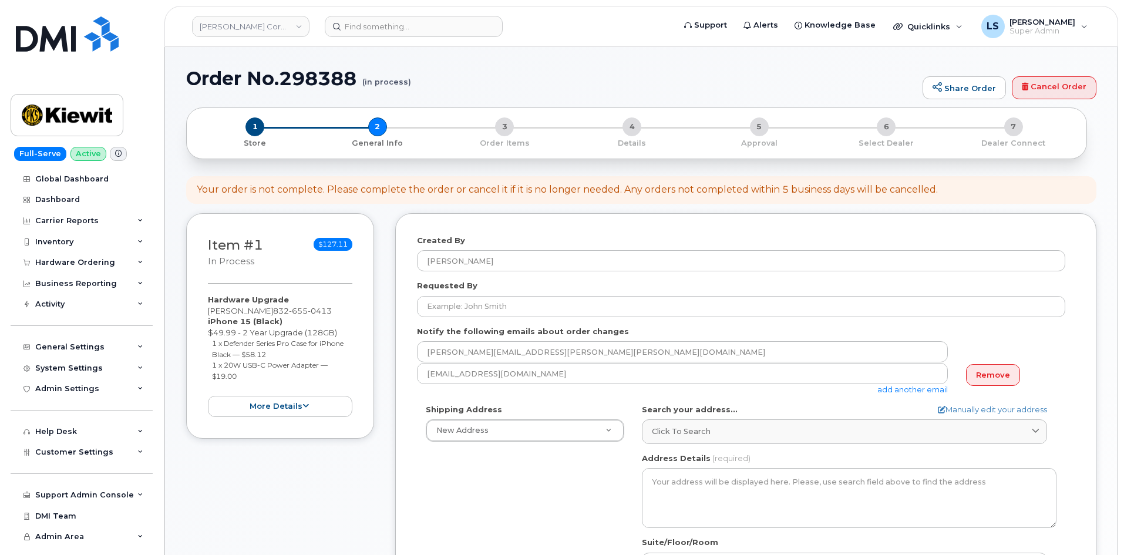
select select
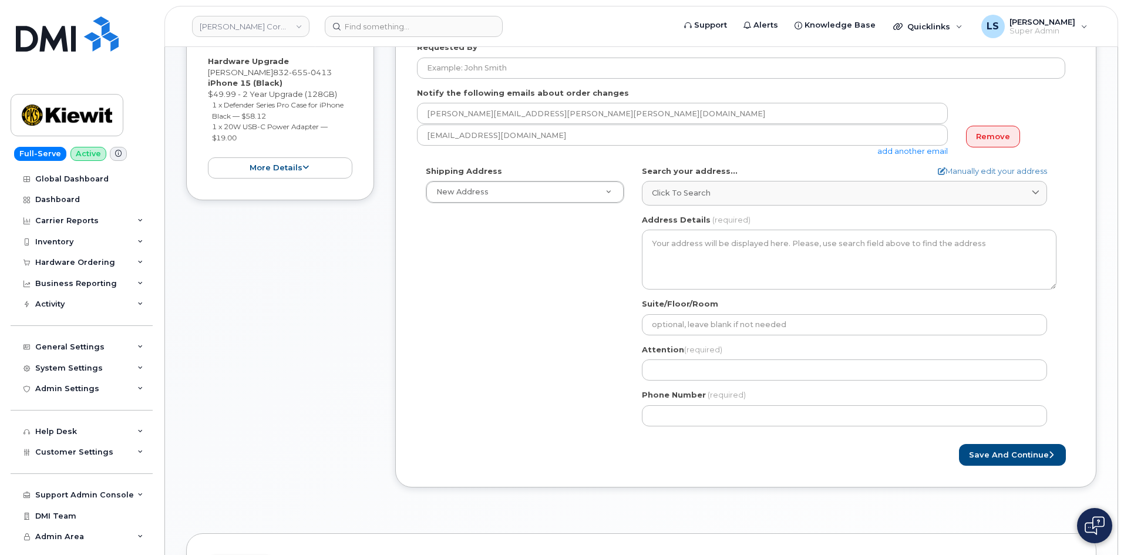
scroll to position [294, 0]
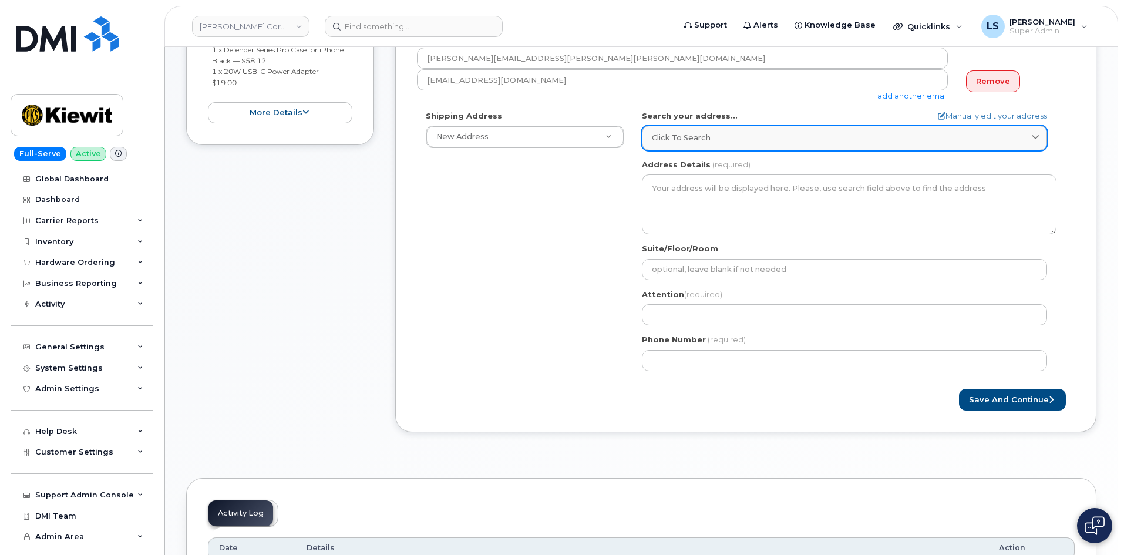
click at [692, 139] on span "Click to search" at bounding box center [681, 137] width 59 height 11
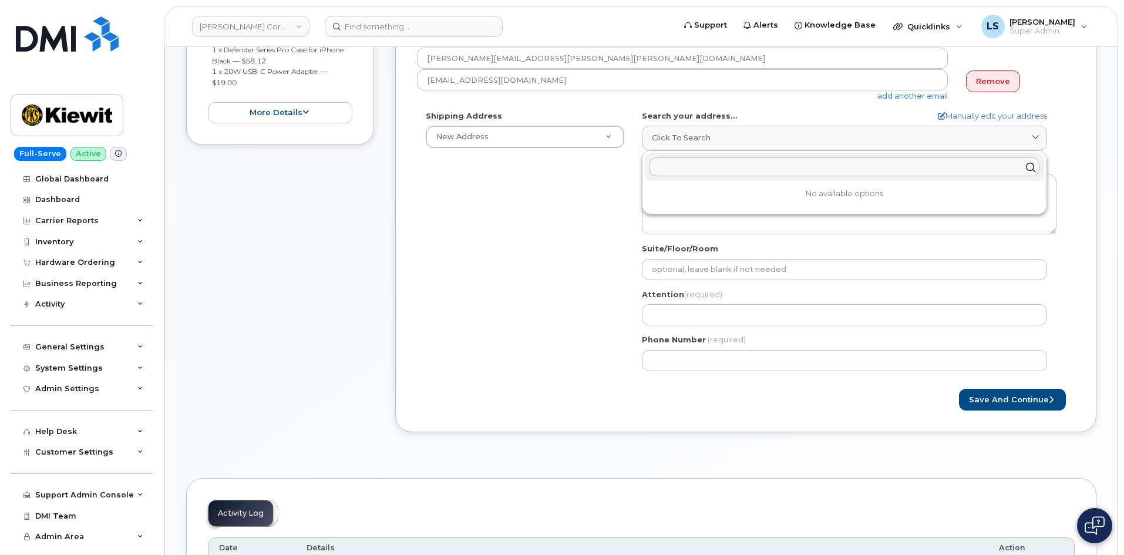
paste input "[STREET_ADDRESS]"
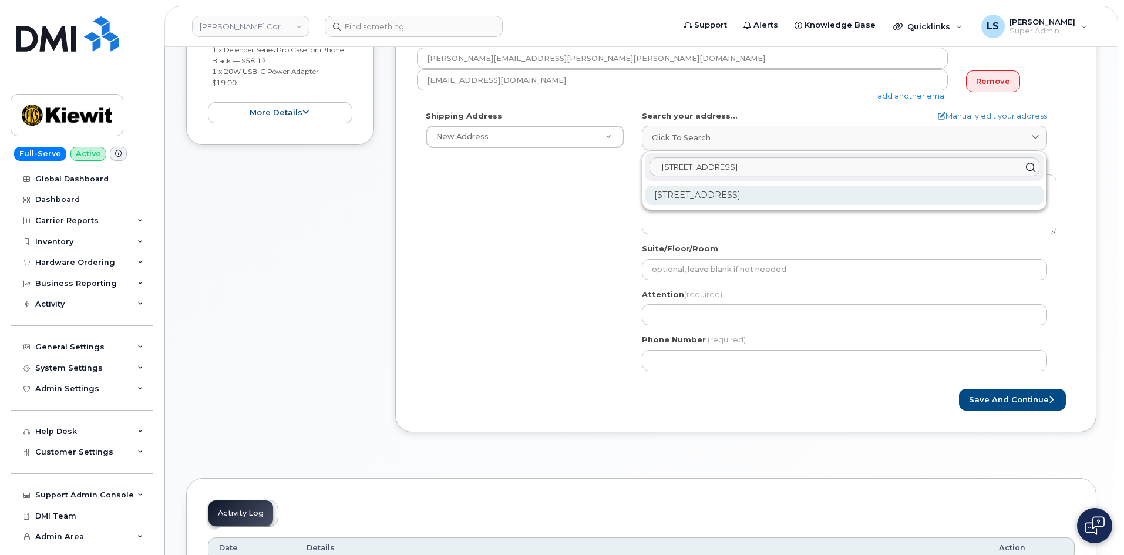
type input "[STREET_ADDRESS]"
click at [811, 190] on div "[STREET_ADDRESS]" at bounding box center [845, 195] width 400 height 19
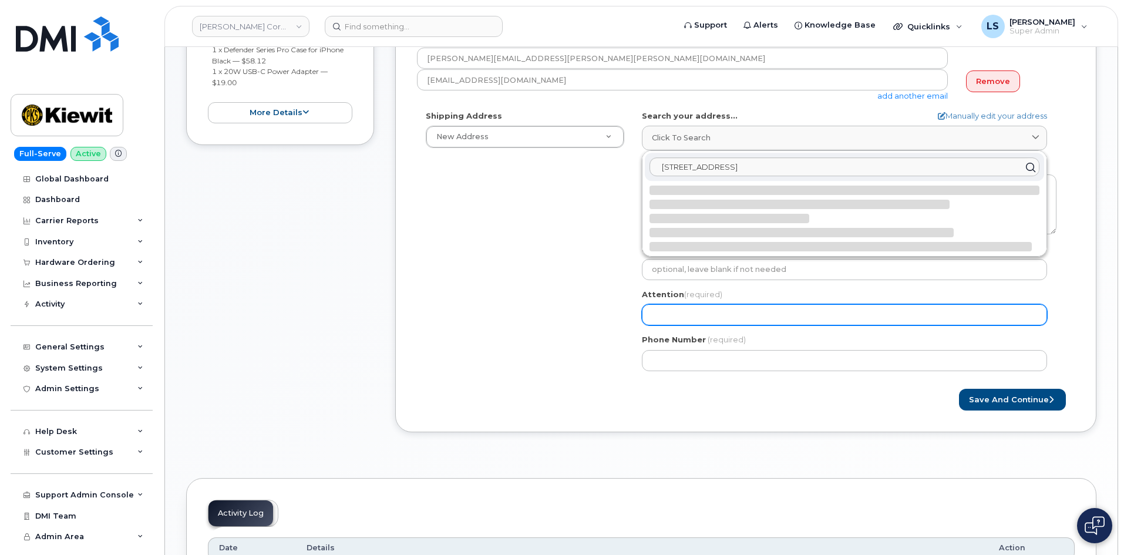
select select
type textarea "[STREET_ADDRESS]"
click at [704, 318] on input "Attention (required)" at bounding box center [844, 314] width 405 height 21
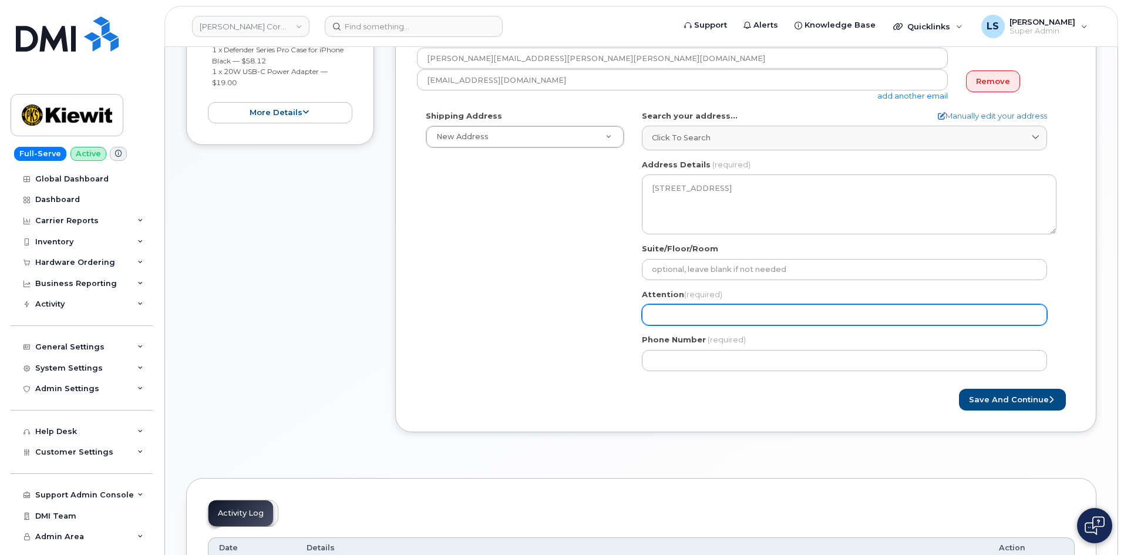
paste input "[PERSON_NAME]"
select select
type input "[PERSON_NAME]"
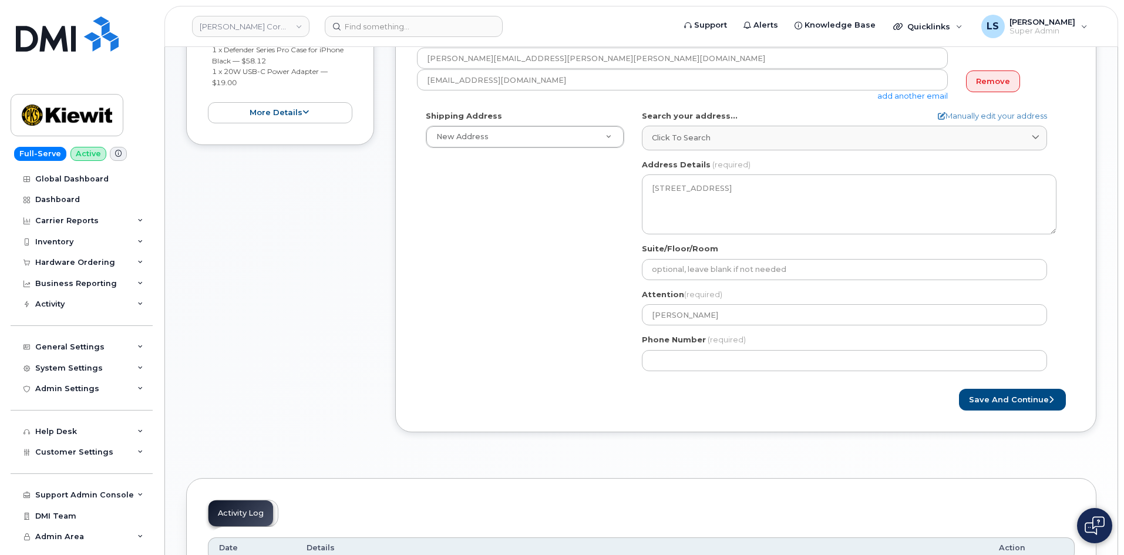
click at [476, 274] on div "Shipping Address New Address New Address [STREET_ADDRESS][GEOGRAPHIC_DATA][PERS…" at bounding box center [741, 245] width 649 height 270
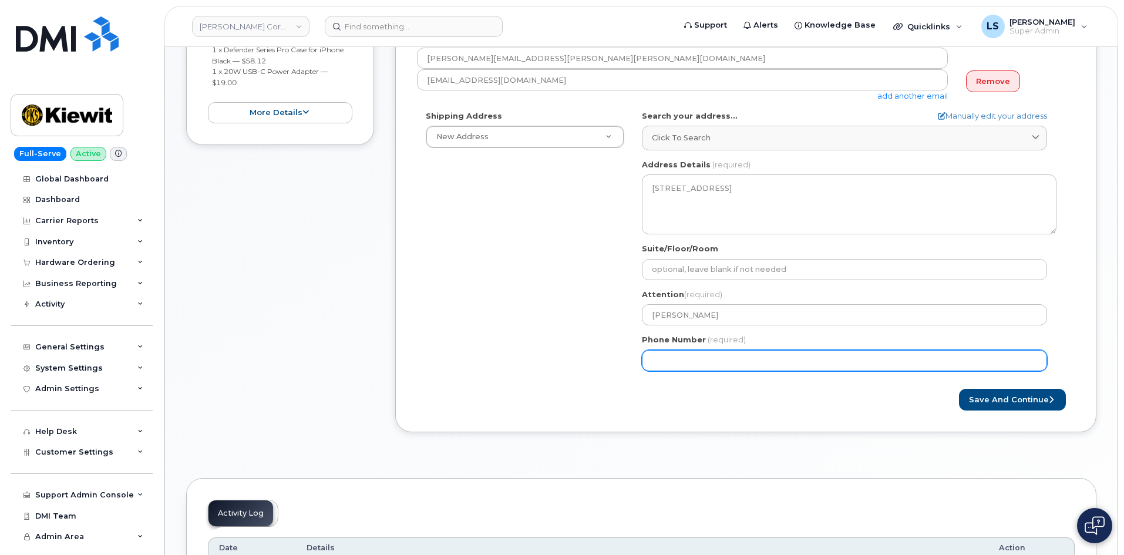
click at [714, 362] on input "Phone Number" at bounding box center [844, 360] width 405 height 21
paste input "8326550413"
type input "8326550413"
select select
type input "8326550413"
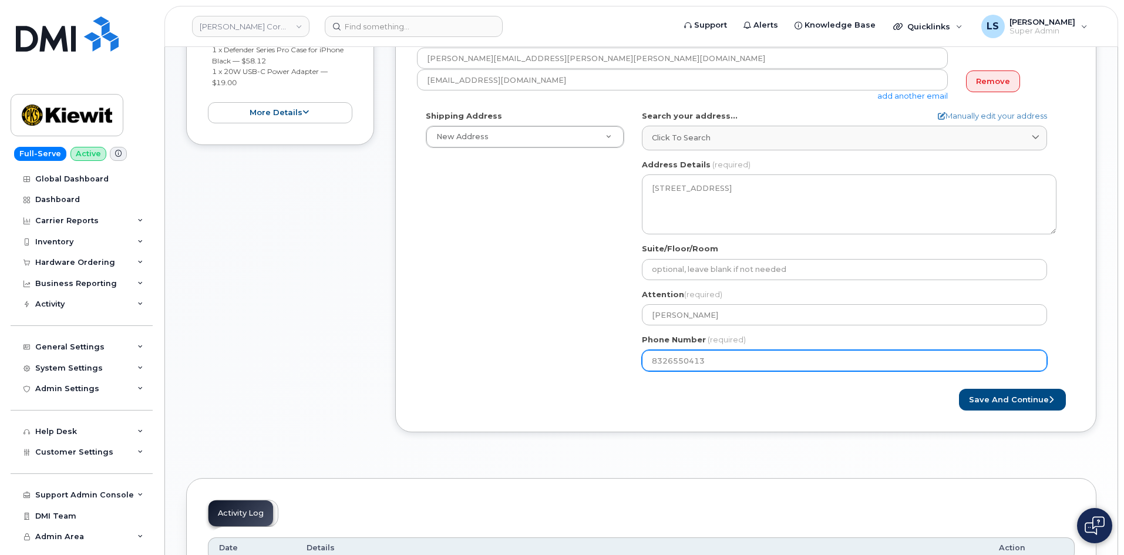
click at [455, 345] on div "Shipping Address New Address New Address [STREET_ADDRESS][GEOGRAPHIC_DATA][PERS…" at bounding box center [741, 245] width 649 height 270
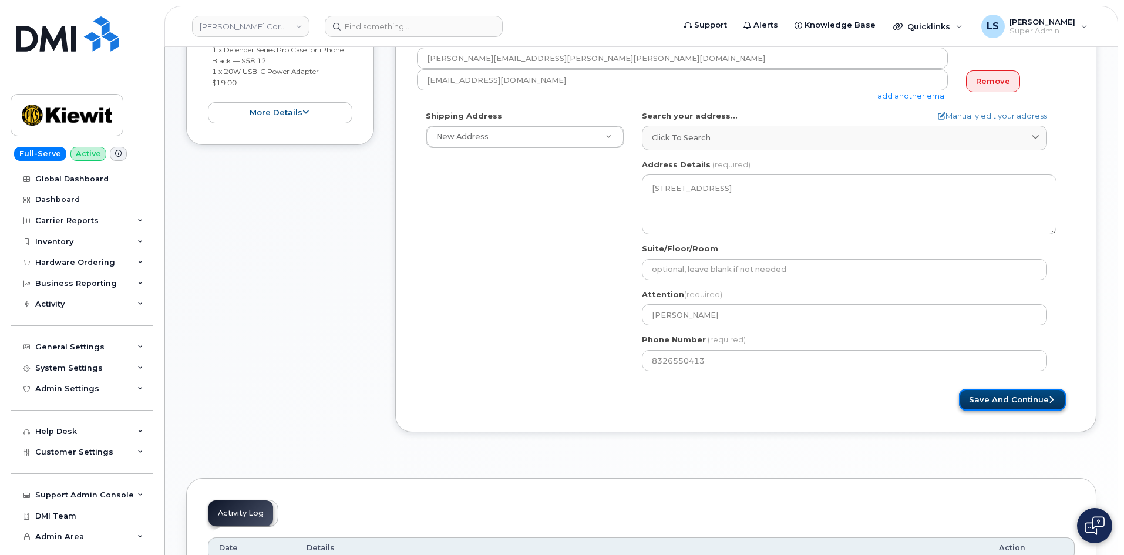
click at [1002, 405] on button "Save and Continue" at bounding box center [1012, 400] width 107 height 22
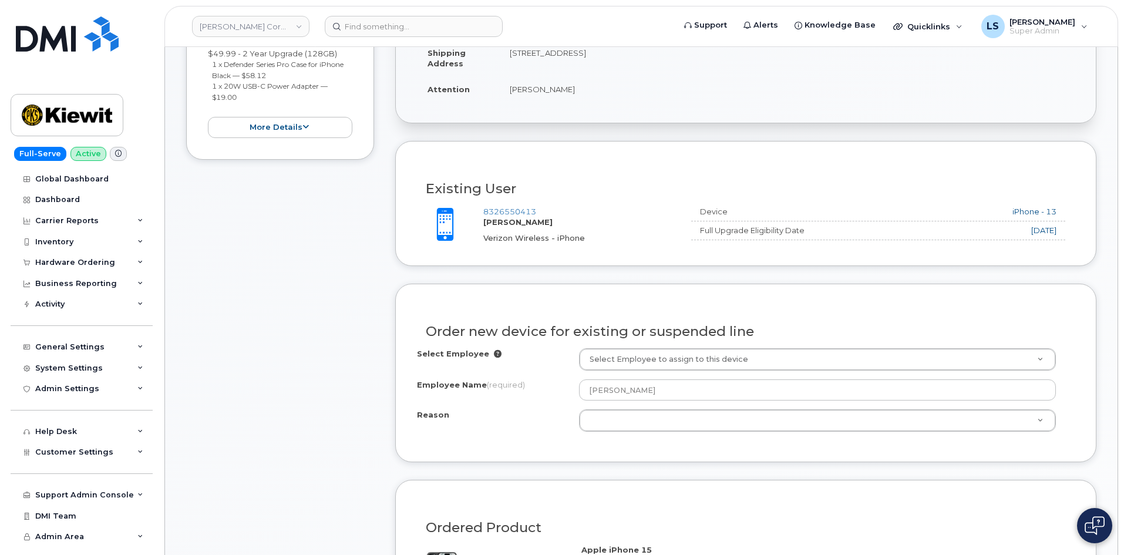
scroll to position [353, 0]
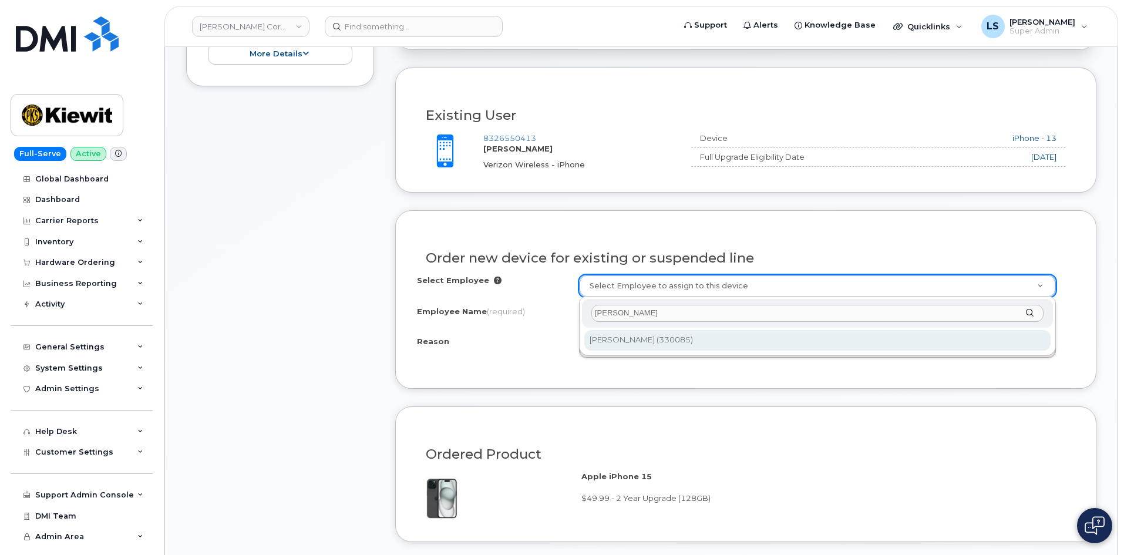
type input "[PERSON_NAME]"
type input "2151598"
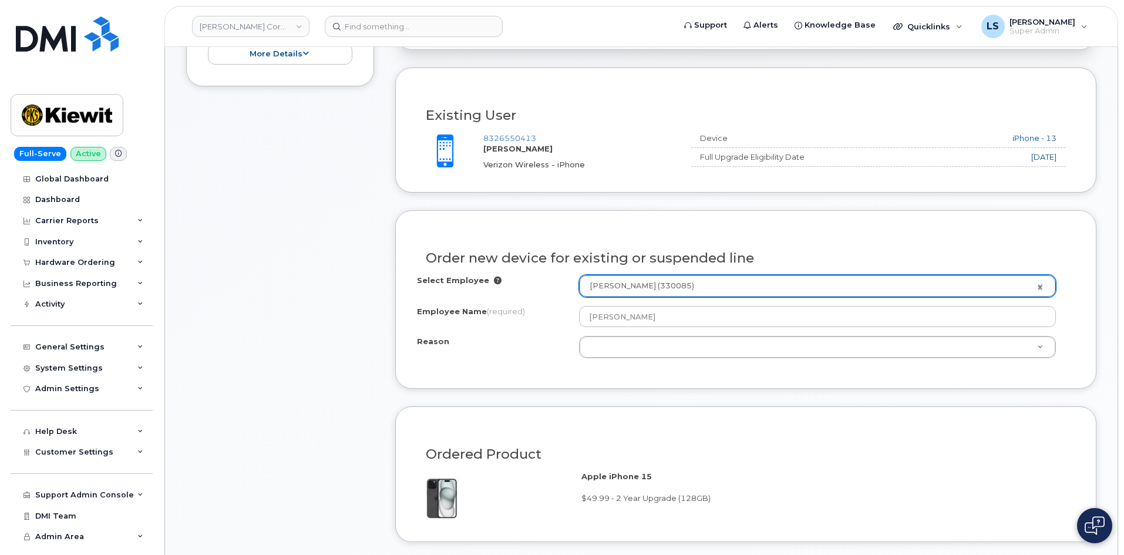
select select
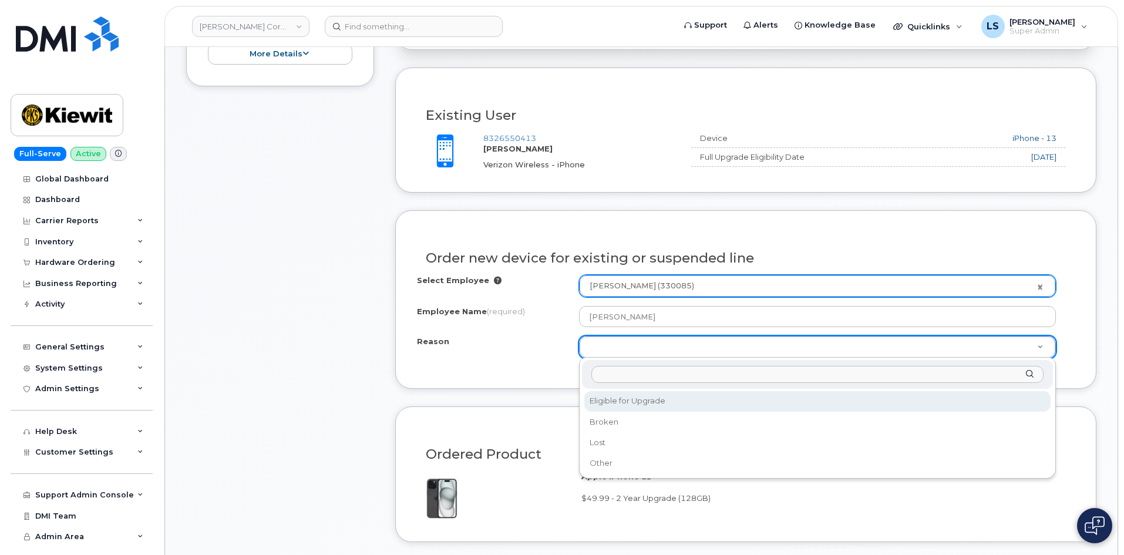
select select "eligible_for_upgrade"
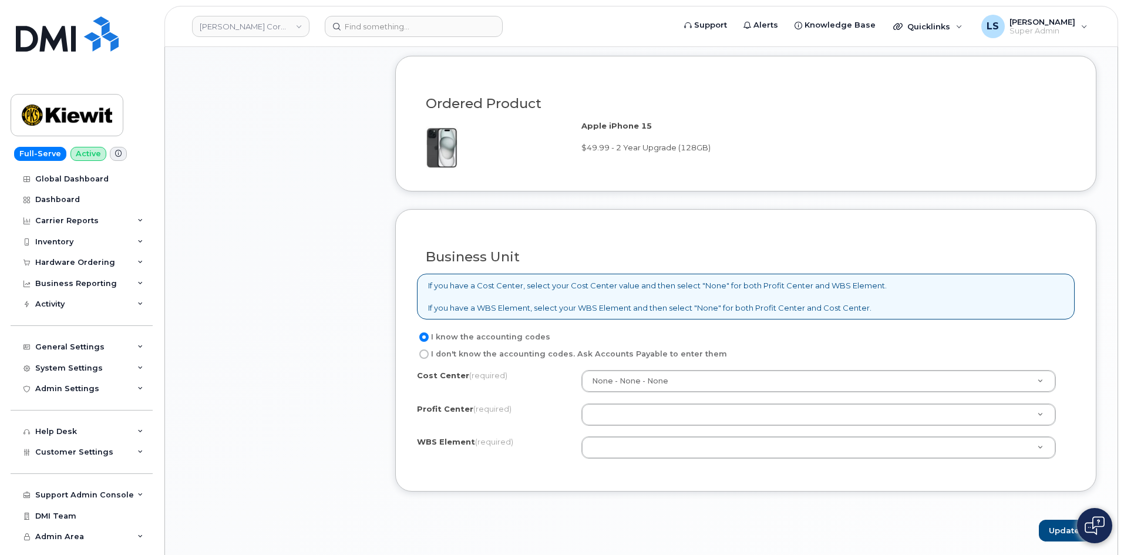
scroll to position [881, 0]
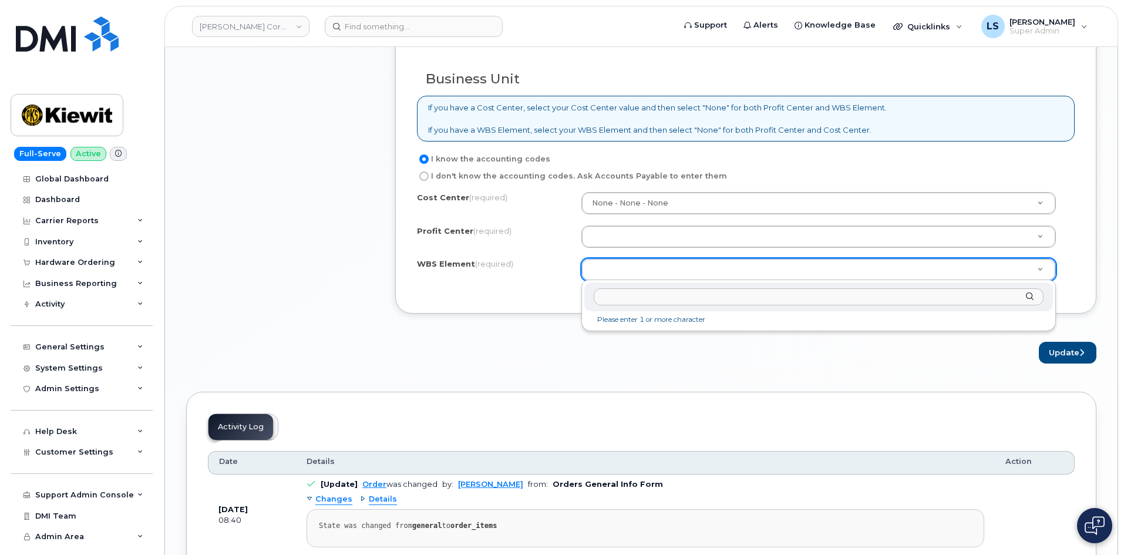
paste input "110300.3080"
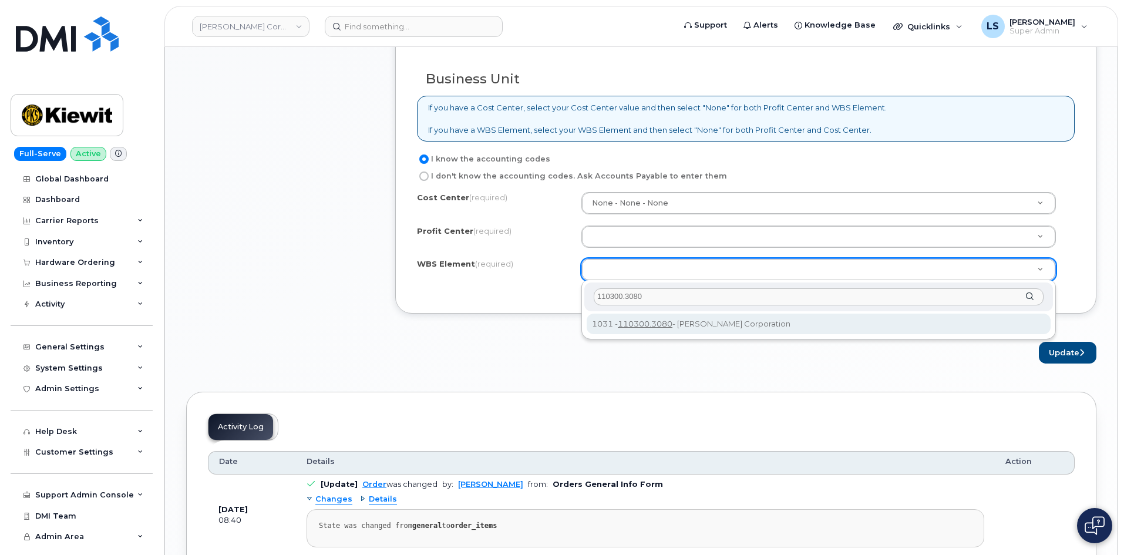
type input "110300.3080"
drag, startPoint x: 781, startPoint y: 329, endPoint x: 768, endPoint y: 324, distance: 14.0
type input "110300.3080"
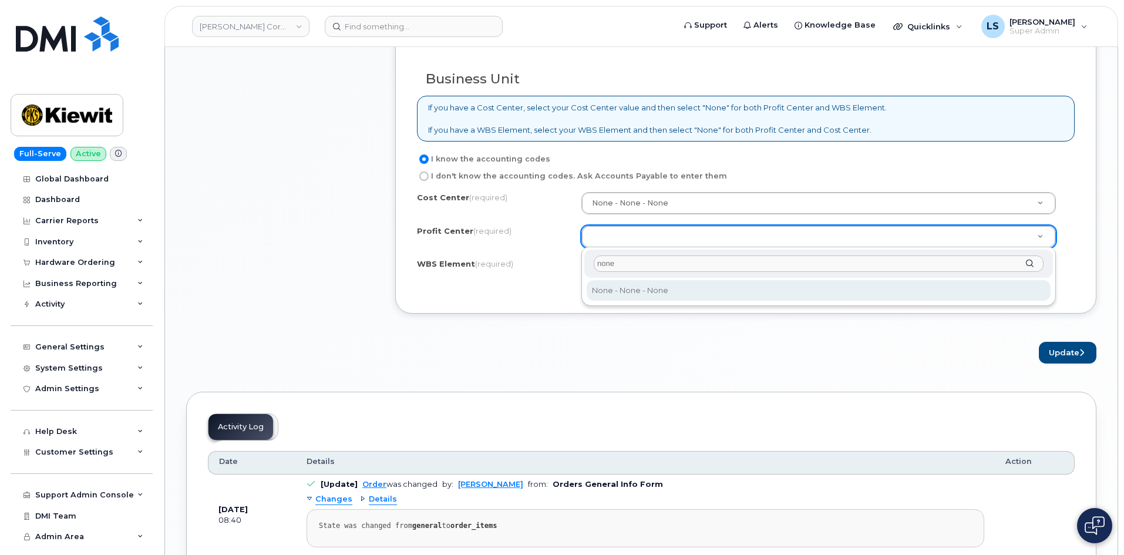
type input "none"
select select "None"
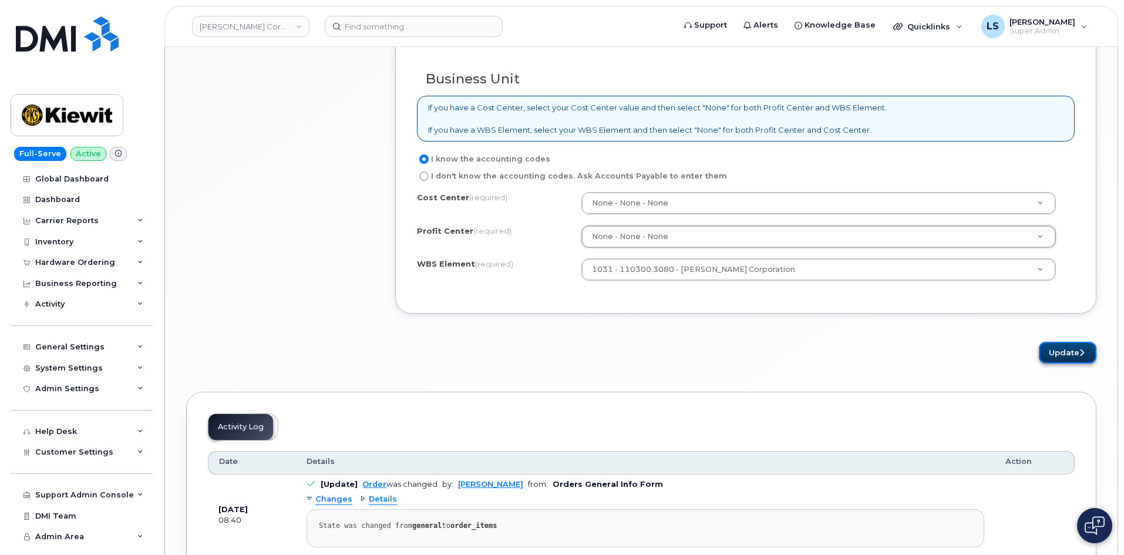
click at [1072, 349] on button "Update" at bounding box center [1068, 353] width 58 height 22
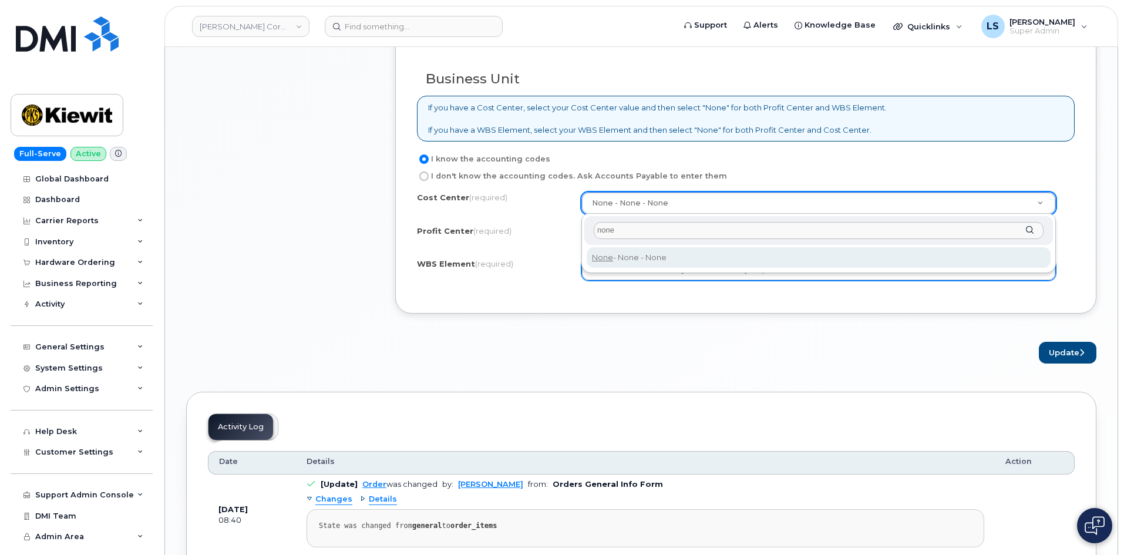
type input "none"
type input "None"
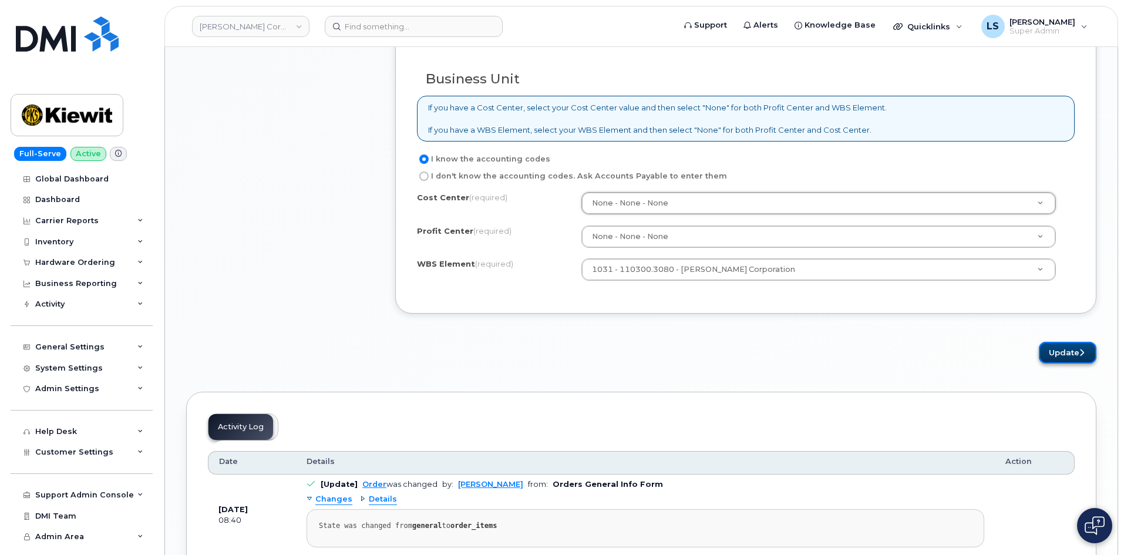
click at [1066, 342] on button "Update" at bounding box center [1068, 353] width 58 height 22
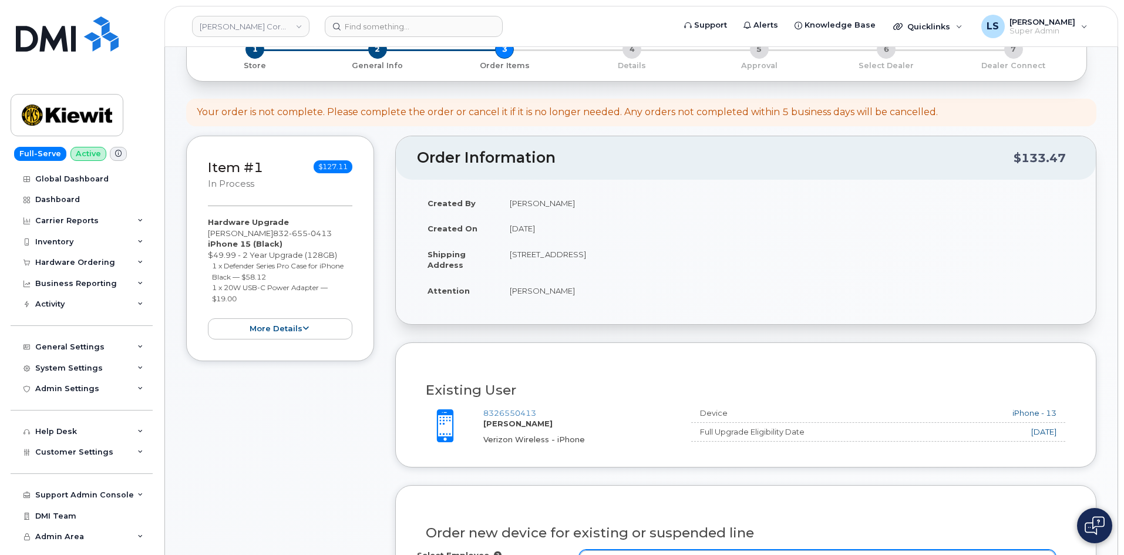
scroll to position [470, 0]
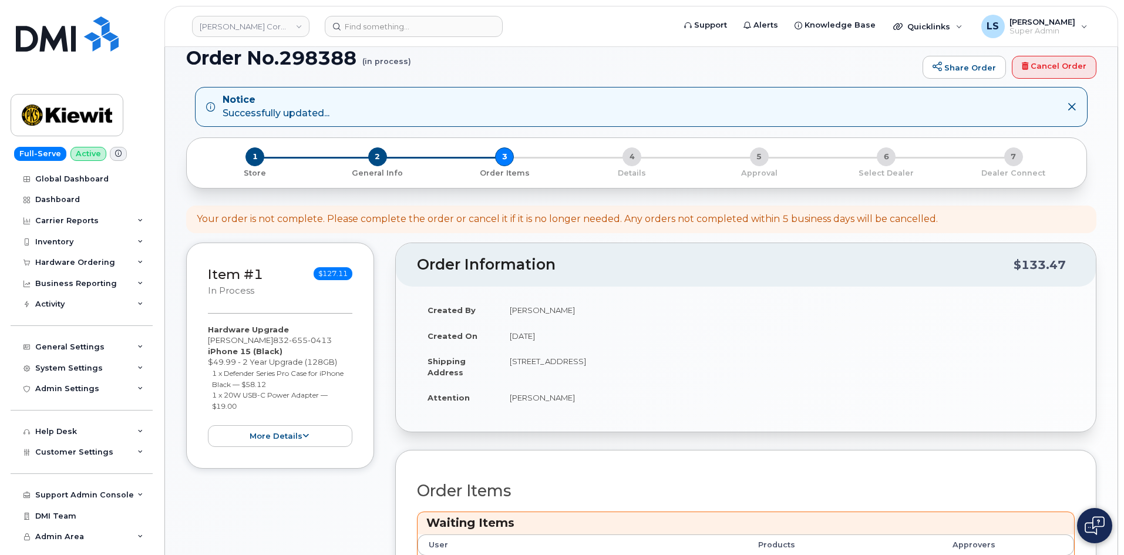
scroll to position [411, 0]
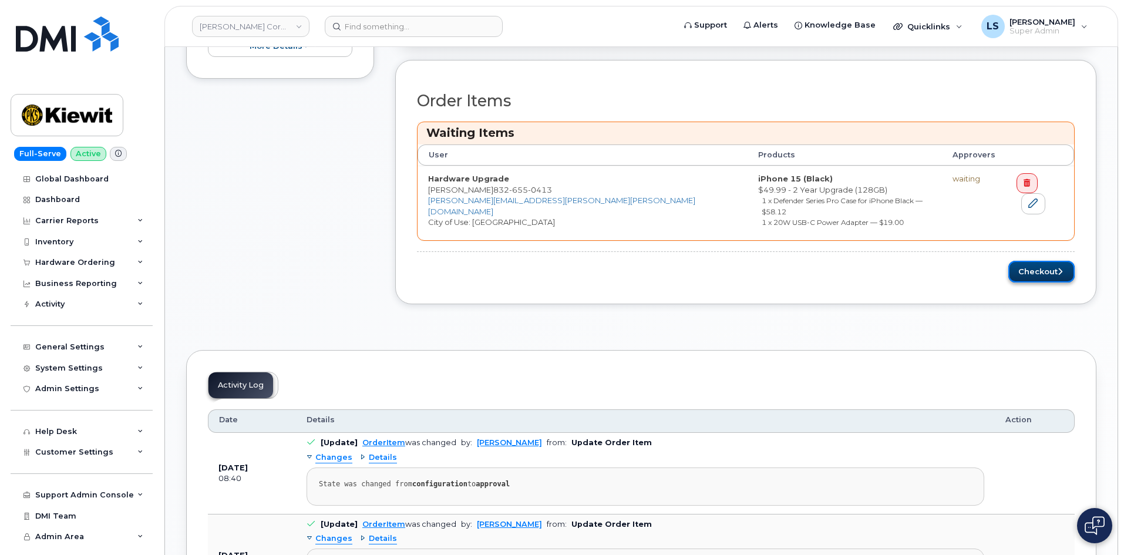
click at [1030, 267] on button "Checkout" at bounding box center [1042, 272] width 66 height 22
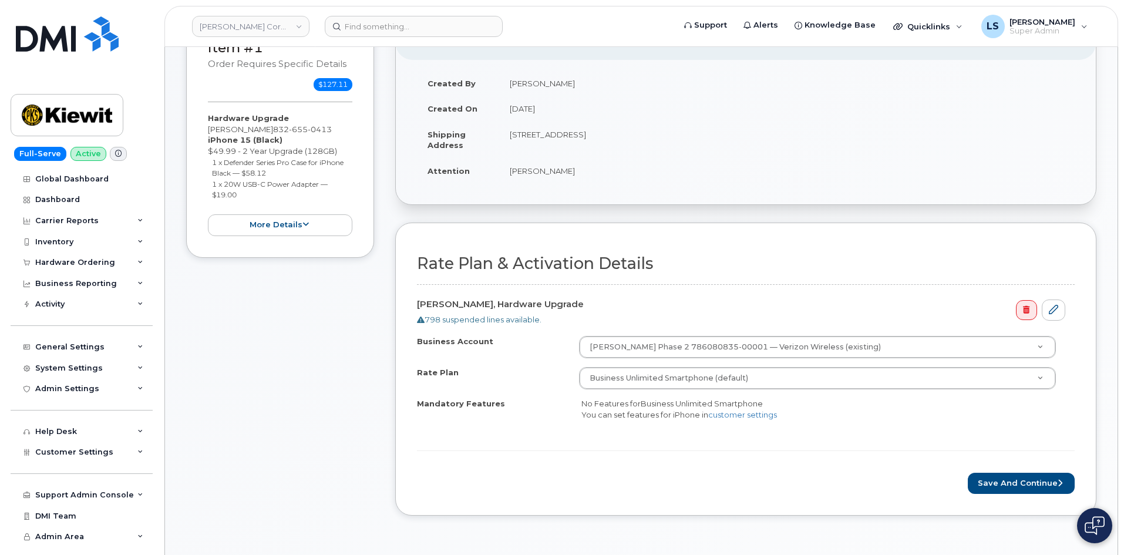
scroll to position [411, 0]
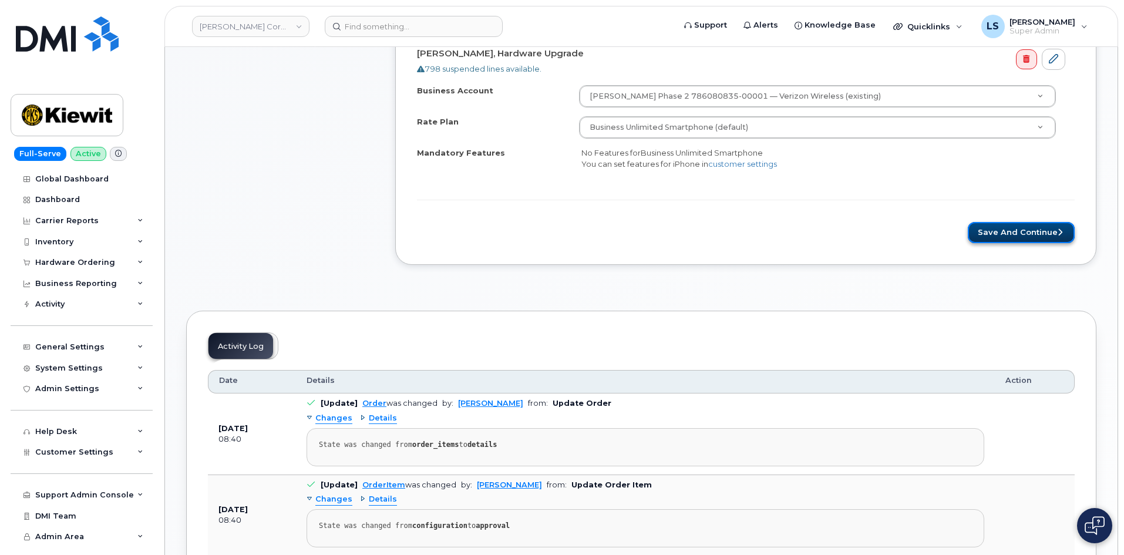
click at [1042, 243] on button "Save and Continue" at bounding box center [1021, 233] width 107 height 22
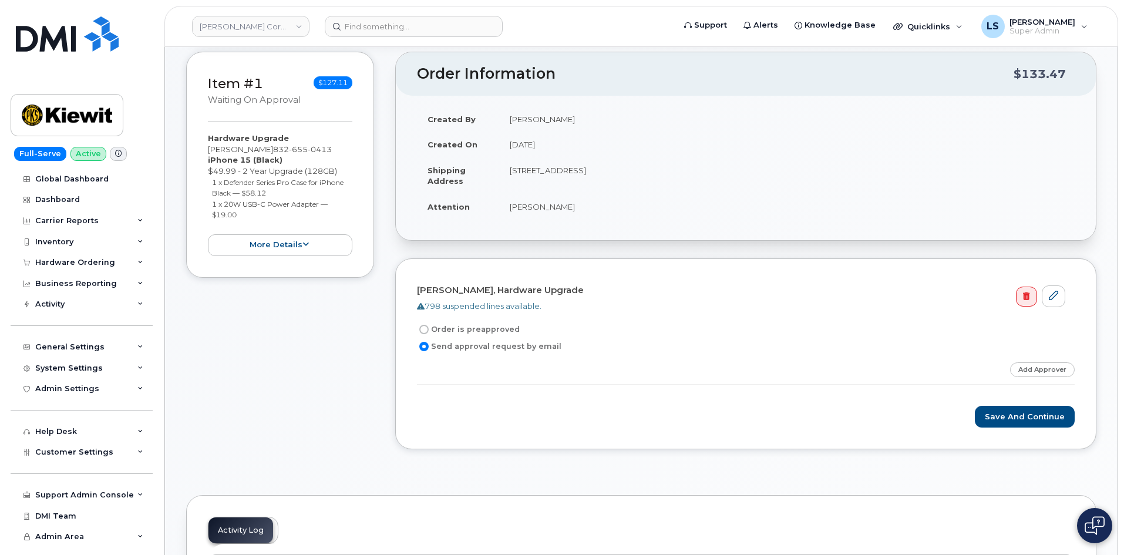
scroll to position [118, 0]
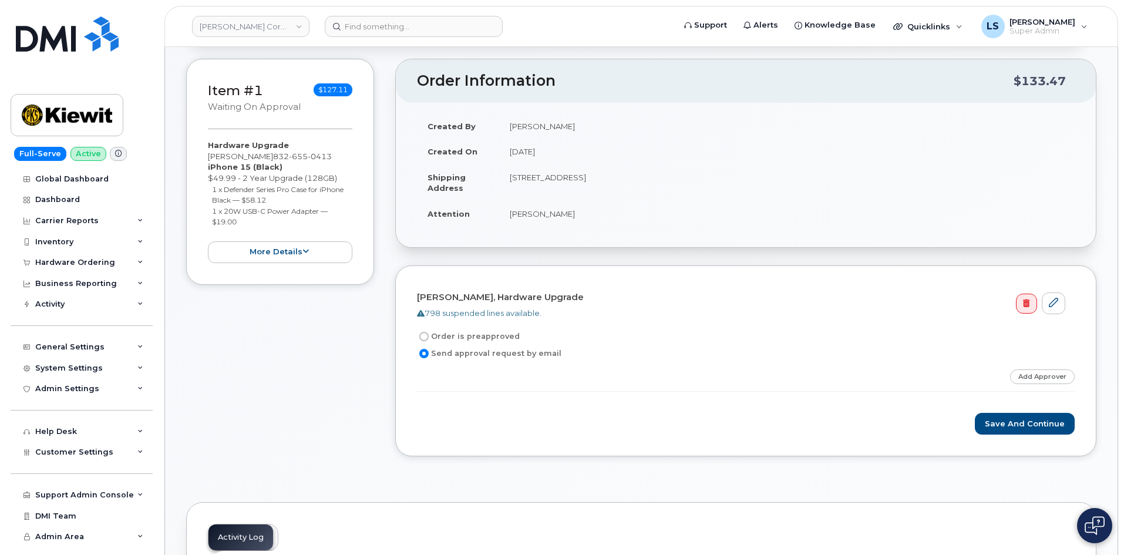
click at [462, 339] on label "Order is preapproved" at bounding box center [468, 337] width 103 height 14
click at [429, 339] on input "Order is preapproved" at bounding box center [423, 336] width 9 height 9
radio input "true"
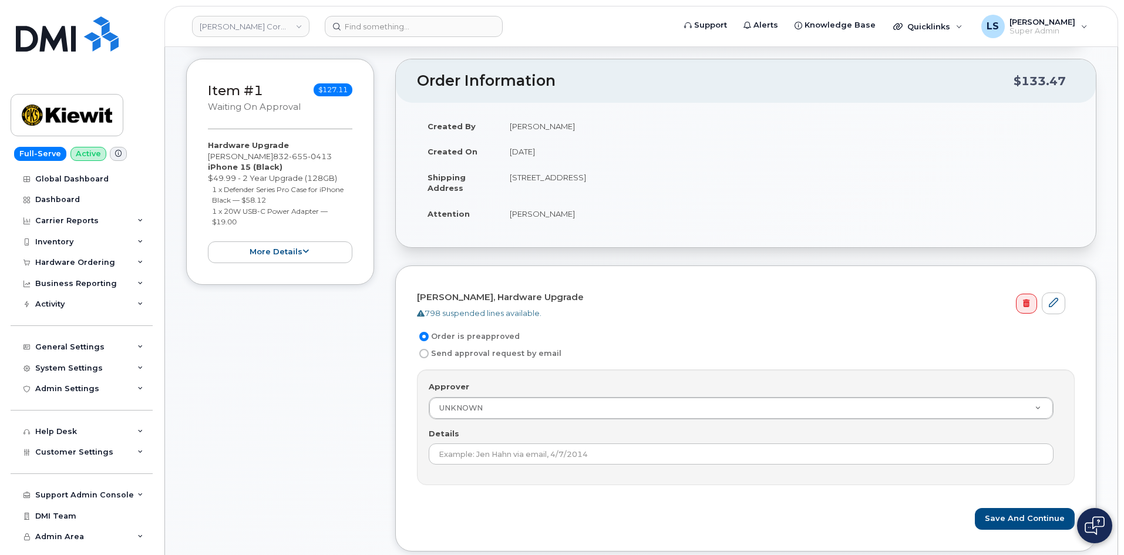
click at [454, 352] on label "Send approval request by email" at bounding box center [489, 354] width 145 height 14
click at [429, 352] on input "Send approval request by email" at bounding box center [423, 353] width 9 height 9
radio input "true"
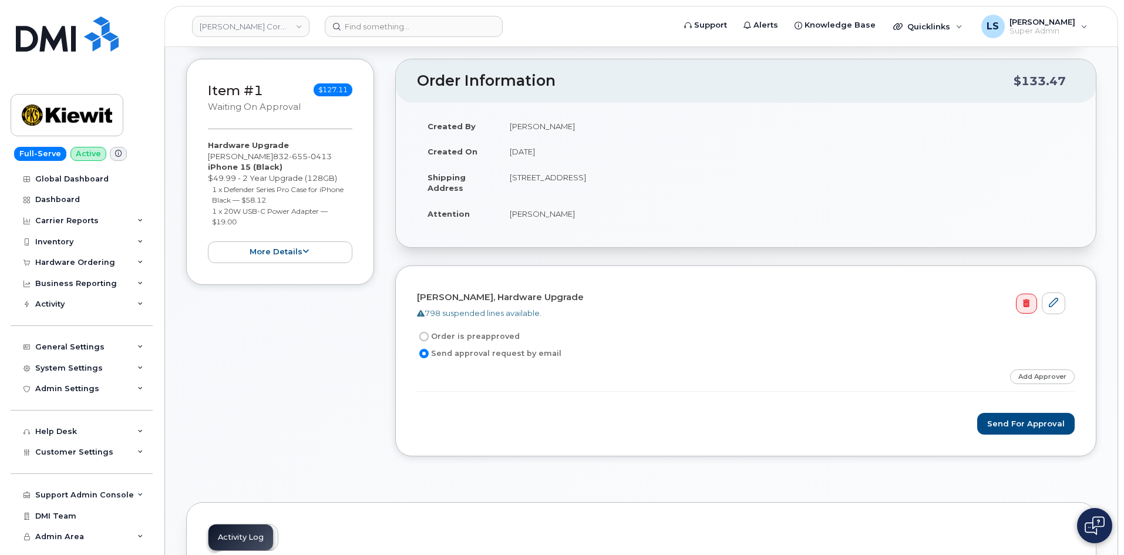
click at [569, 214] on td "[PERSON_NAME]" at bounding box center [787, 214] width 576 height 26
click at [596, 224] on td "[PERSON_NAME]" at bounding box center [787, 214] width 576 height 26
click at [421, 24] on input at bounding box center [414, 26] width 178 height 21
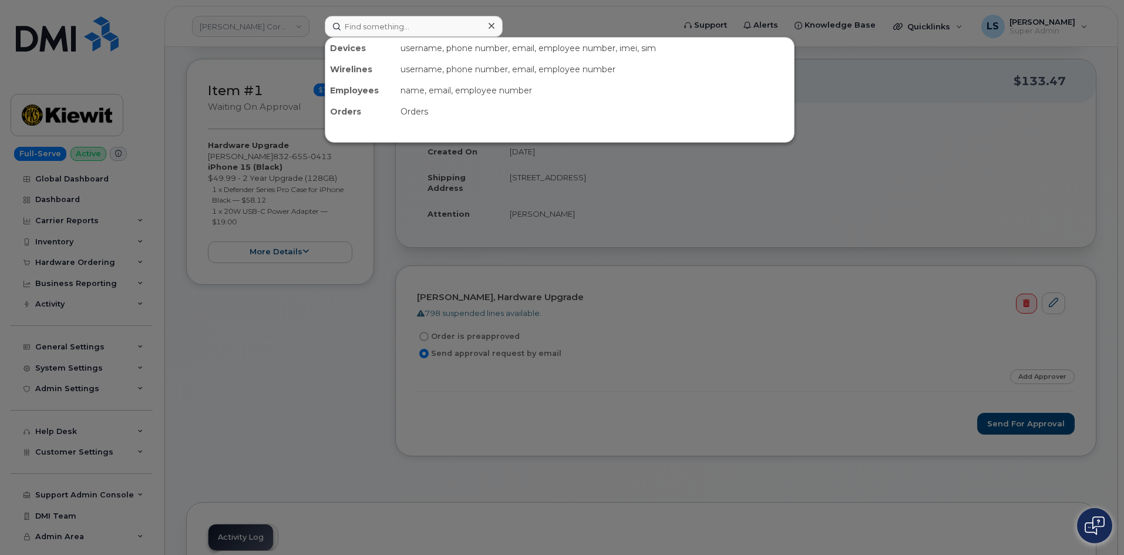
click at [632, 220] on div at bounding box center [562, 277] width 1124 height 555
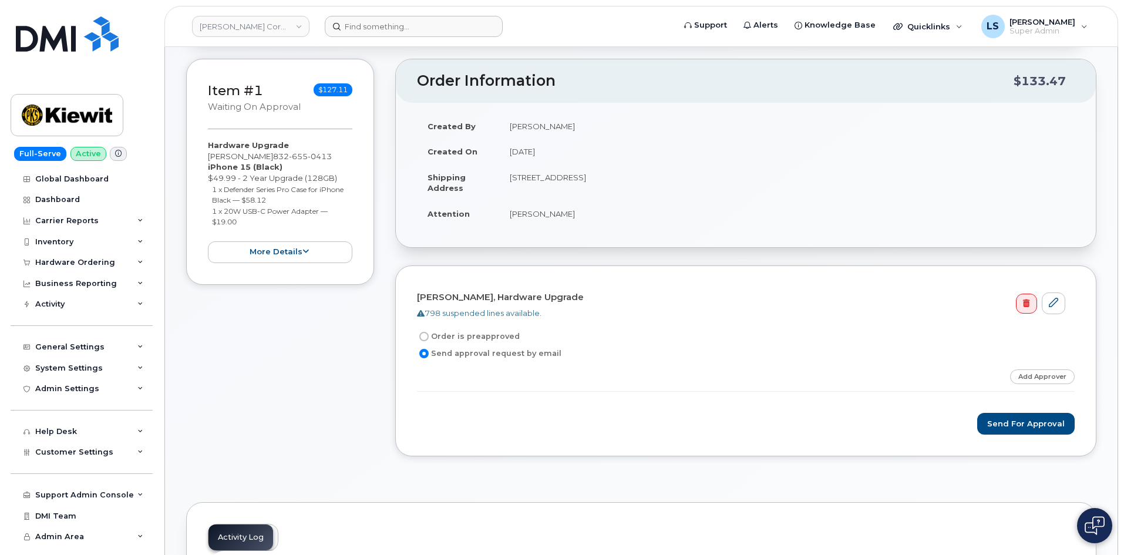
drag, startPoint x: 570, startPoint y: 211, endPoint x: 510, endPoint y: 209, distance: 60.0
click at [510, 209] on td "[PERSON_NAME]" at bounding box center [787, 214] width 576 height 26
copy td "[PERSON_NAME]"
click at [411, 32] on input at bounding box center [414, 26] width 178 height 21
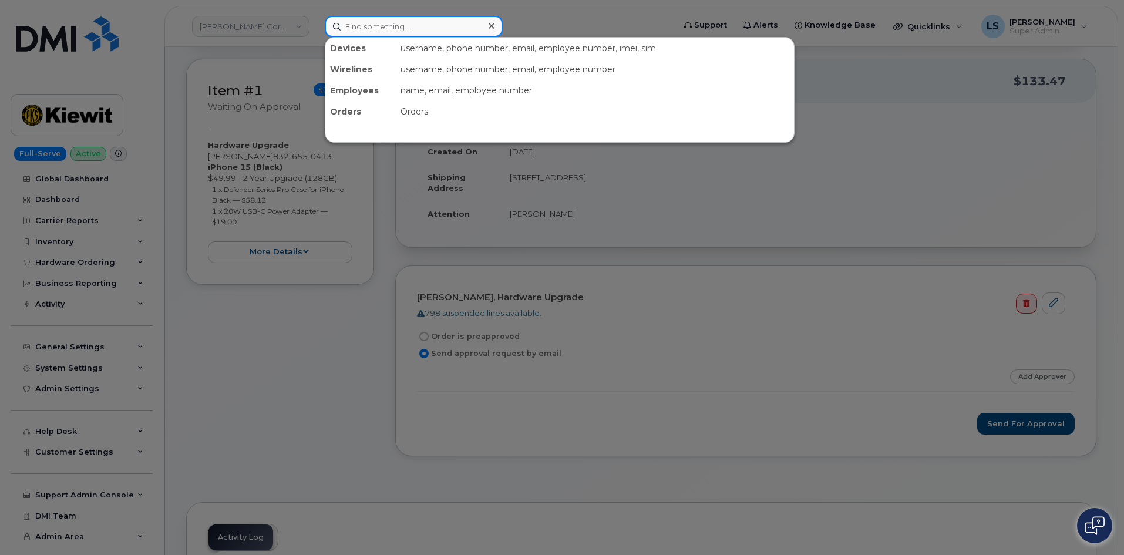
paste input "[PERSON_NAME]"
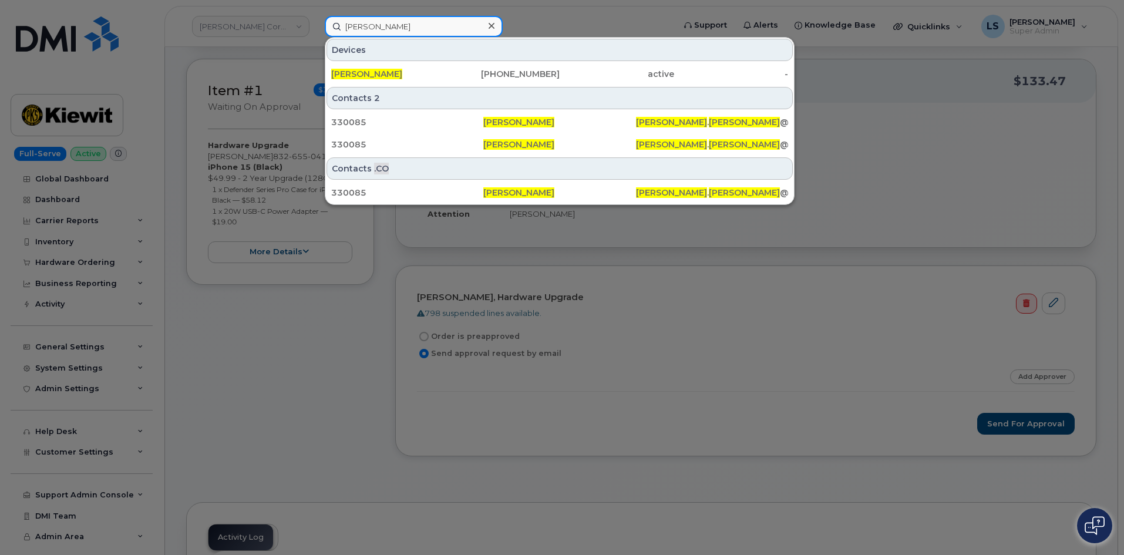
type input "[PERSON_NAME]"
click at [303, 23] on div at bounding box center [562, 277] width 1124 height 555
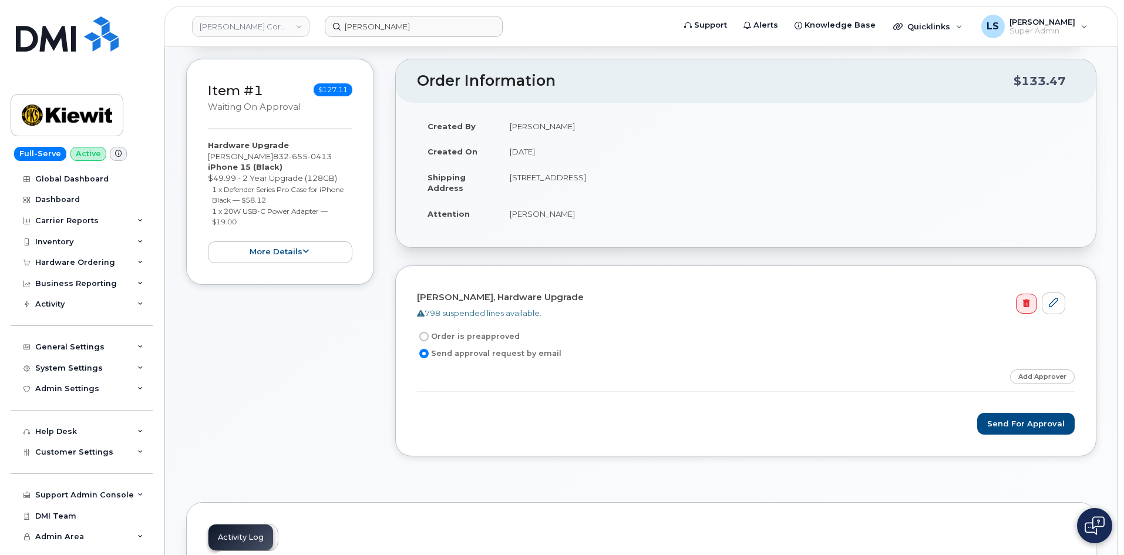
scroll to position [0, 0]
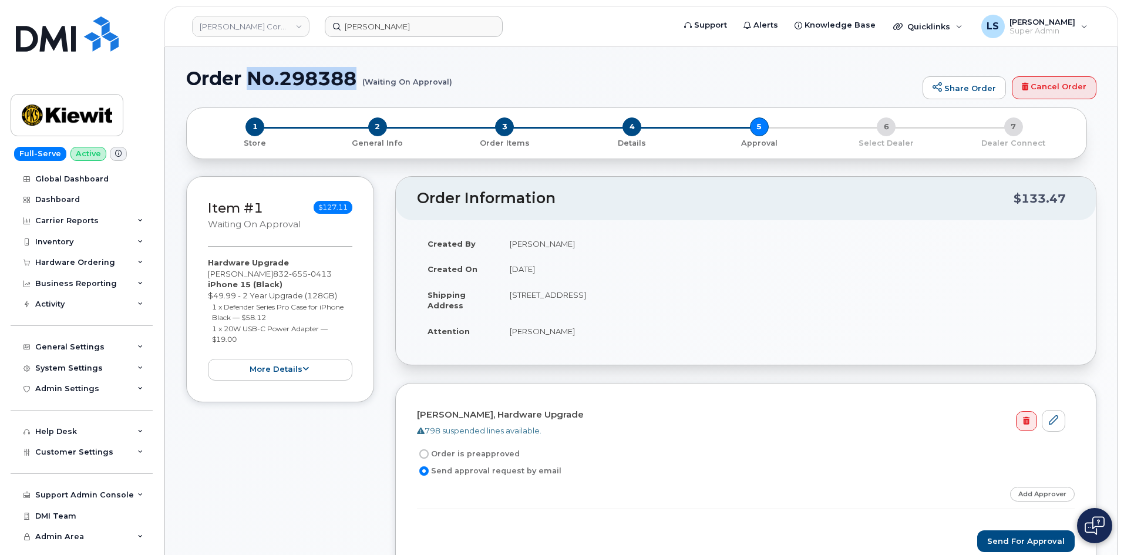
drag, startPoint x: 357, startPoint y: 80, endPoint x: 251, endPoint y: 82, distance: 105.8
click at [251, 82] on h1 "Order No.298388 (Waiting On Approval)" at bounding box center [551, 78] width 731 height 21
copy h1 "No.298388"
click at [583, 367] on div "Order Information $133.47 Created By Luke Schroeder Created On August 18, 2025 …" at bounding box center [745, 383] width 701 height 415
click at [374, 130] on span "2" at bounding box center [377, 127] width 19 height 19
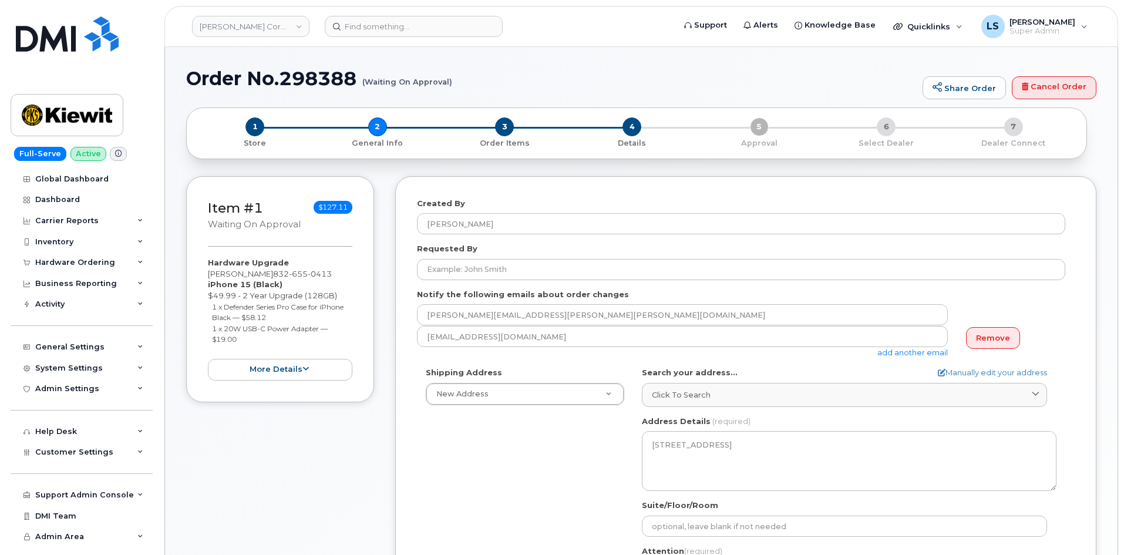
select select
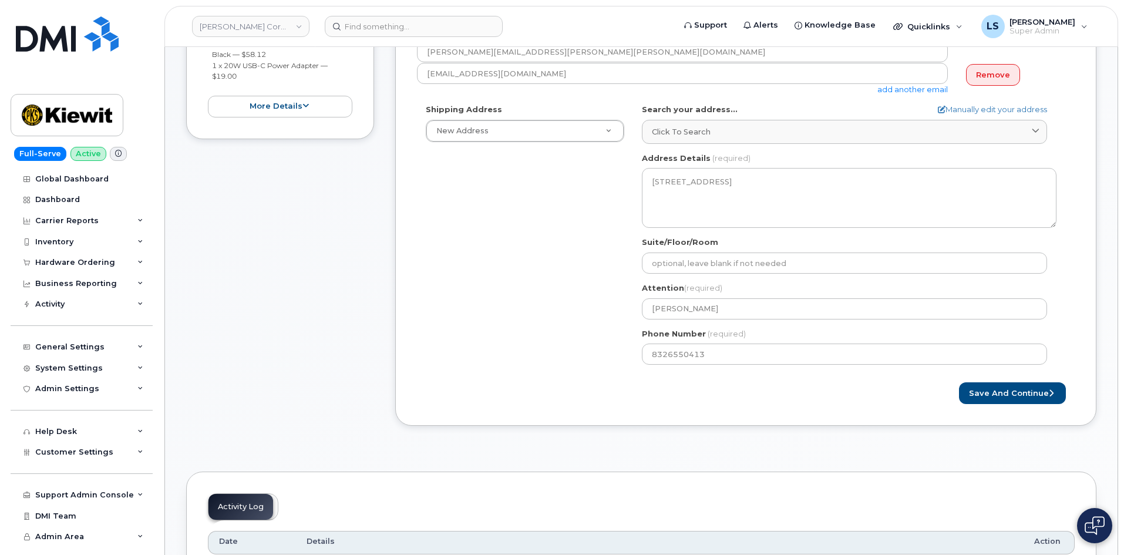
scroll to position [411, 0]
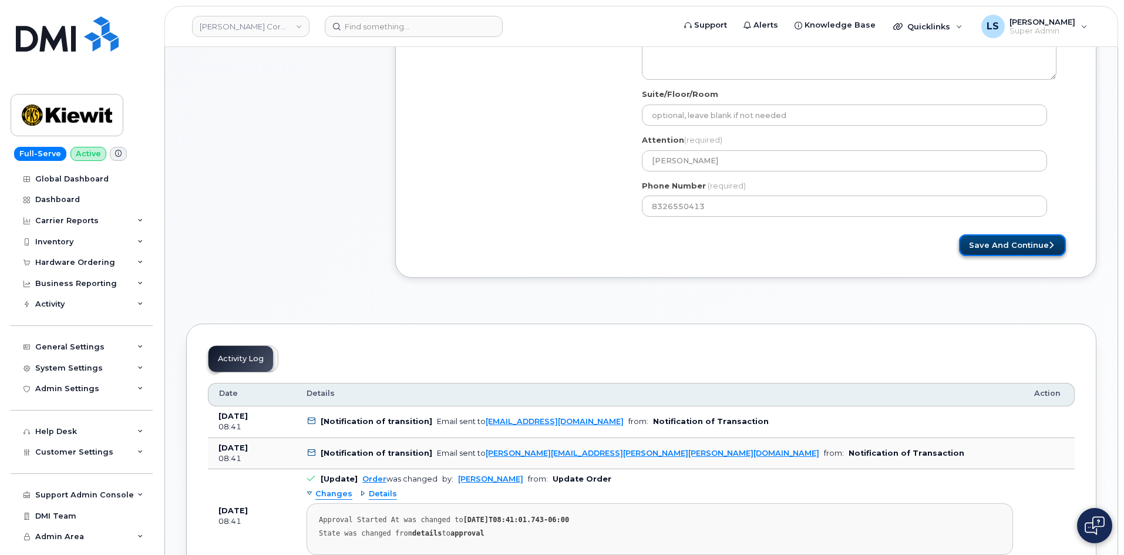
click at [999, 249] on button "Save and Continue" at bounding box center [1012, 245] width 107 height 22
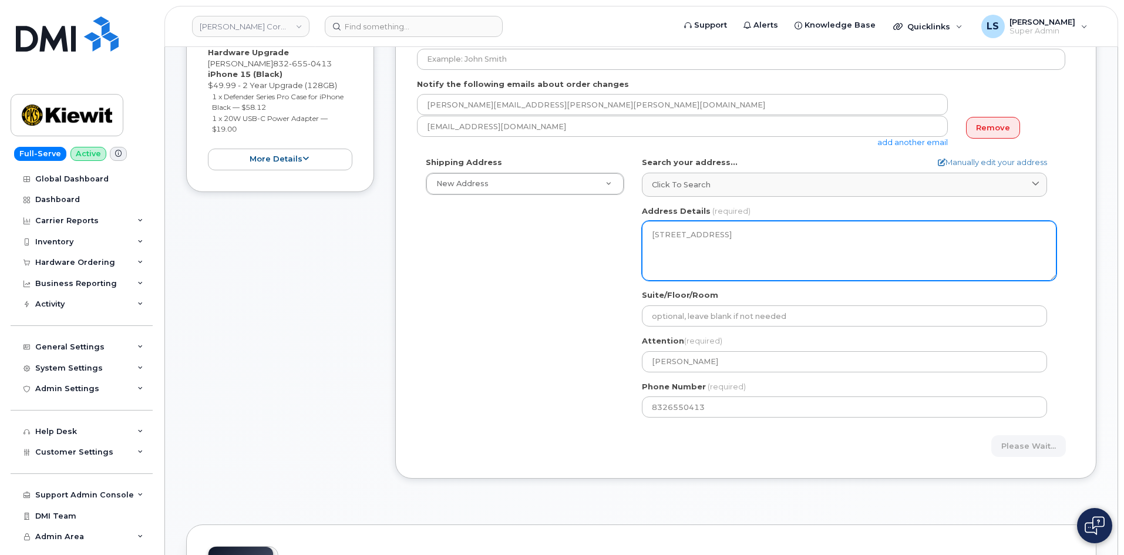
scroll to position [0, 0]
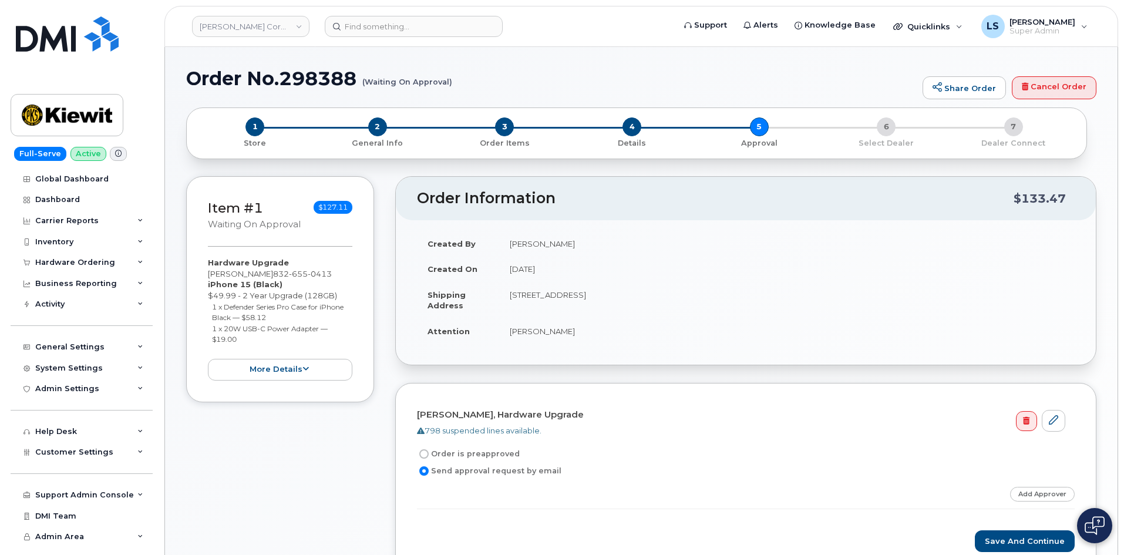
scroll to position [235, 0]
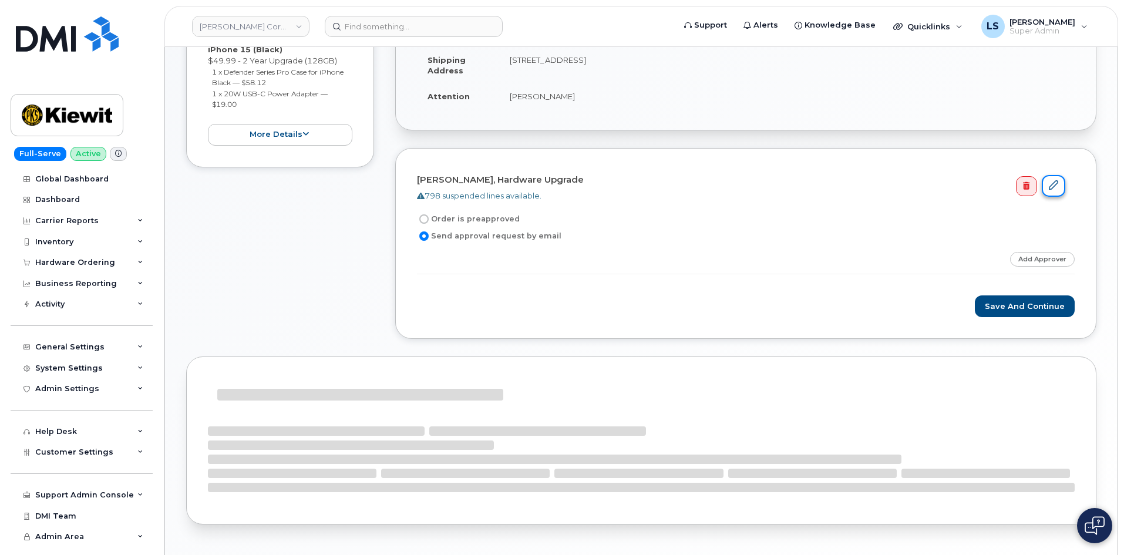
click at [1054, 186] on icon at bounding box center [1053, 184] width 9 height 9
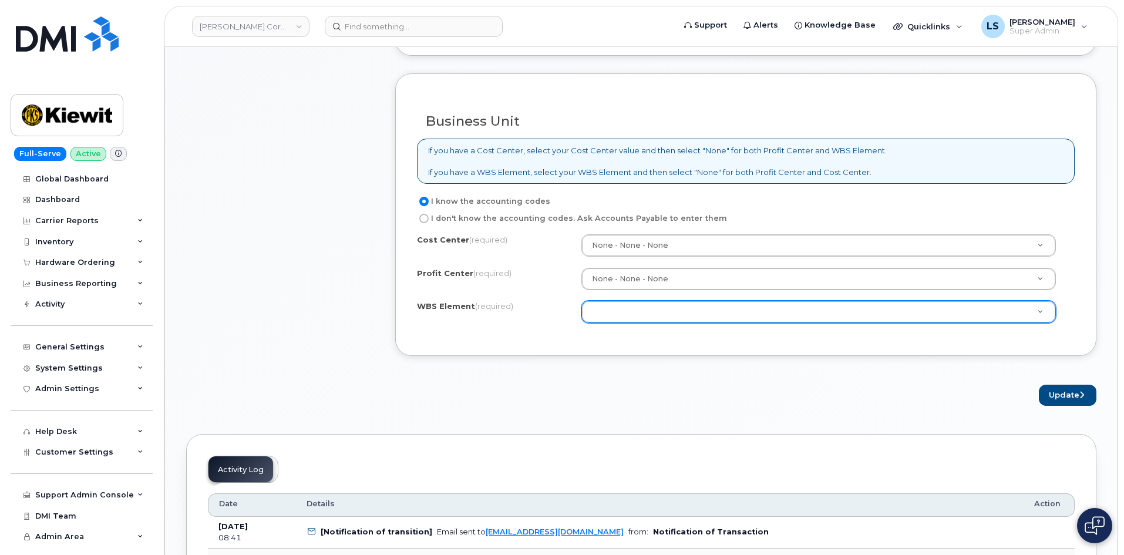
scroll to position [823, 0]
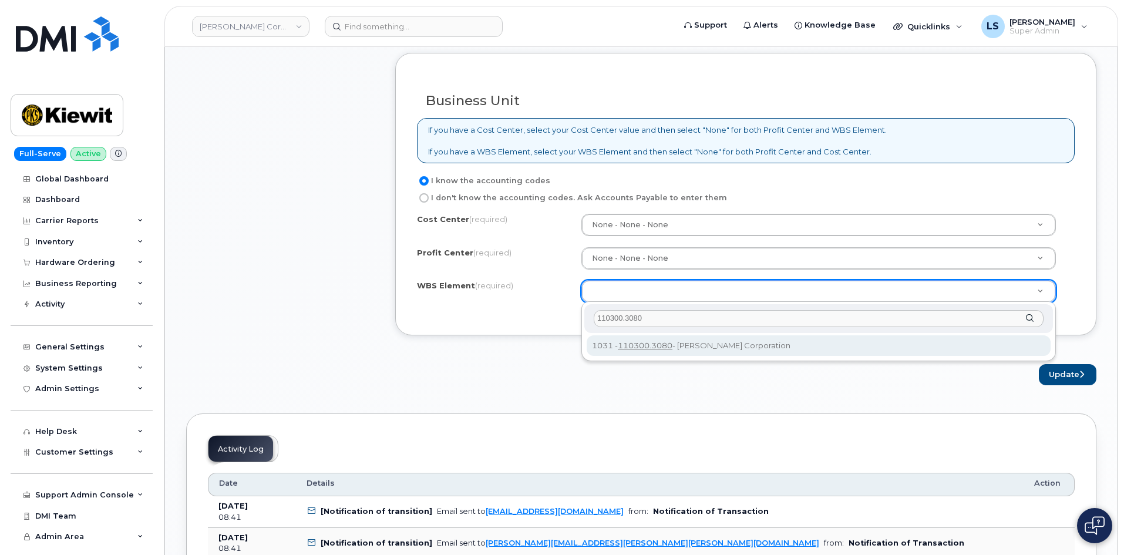
type input "110300.3080"
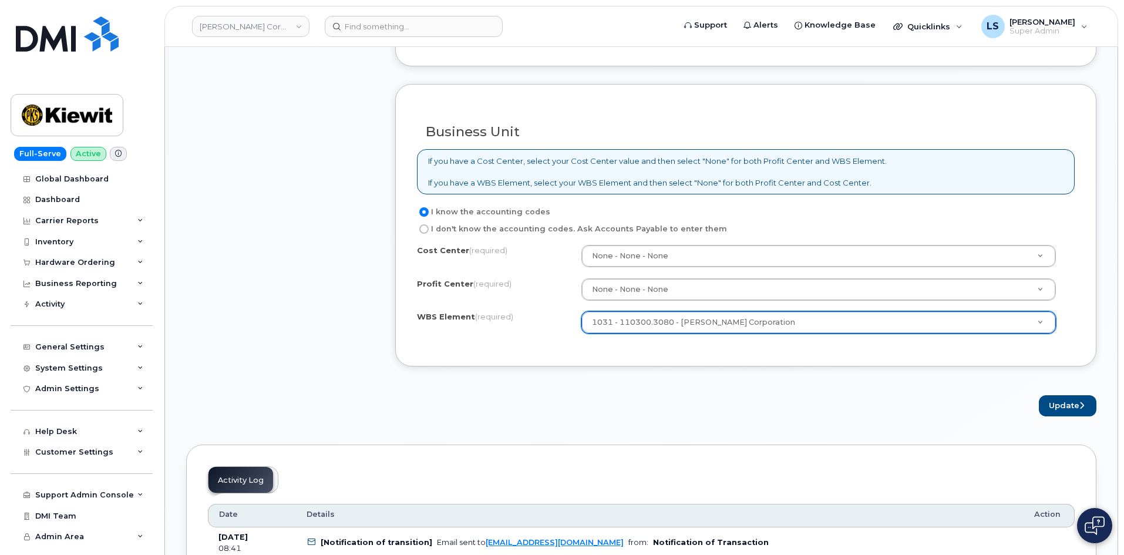
scroll to position [764, 0]
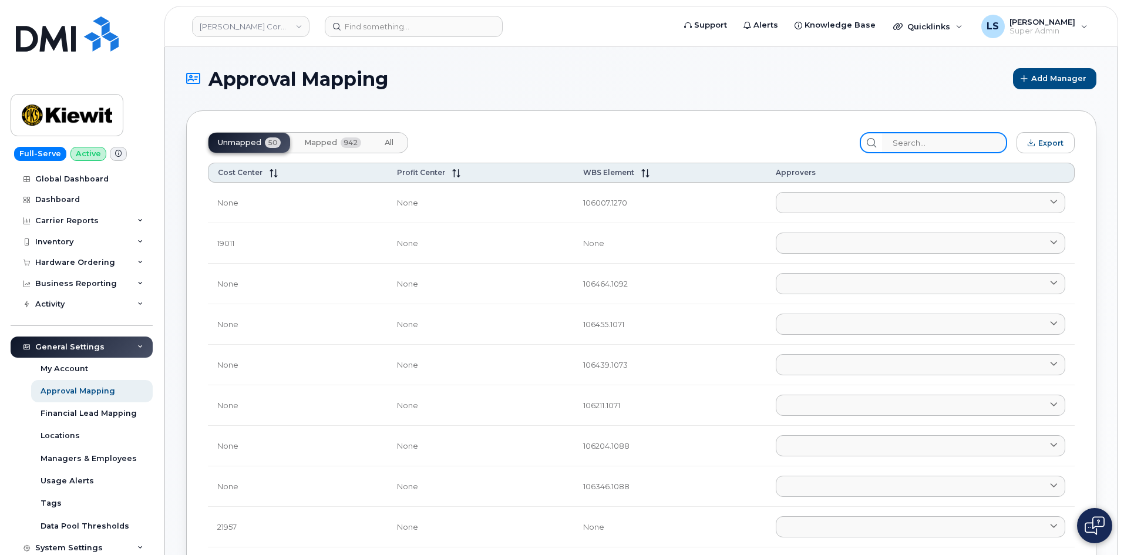
click at [932, 150] on input "search" at bounding box center [944, 142] width 125 height 21
paste input "110300.3080"
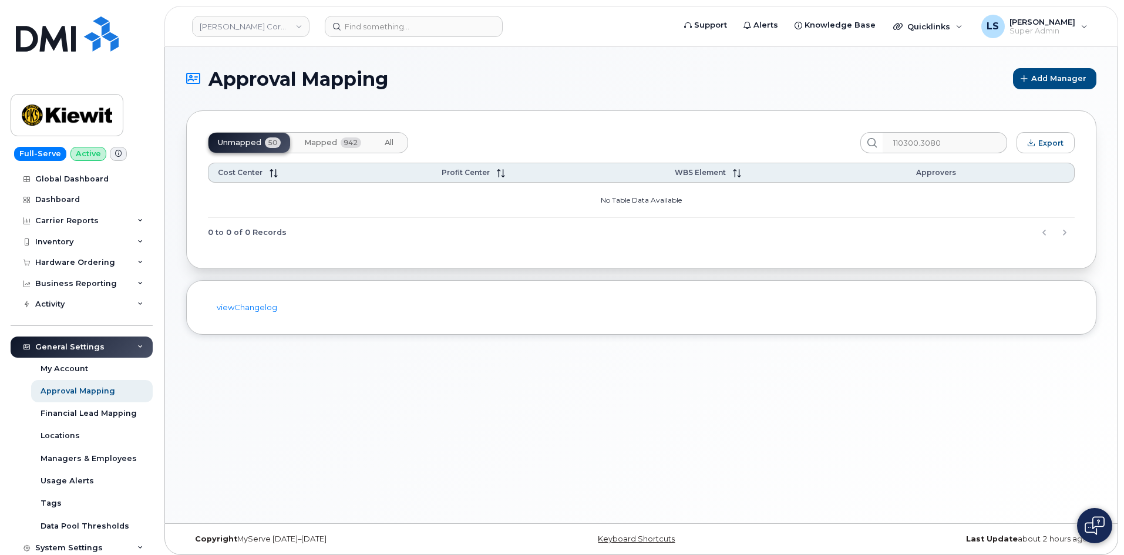
click at [337, 143] on button "Mapped 942" at bounding box center [333, 143] width 76 height 20
click at [378, 143] on button "All" at bounding box center [389, 143] width 28 height 20
click at [354, 142] on span "942" at bounding box center [351, 142] width 21 height 11
click at [375, 136] on button "Unmapped 50" at bounding box center [389, 143] width 28 height 20
click at [329, 146] on span "Mapped" at bounding box center [320, 142] width 33 height 9
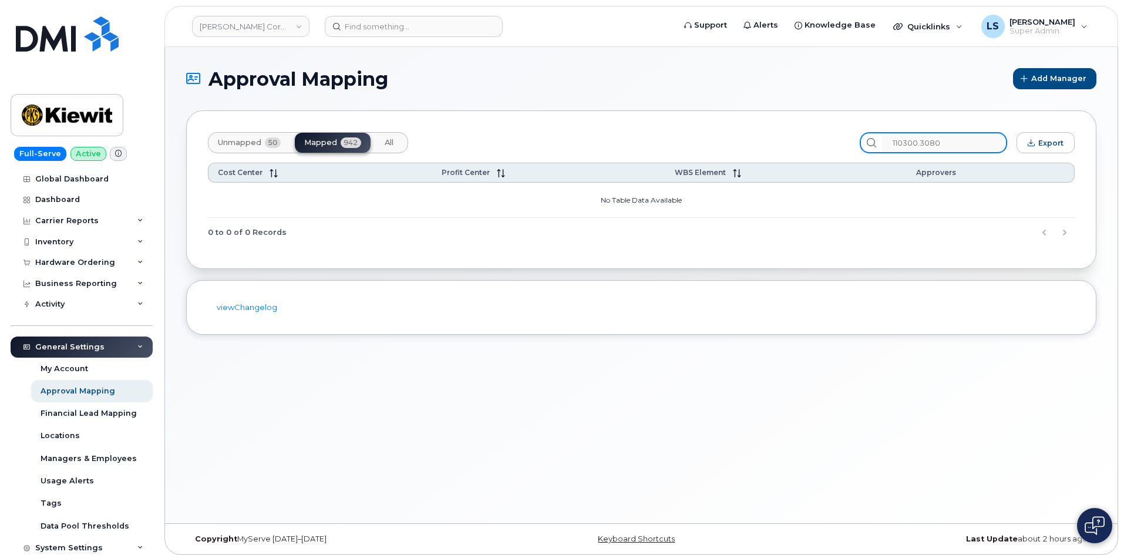
click at [974, 142] on input "110300.3080" at bounding box center [944, 142] width 125 height 21
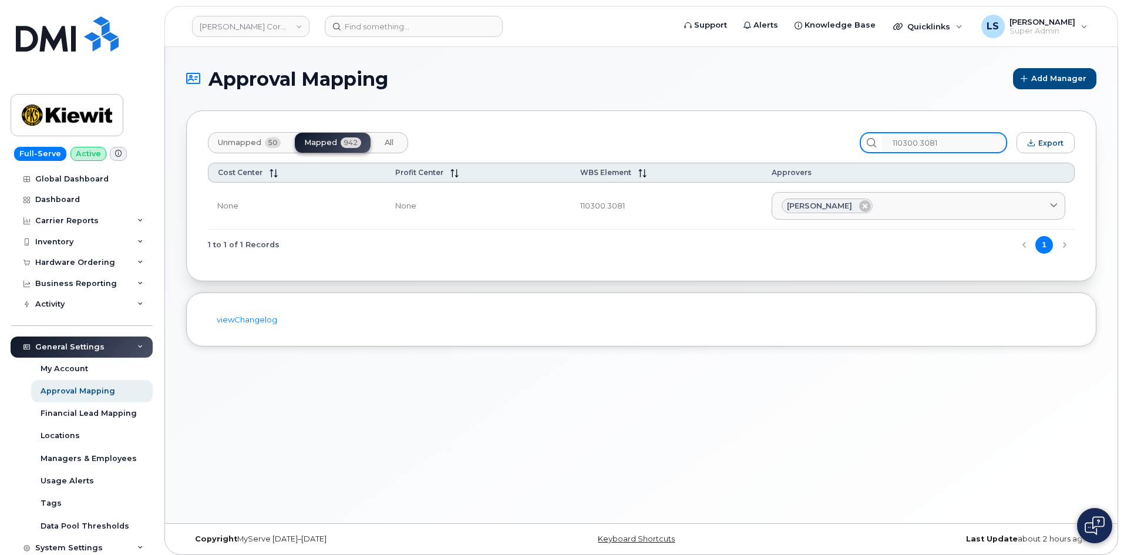
type input "110300.3081"
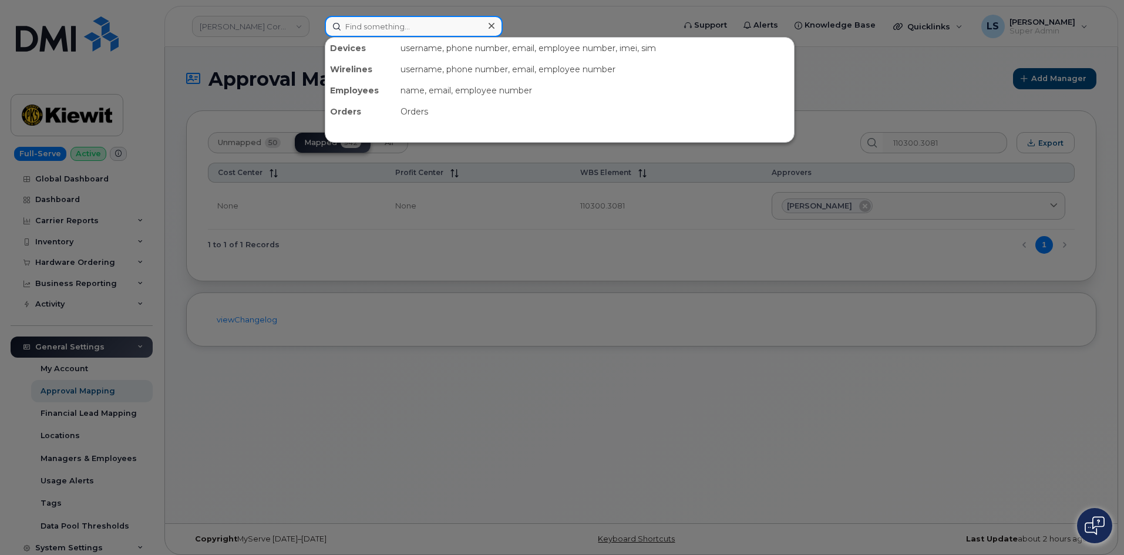
click at [370, 29] on input at bounding box center [414, 26] width 178 height 21
paste input "2142367935"
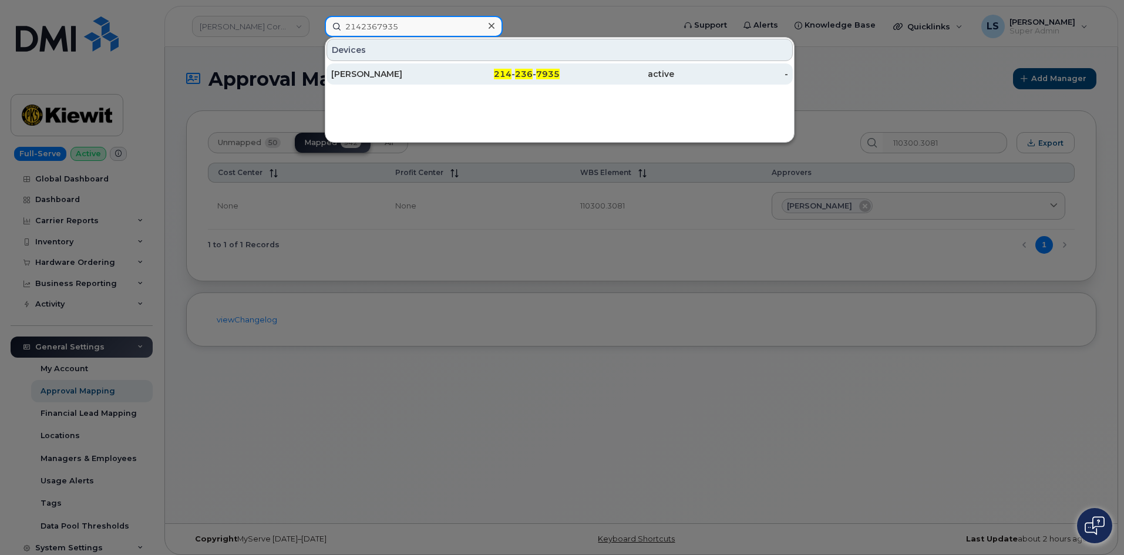
type input "2142367935"
click at [560, 66] on div "214 - 236 - 7935" at bounding box center [617, 73] width 115 height 21
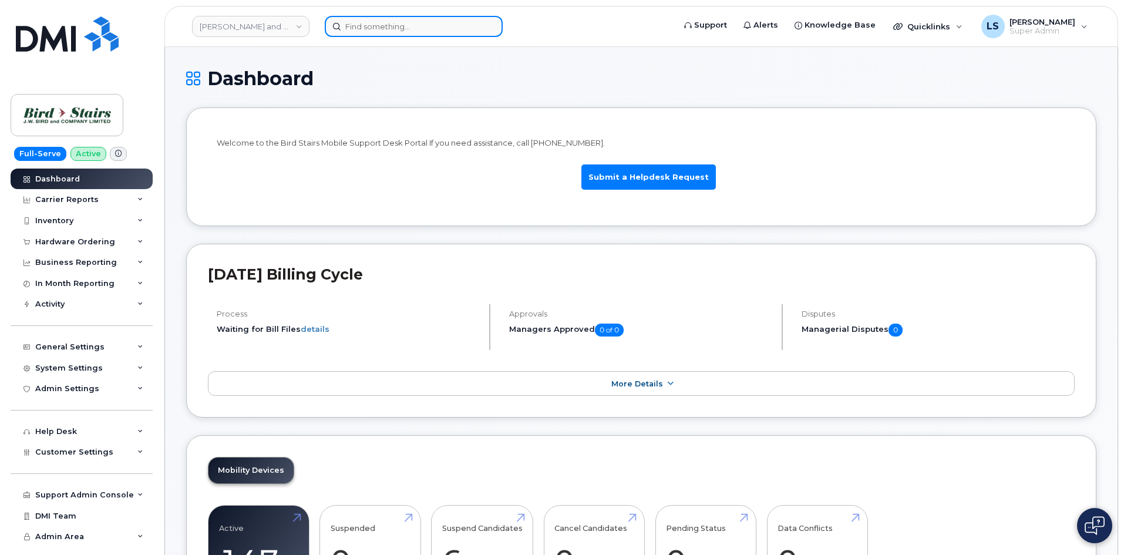
click at [415, 24] on input at bounding box center [414, 26] width 178 height 21
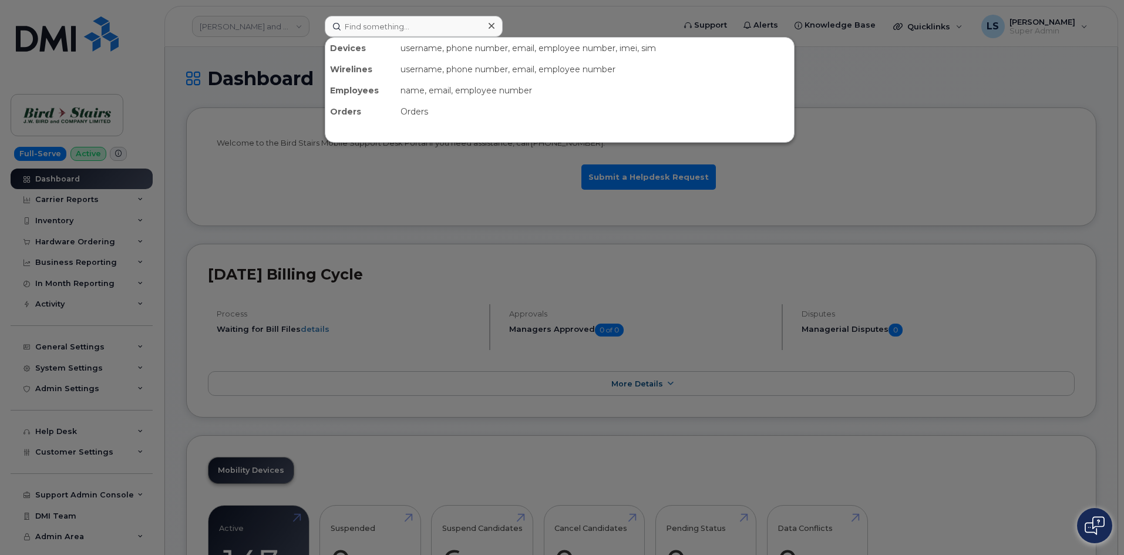
drag, startPoint x: 265, startPoint y: 80, endPoint x: 271, endPoint y: 75, distance: 8.7
click at [266, 80] on div at bounding box center [562, 277] width 1124 height 555
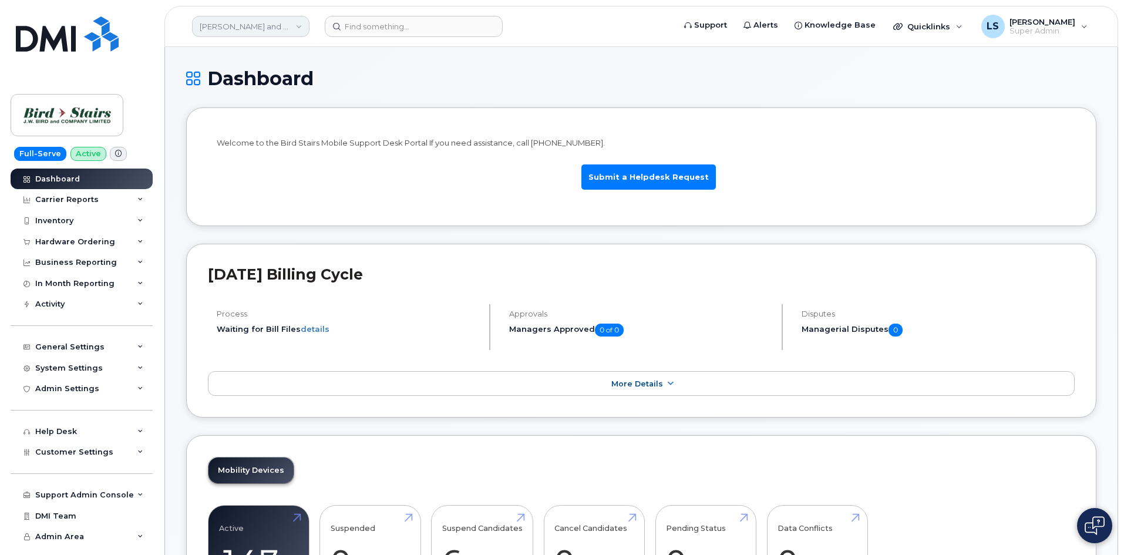
click at [287, 29] on link "JW Bird and Company (Bird Stairs)" at bounding box center [251, 26] width 118 height 21
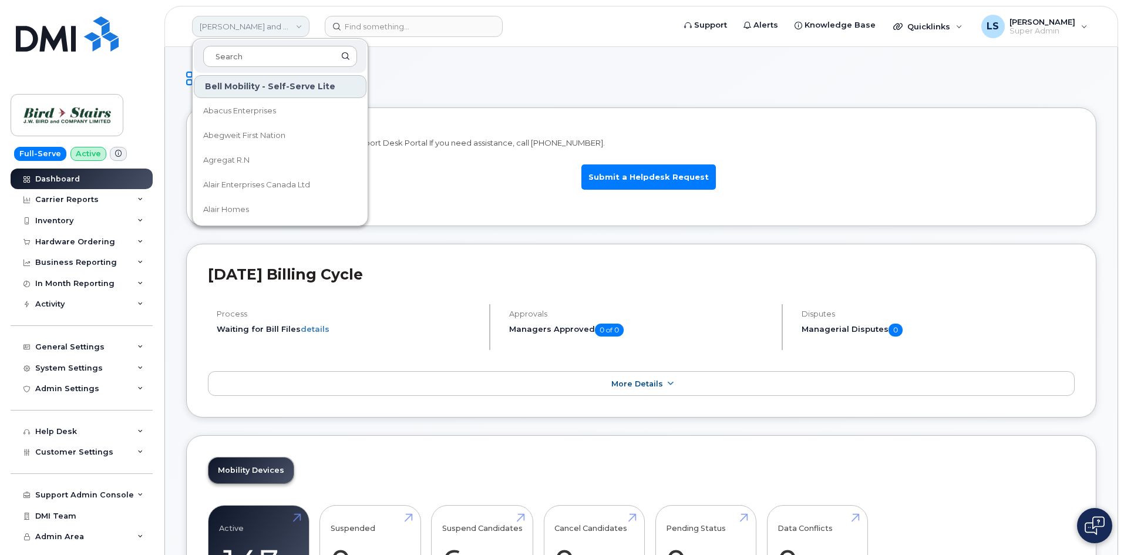
click at [276, 25] on link "JW Bird and Company (Bird Stairs)" at bounding box center [251, 26] width 118 height 21
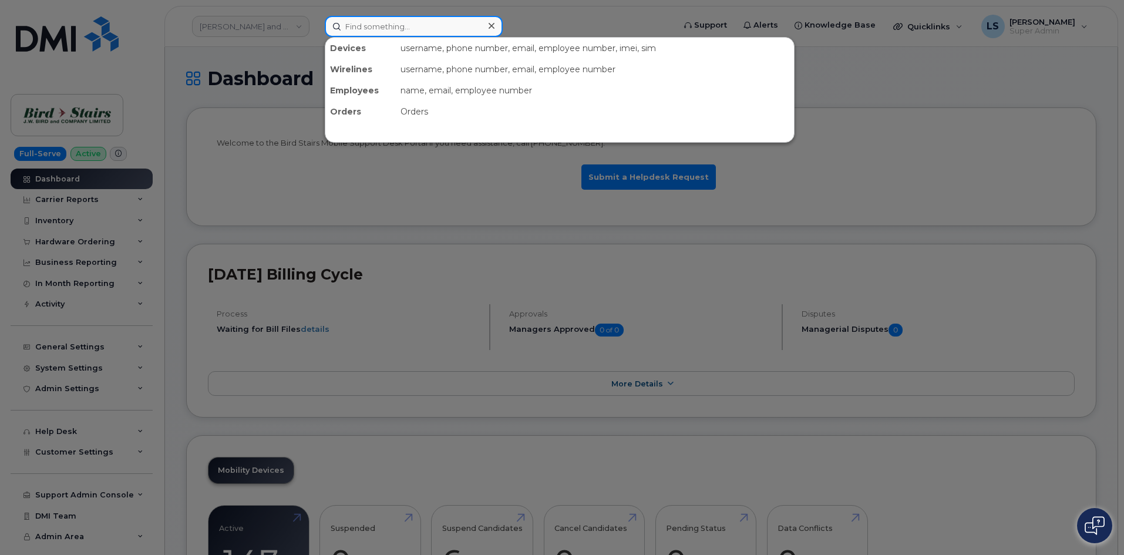
click at [427, 29] on input at bounding box center [414, 26] width 178 height 21
drag, startPoint x: 646, startPoint y: 19, endPoint x: 653, endPoint y: 19, distance: 6.5
click at [653, 19] on div at bounding box center [562, 277] width 1124 height 555
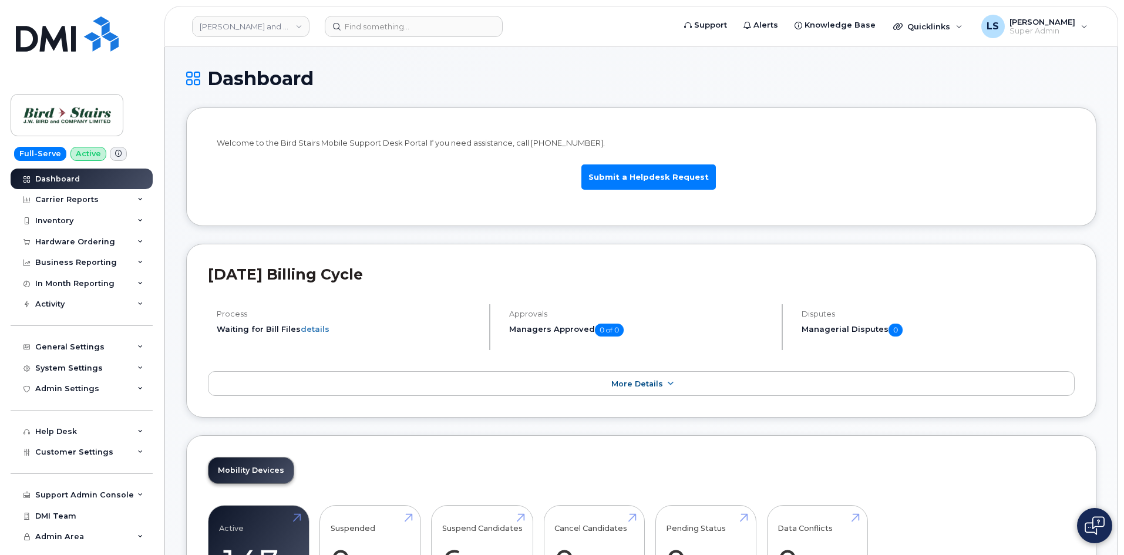
click at [484, 138] on p "Welcome to the Bird Stairs Mobile Support Desk Portal If you need assistance, c…" at bounding box center [642, 142] width 850 height 11
click at [428, 151] on div "Welcome to the Bird Stairs Mobile Support Desk Portal If you need assistance, c…" at bounding box center [642, 168] width 850 height 63
click at [418, 137] on p "Welcome to the Bird Stairs Mobile Support Desk Portal If you need assistance, c…" at bounding box center [642, 142] width 850 height 11
click at [417, 138] on p "Welcome to the Bird Stairs Mobile Support Desk Portal If you need assistance, c…" at bounding box center [642, 142] width 850 height 11
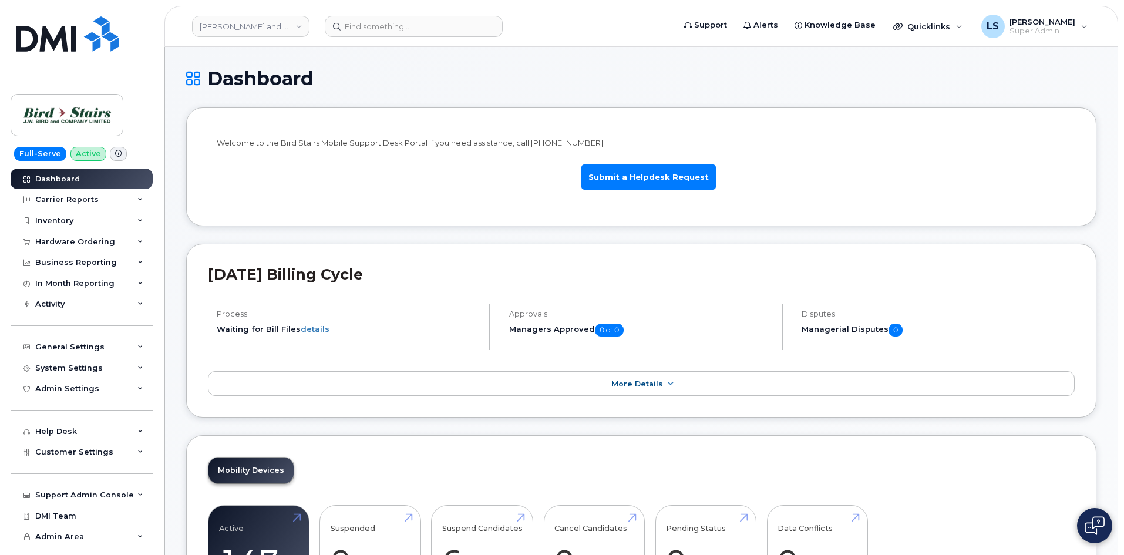
click at [387, 141] on p "Welcome to the Bird Stairs Mobile Support Desk Portal If you need assistance, c…" at bounding box center [642, 142] width 850 height 11
click at [364, 138] on p "Welcome to the Bird Stairs Mobile Support Desk Portal If you need assistance, c…" at bounding box center [642, 142] width 850 height 11
click at [365, 139] on p "Welcome to the Bird Stairs Mobile Support Desk Portal If you need assistance, c…" at bounding box center [642, 142] width 850 height 11
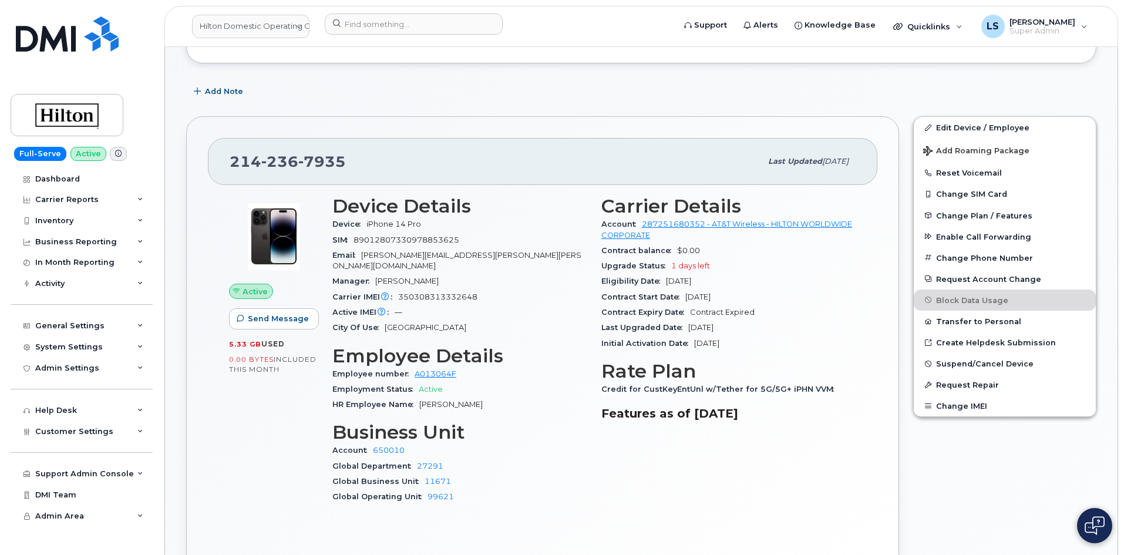
scroll to position [176, 0]
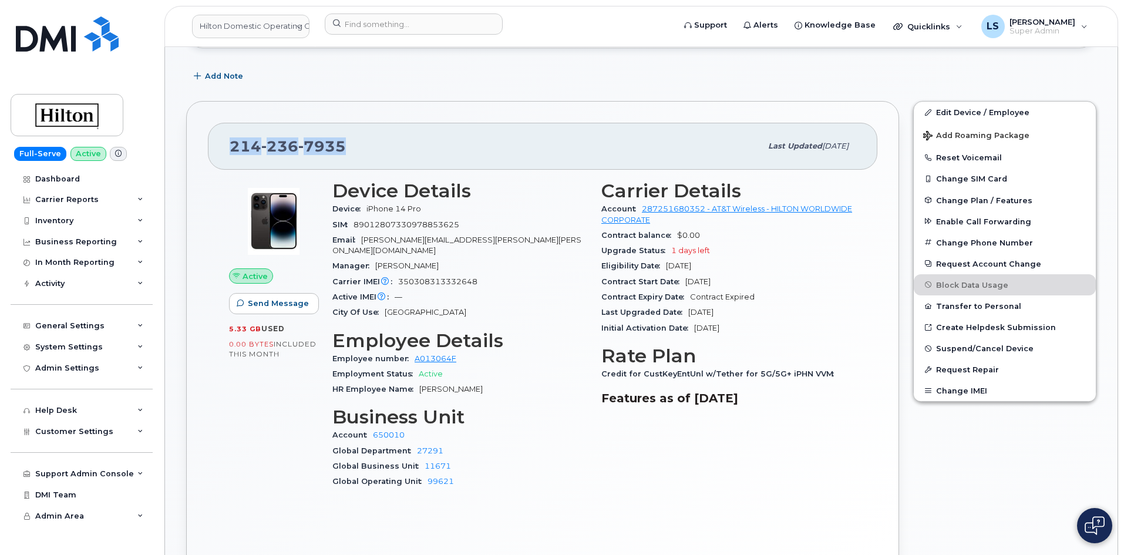
drag, startPoint x: 345, startPoint y: 145, endPoint x: 198, endPoint y: 139, distance: 147.0
click at [199, 136] on div "[PHONE_NUMBER] Last updated [DATE] Active Send Message 5.33 GB  used 0.00 Bytes…" at bounding box center [542, 337] width 713 height 473
click at [407, 112] on div "[PHONE_NUMBER] Last updated [DATE] Active Send Message 5.33 GB  used 0.00 Bytes…" at bounding box center [542, 337] width 713 height 473
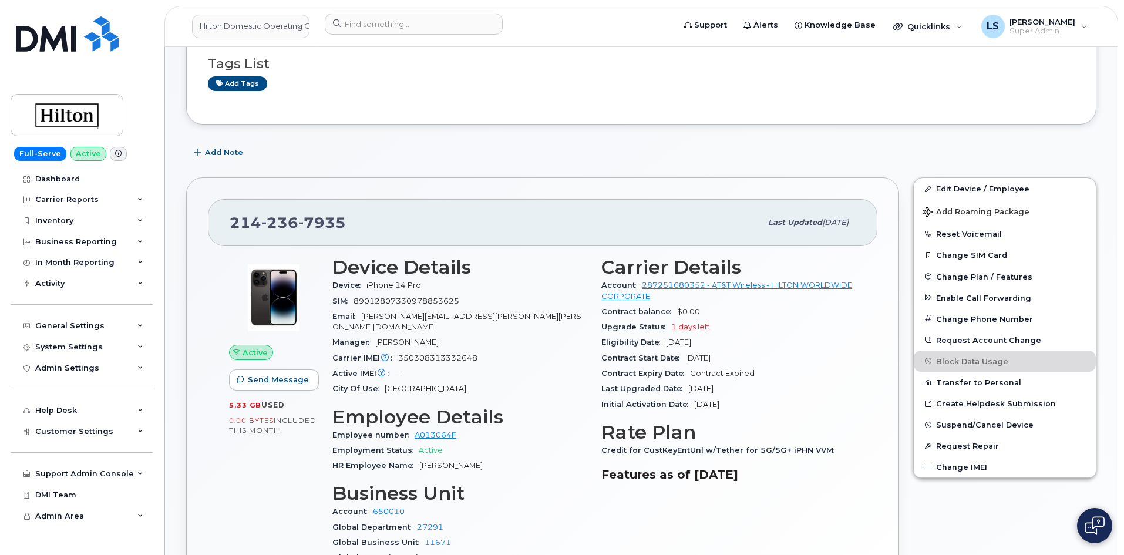
scroll to position [0, 0]
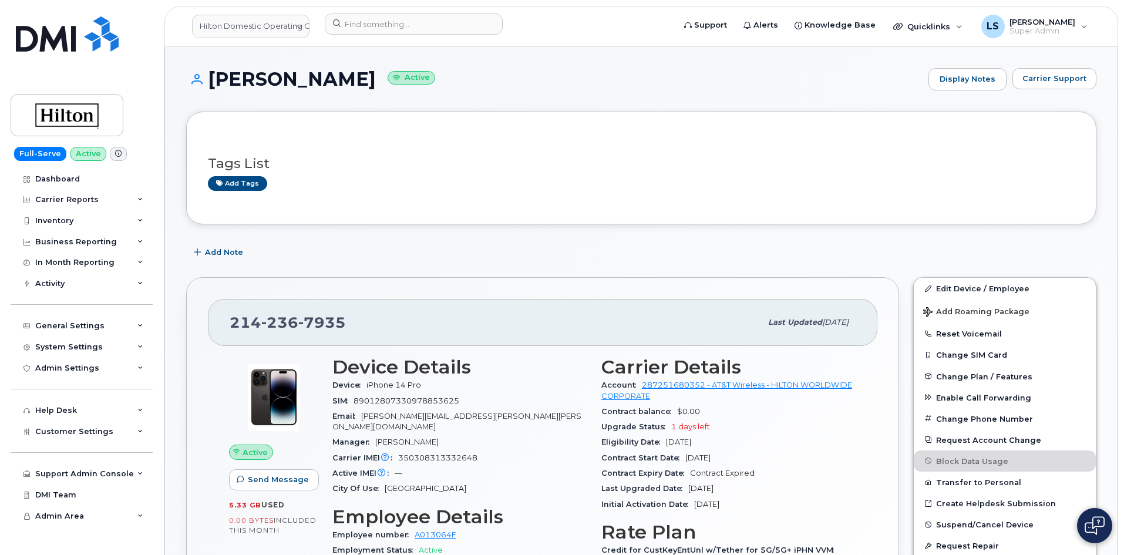
drag, startPoint x: 381, startPoint y: 80, endPoint x: 212, endPoint y: 75, distance: 169.9
click at [210, 75] on h1 "[PERSON_NAME] Active" at bounding box center [554, 79] width 737 height 21
copy h1 "[PERSON_NAME]"
